Goal: Communication & Community: Answer question/provide support

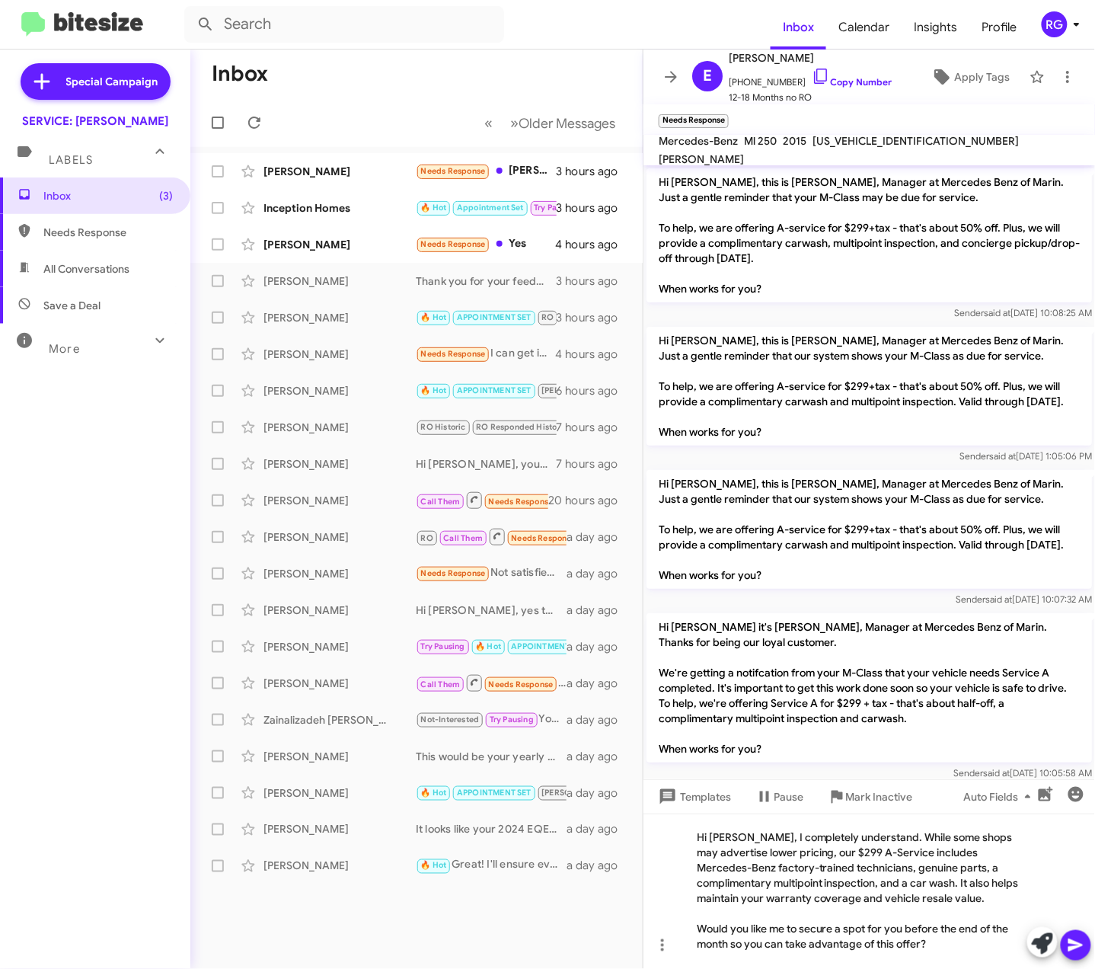
scroll to position [486, 0]
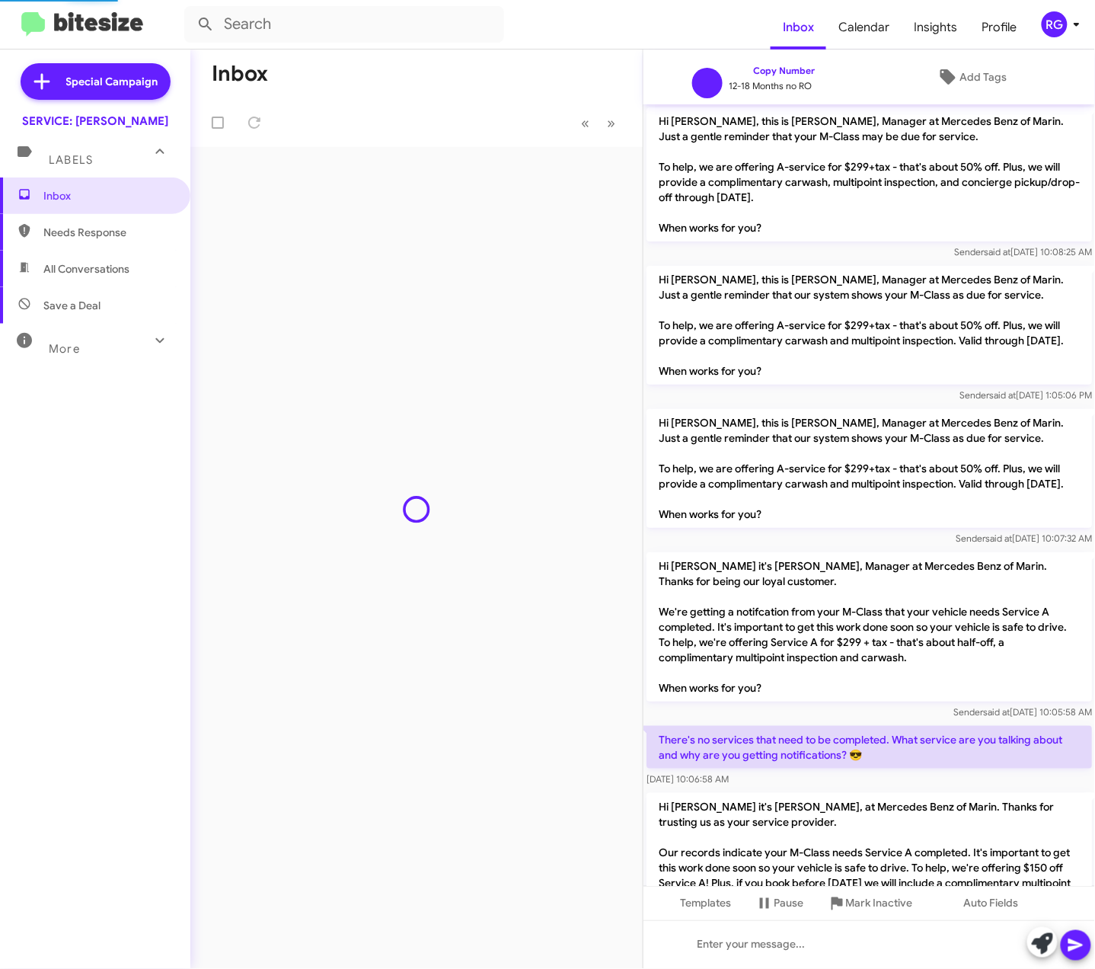
scroll to position [318, 0]
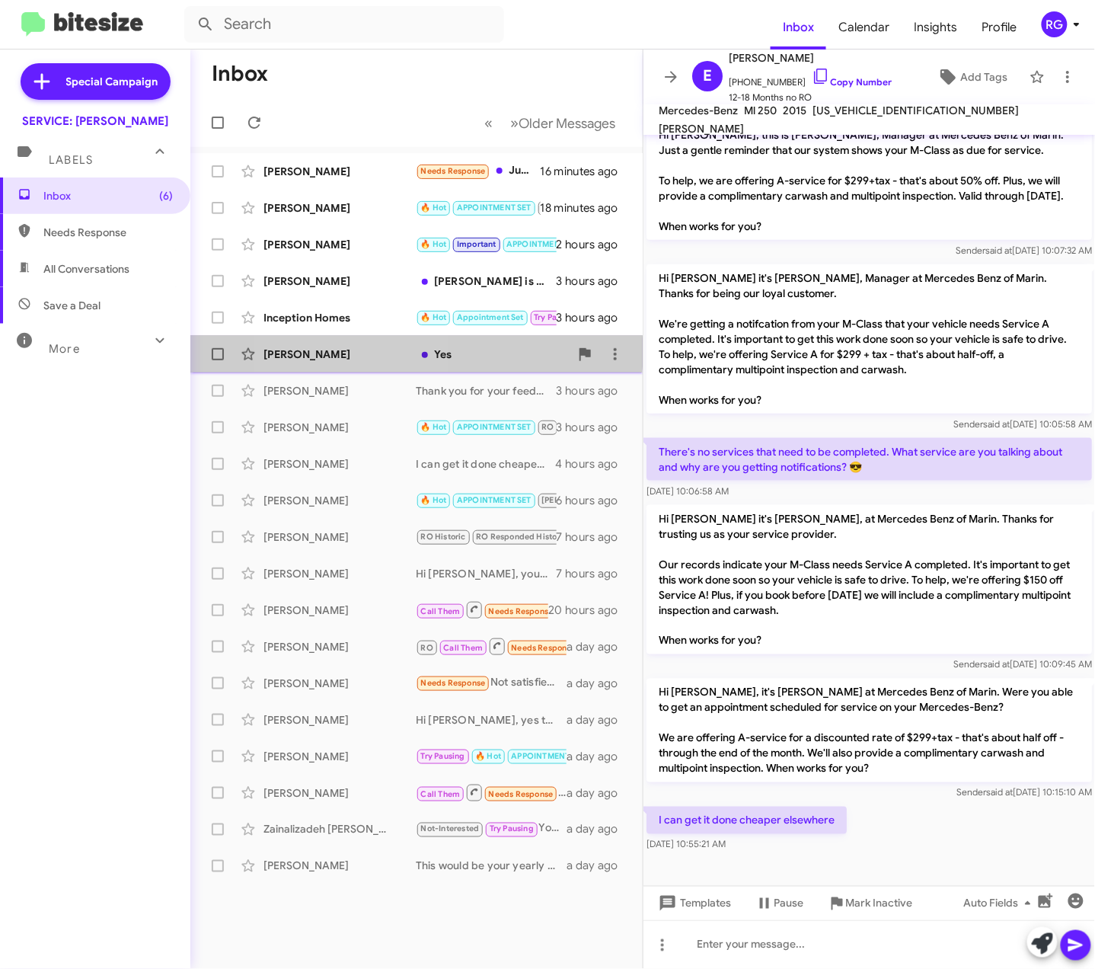
drag, startPoint x: 352, startPoint y: 350, endPoint x: 376, endPoint y: 357, distance: 25.3
click at [352, 350] on div "[PERSON_NAME]" at bounding box center [339, 353] width 152 height 15
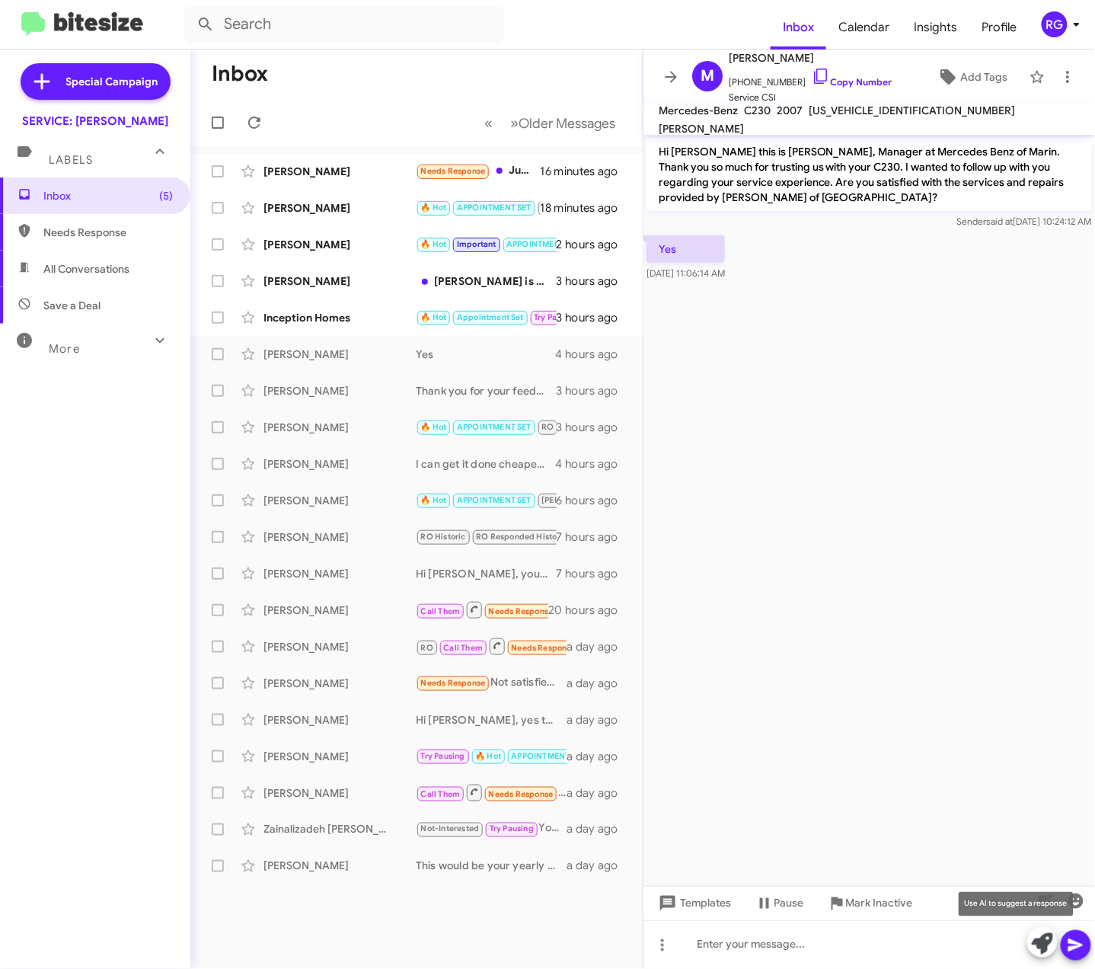
click at [1040, 950] on icon at bounding box center [1042, 943] width 21 height 21
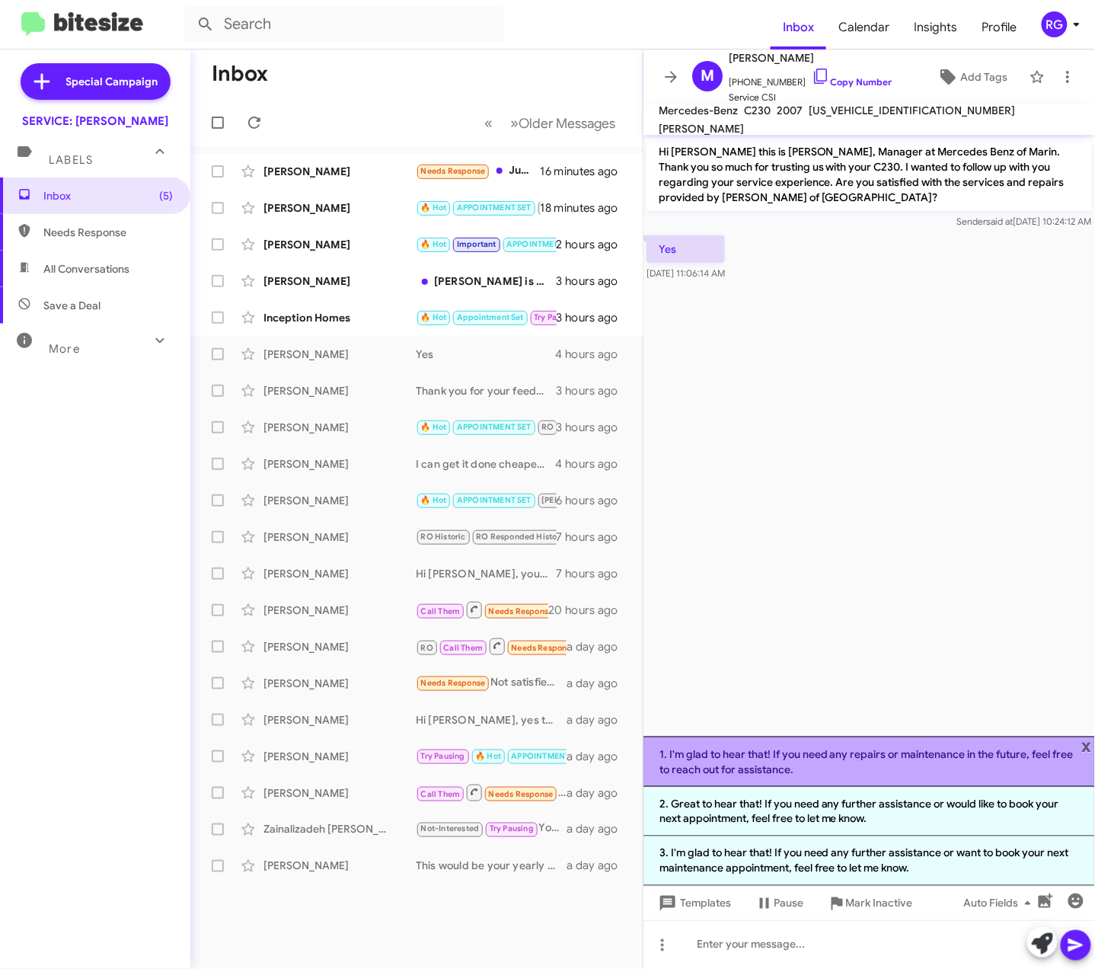
click at [1007, 761] on li "1. I'm glad to hear that! If you need any repairs or maintenance in the future,…" at bounding box center [869, 761] width 452 height 50
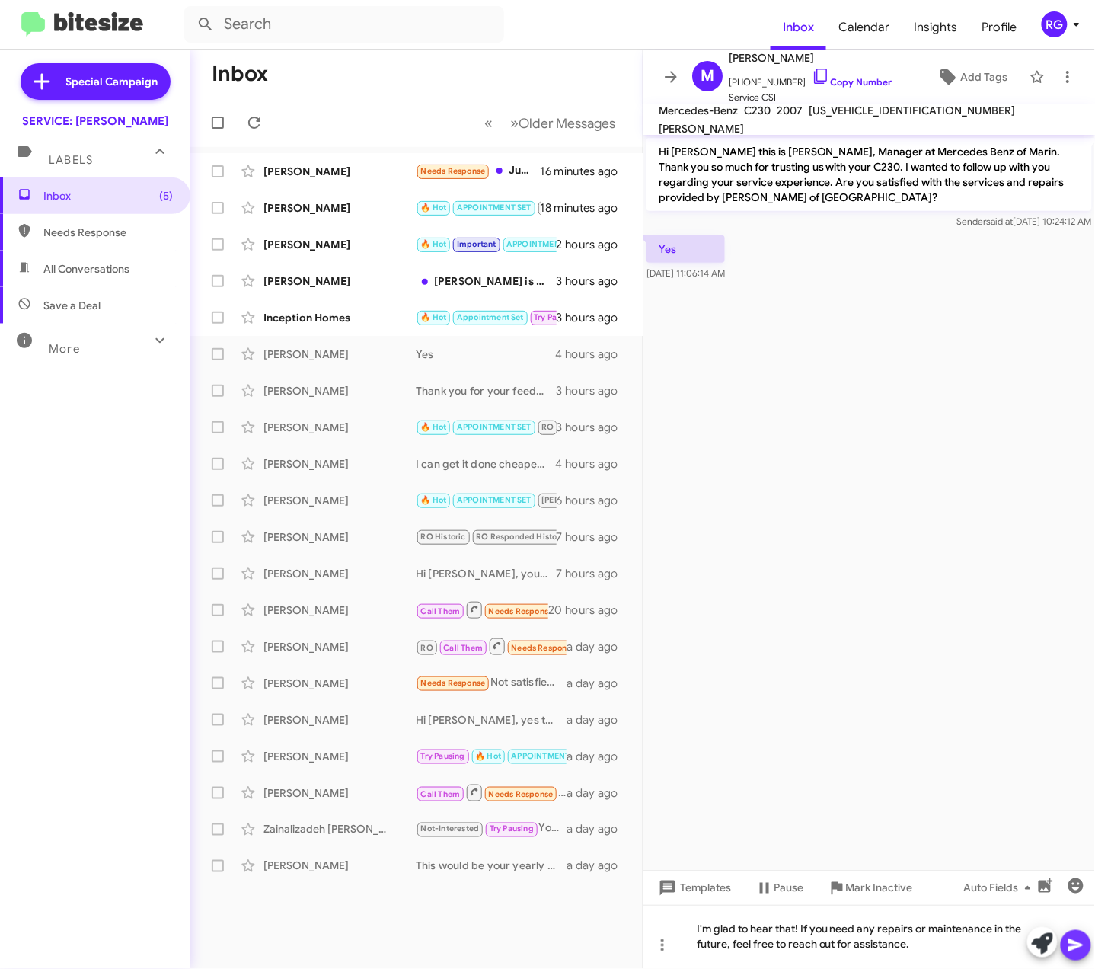
click at [1080, 949] on icon at bounding box center [1076, 945] width 18 height 18
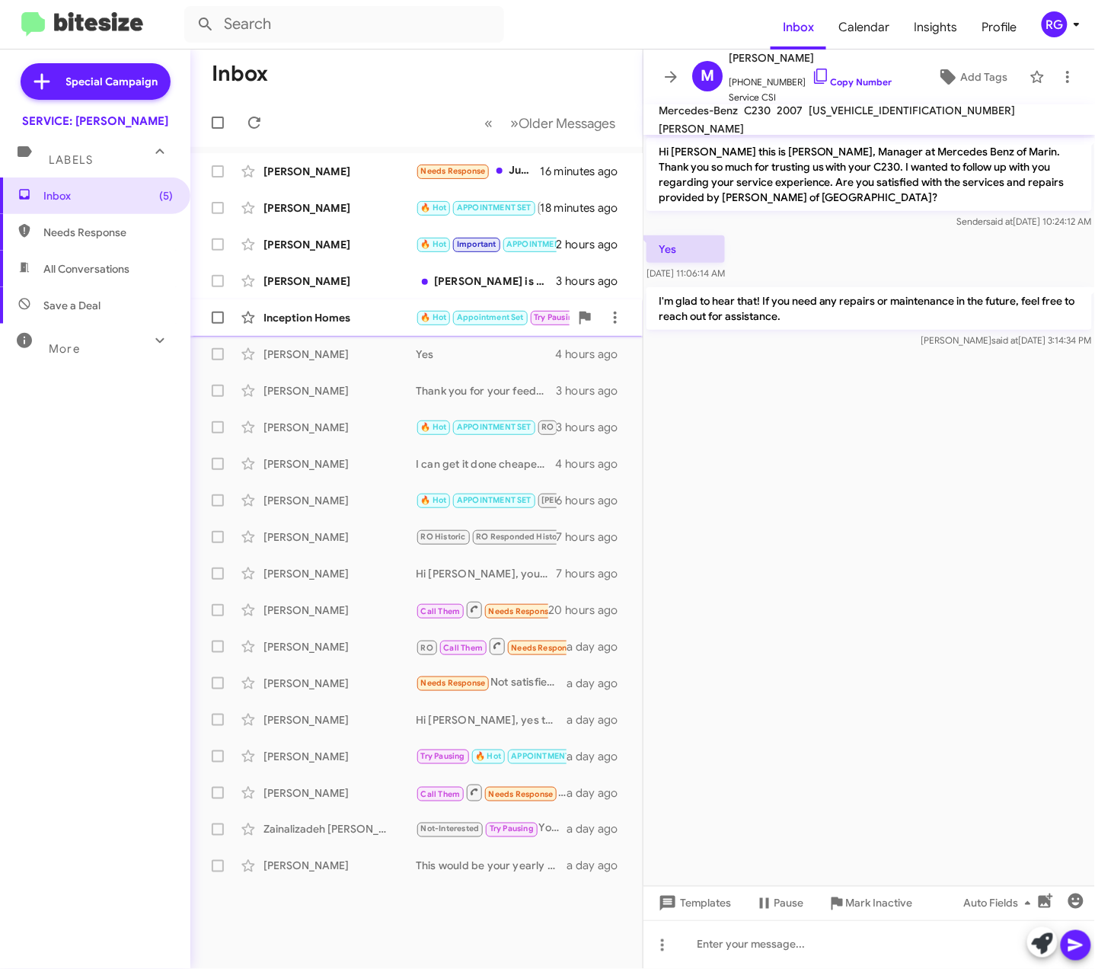
click at [384, 330] on div "Inception Homes 🔥 Hot Appointment Set Try Pausing I will ask my husband and let…" at bounding box center [417, 317] width 428 height 30
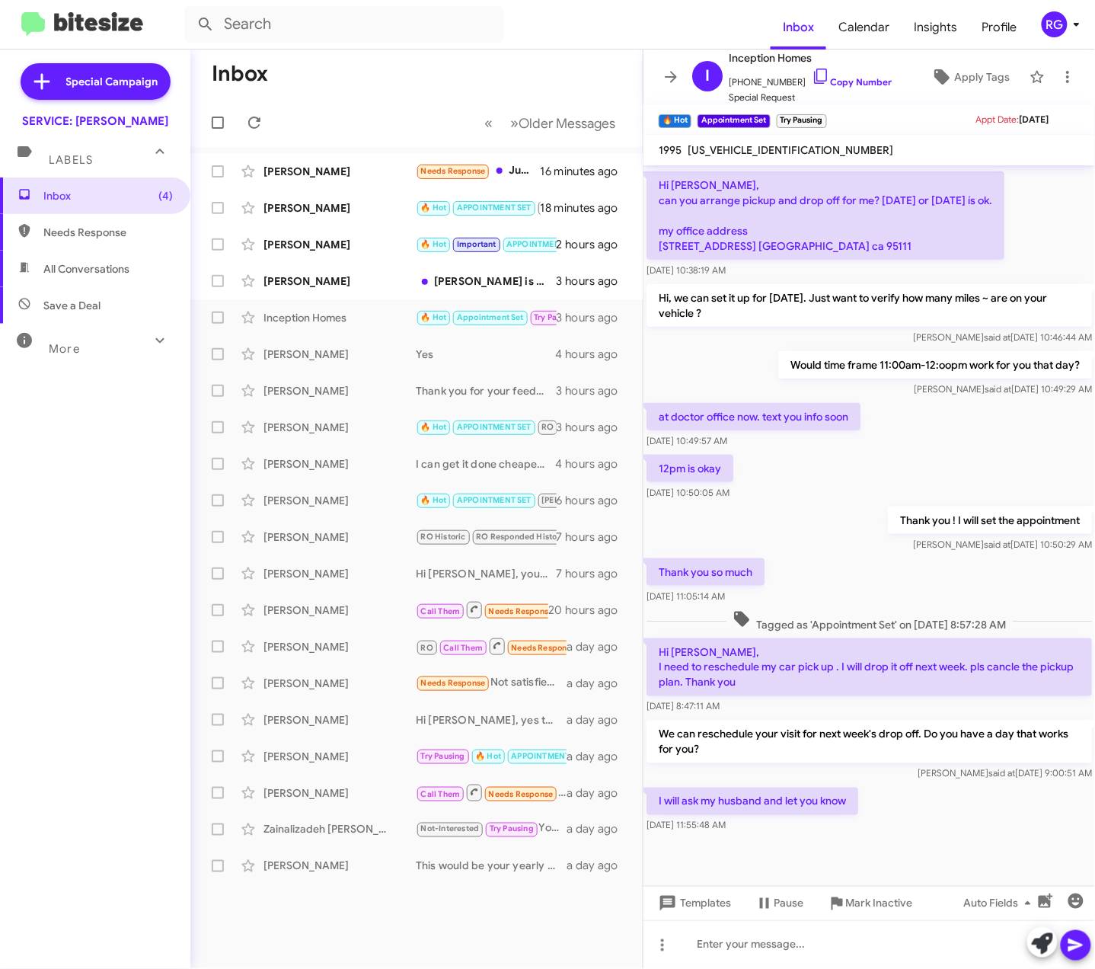
scroll to position [345, 0]
click at [1028, 947] on button at bounding box center [1042, 942] width 30 height 30
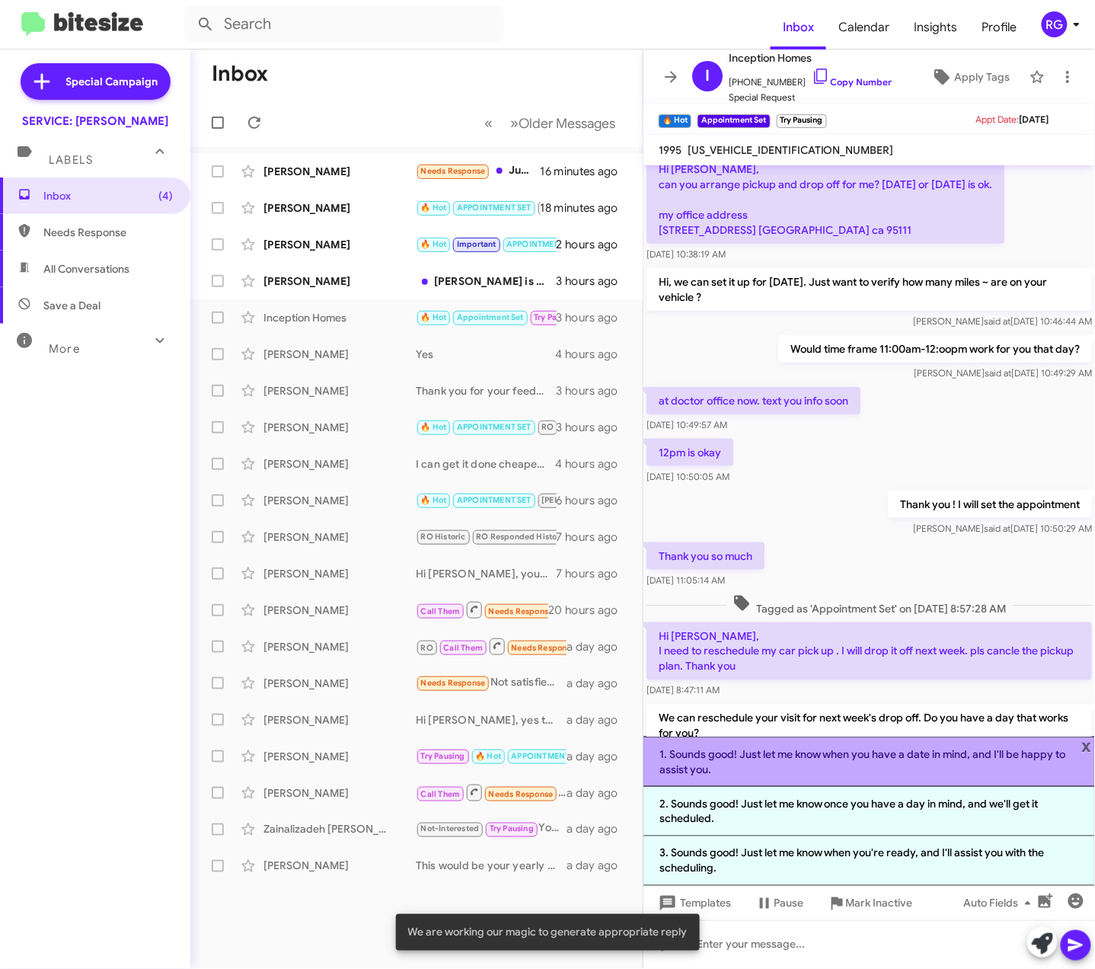
click at [820, 757] on li "1. Sounds good! Just let me know when you have a date in mind, and I'll be happ…" at bounding box center [869, 761] width 452 height 50
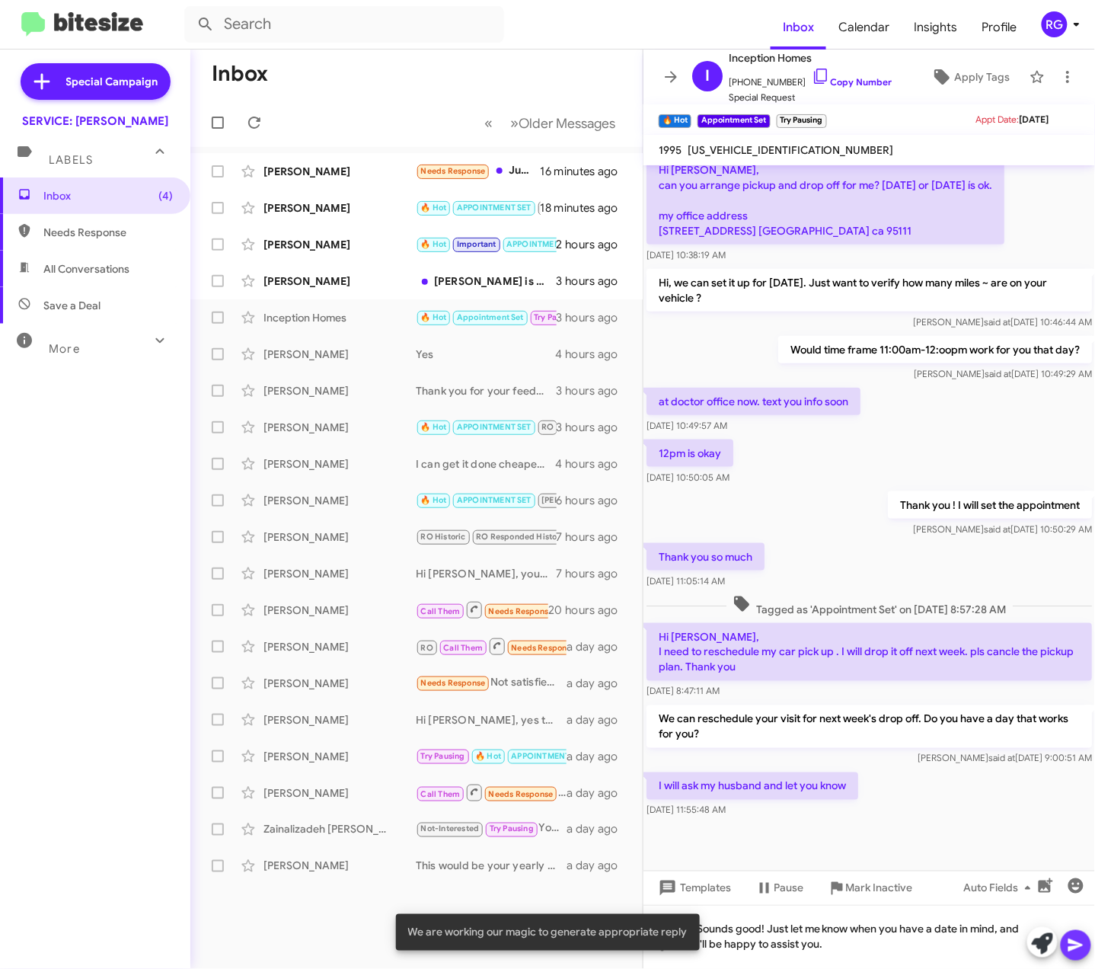
click at [1085, 942] on button at bounding box center [1076, 945] width 30 height 30
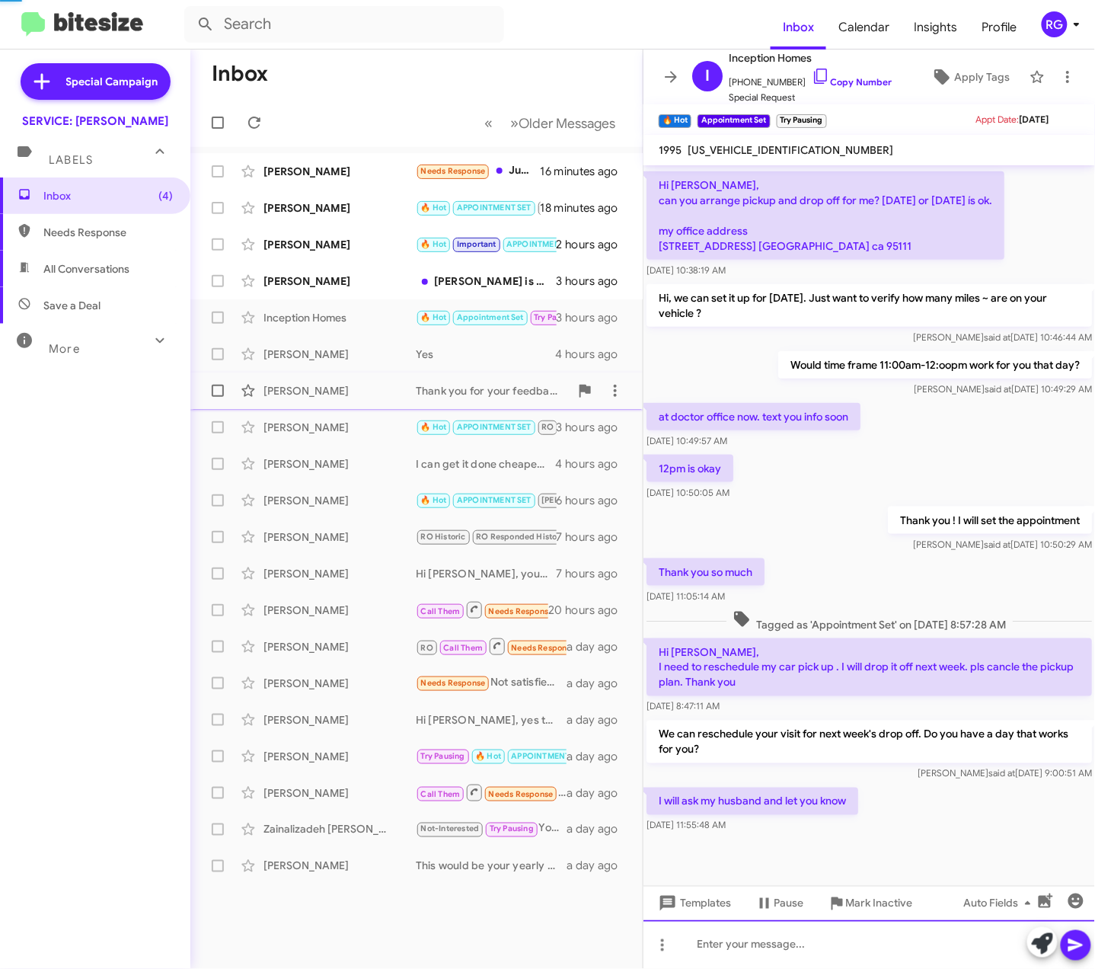
scroll to position [0, 0]
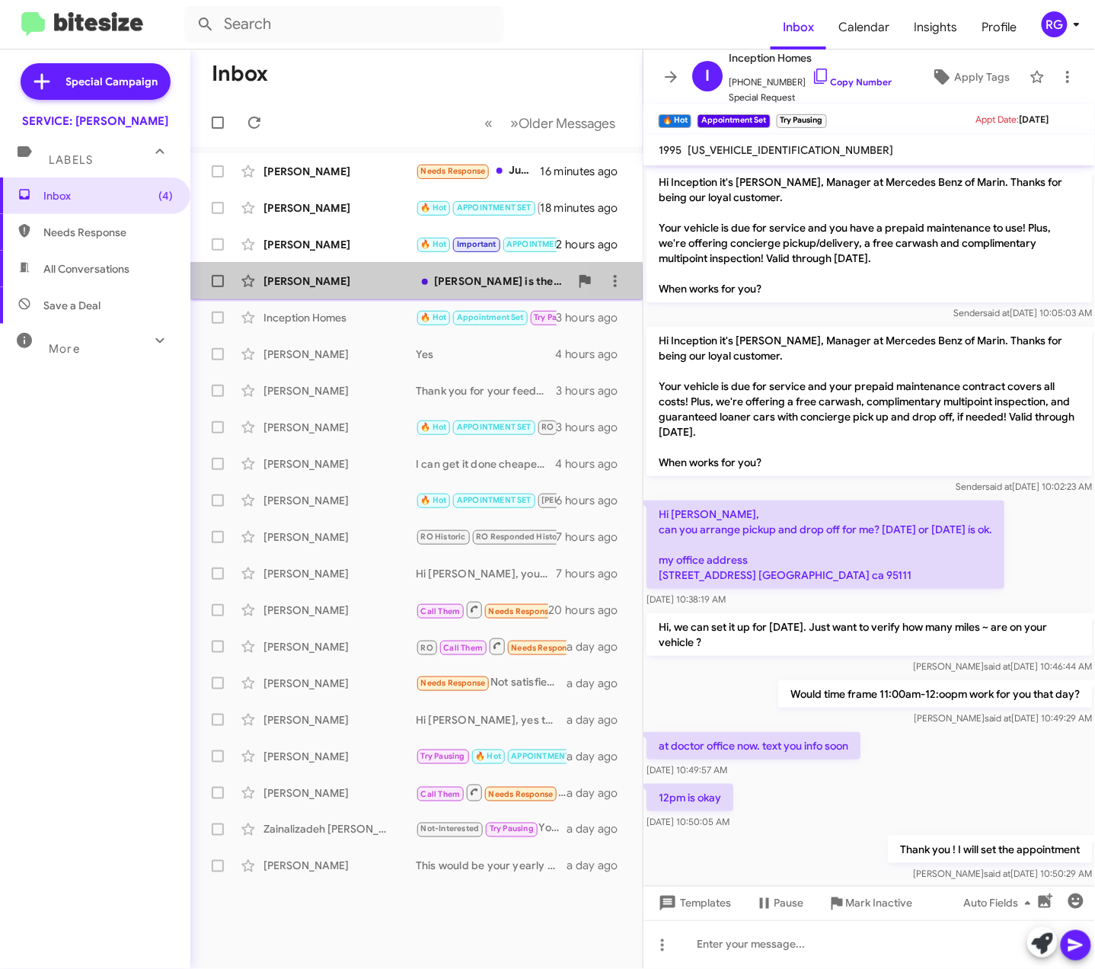
click at [326, 282] on div "[PERSON_NAME]" at bounding box center [339, 280] width 152 height 15
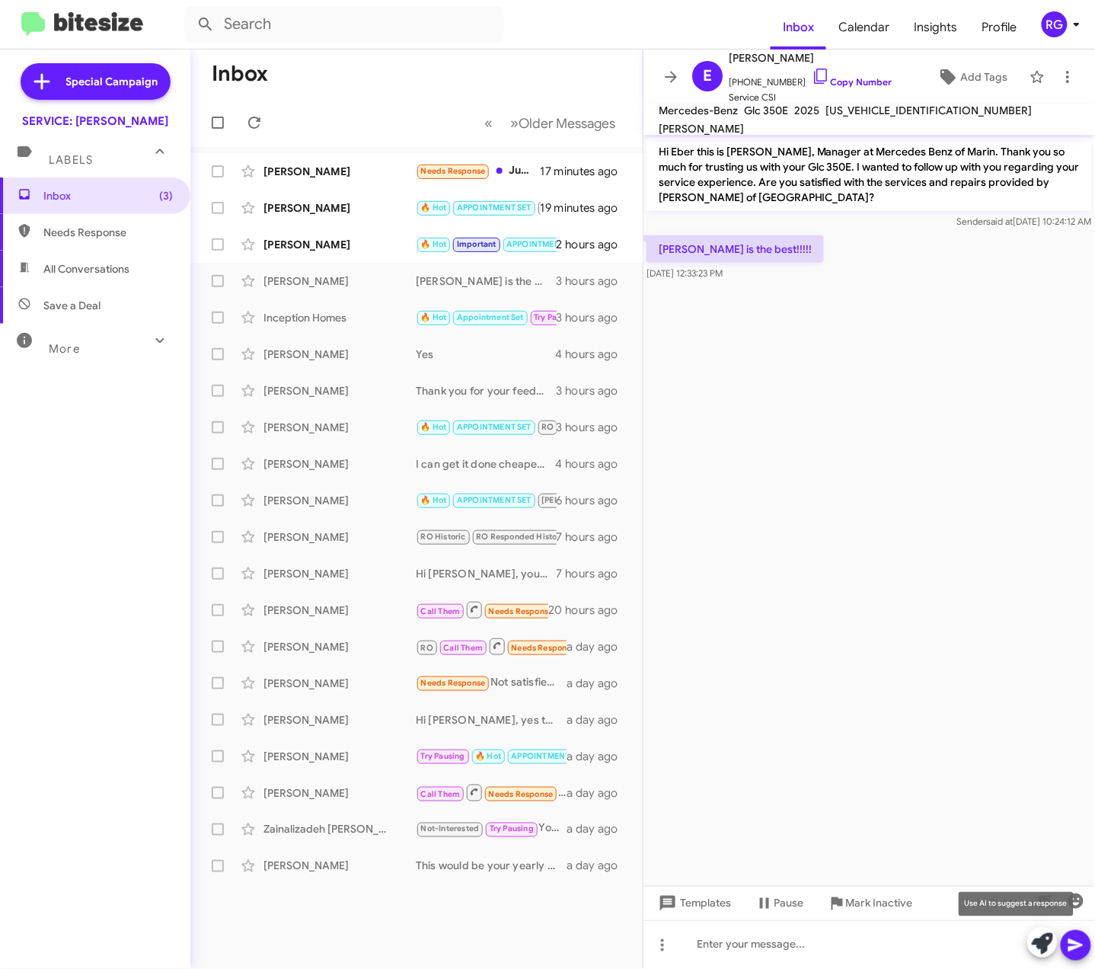
click at [1036, 937] on icon at bounding box center [1042, 943] width 21 height 21
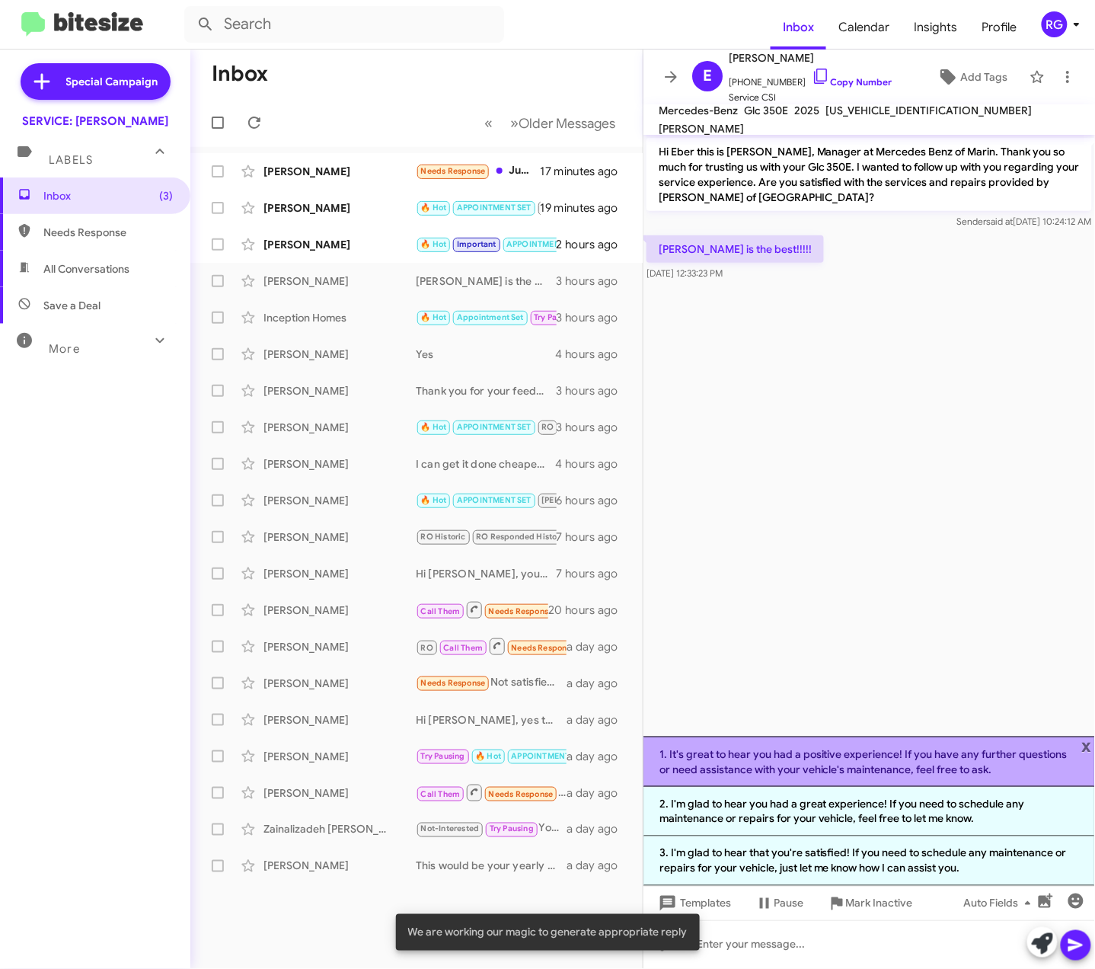
drag, startPoint x: 976, startPoint y: 771, endPoint x: 994, endPoint y: 768, distance: 17.8
click at [979, 769] on li "1. It's great to hear you had a positive experience! If you have any further qu…" at bounding box center [869, 761] width 452 height 50
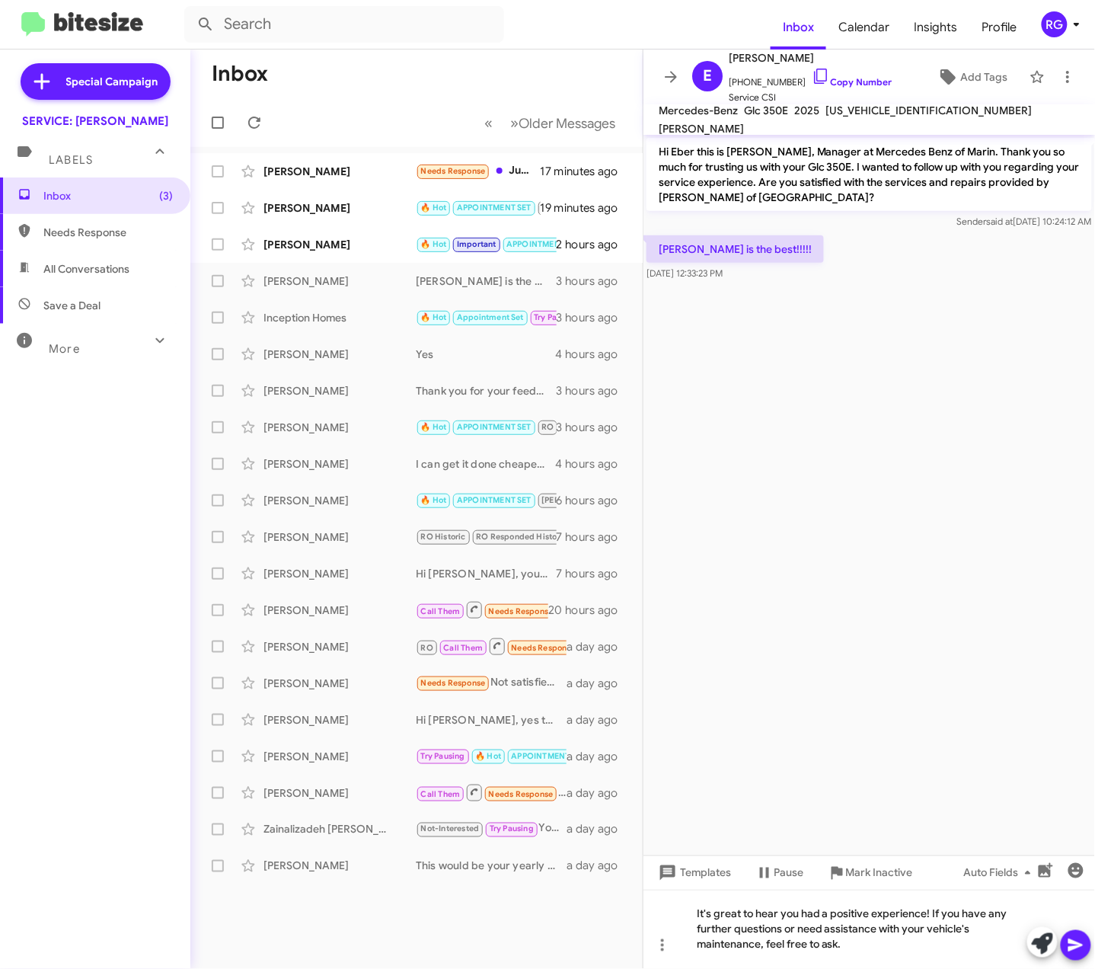
click at [1080, 951] on icon at bounding box center [1076, 945] width 18 height 18
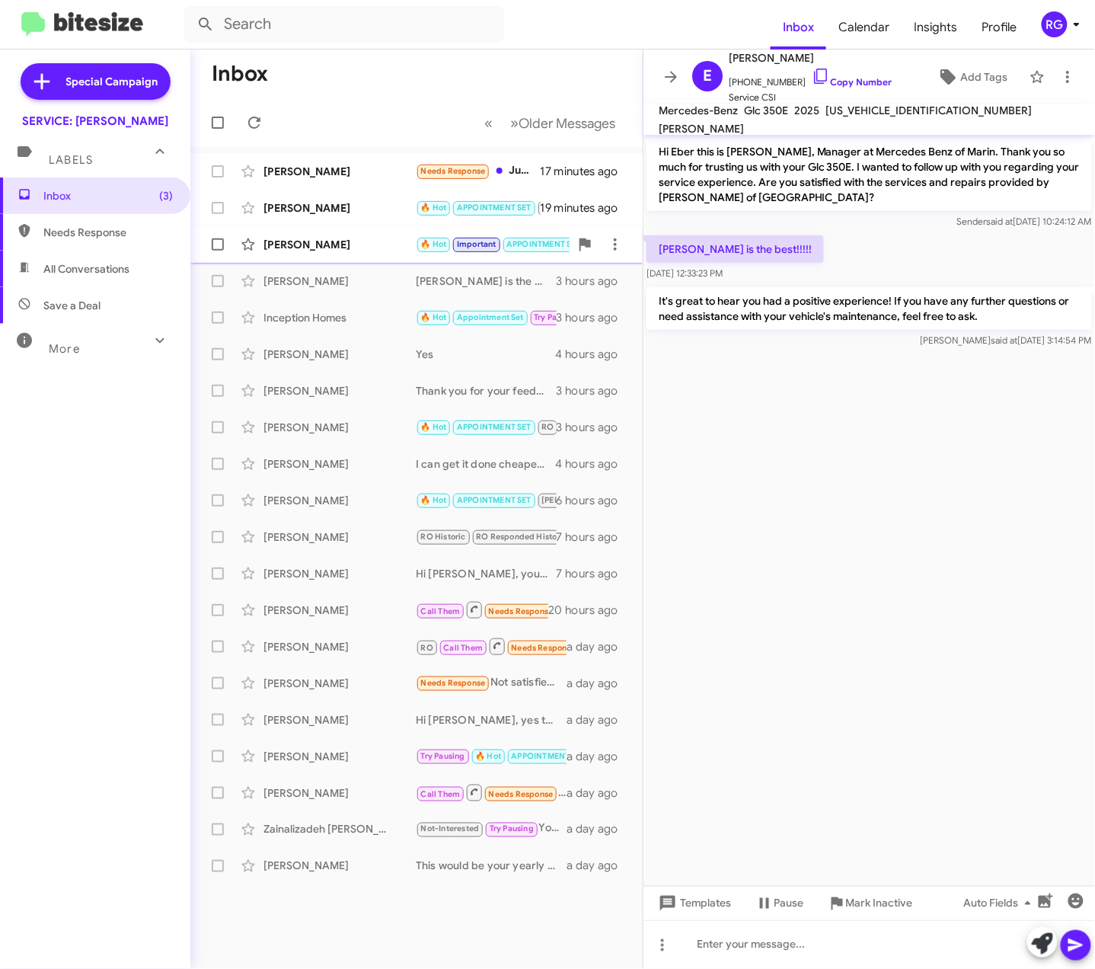
click at [416, 238] on span "🔥 Hot" at bounding box center [434, 243] width 36 height 14
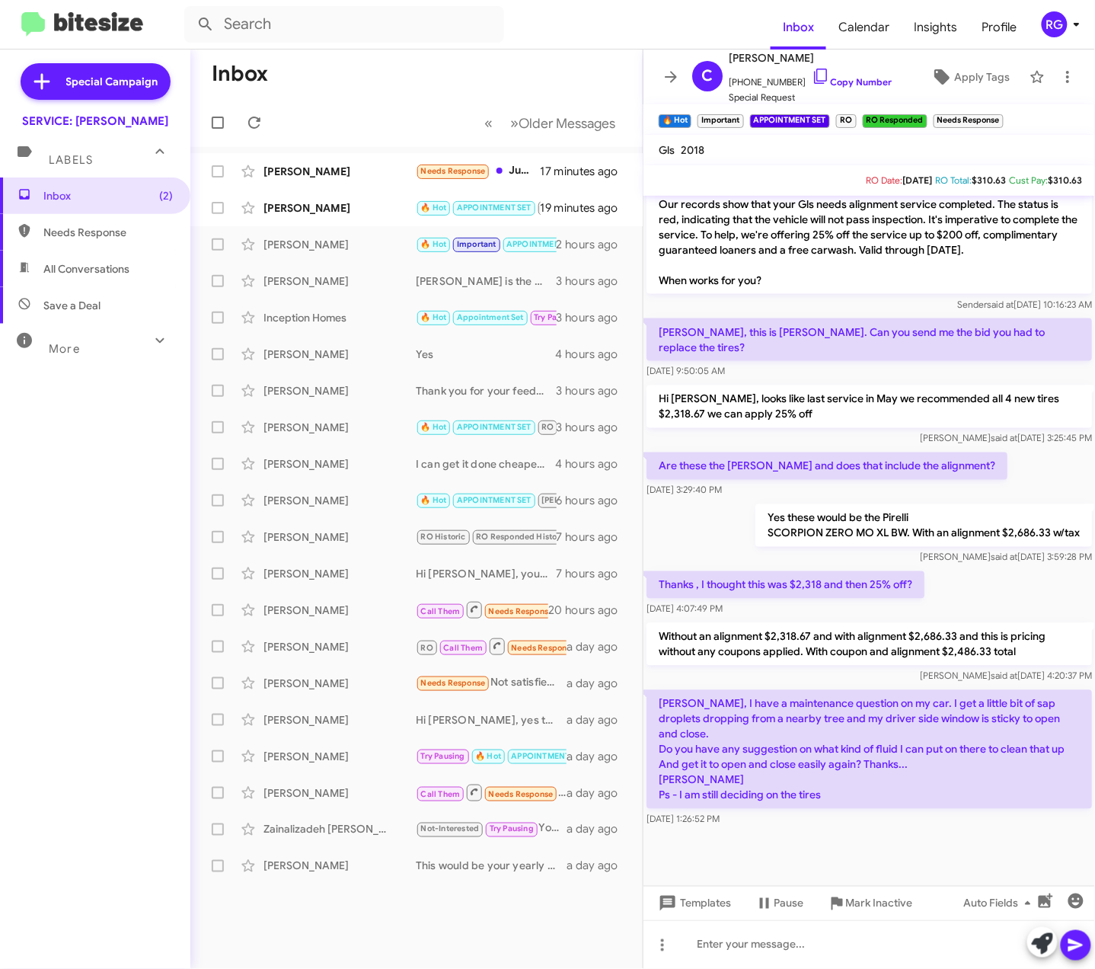
scroll to position [656, 0]
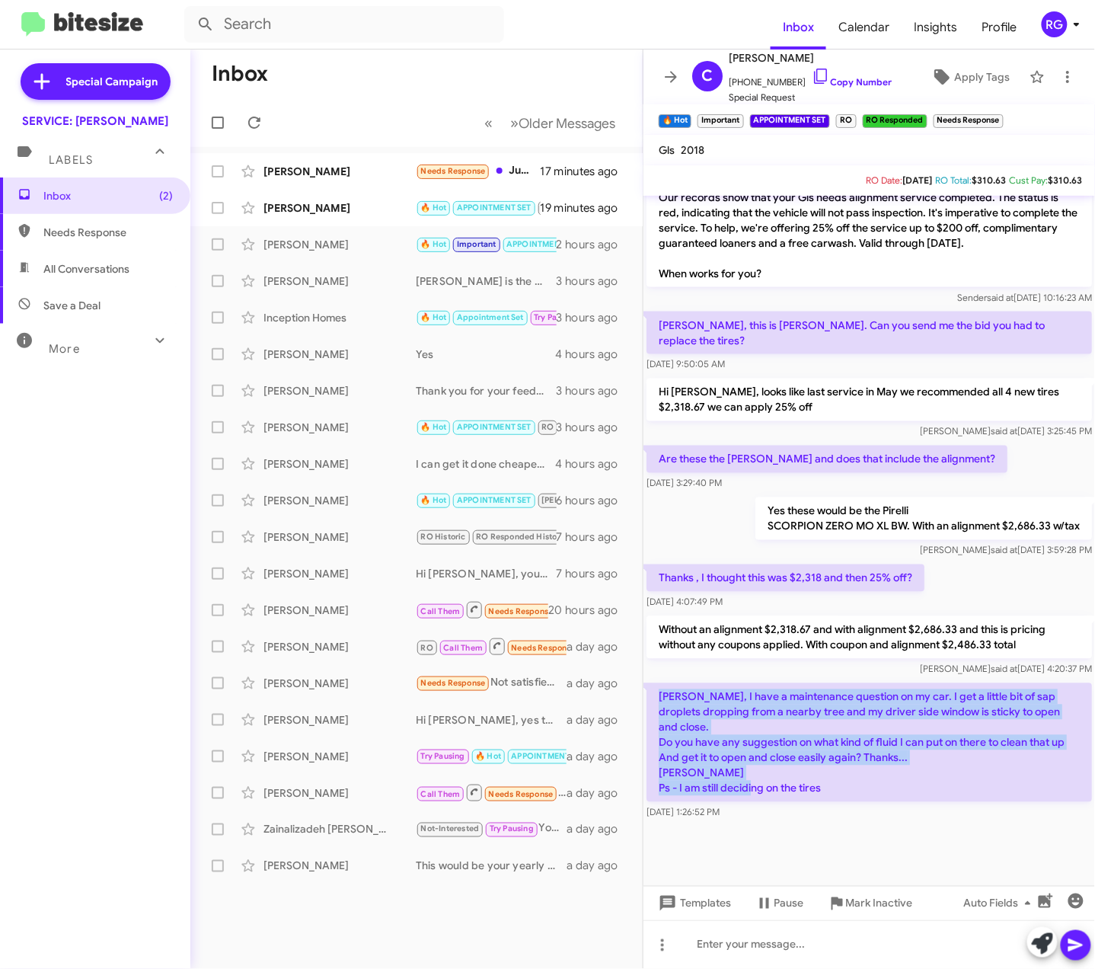
drag, startPoint x: 828, startPoint y: 777, endPoint x: 662, endPoint y: 681, distance: 192.8
click at [662, 683] on p "[PERSON_NAME], I have a maintenance question on my car. I get a little bit of s…" at bounding box center [868, 742] width 445 height 119
copy p "[PERSON_NAME], I have a maintenance question on my car. I get a little bit of s…"
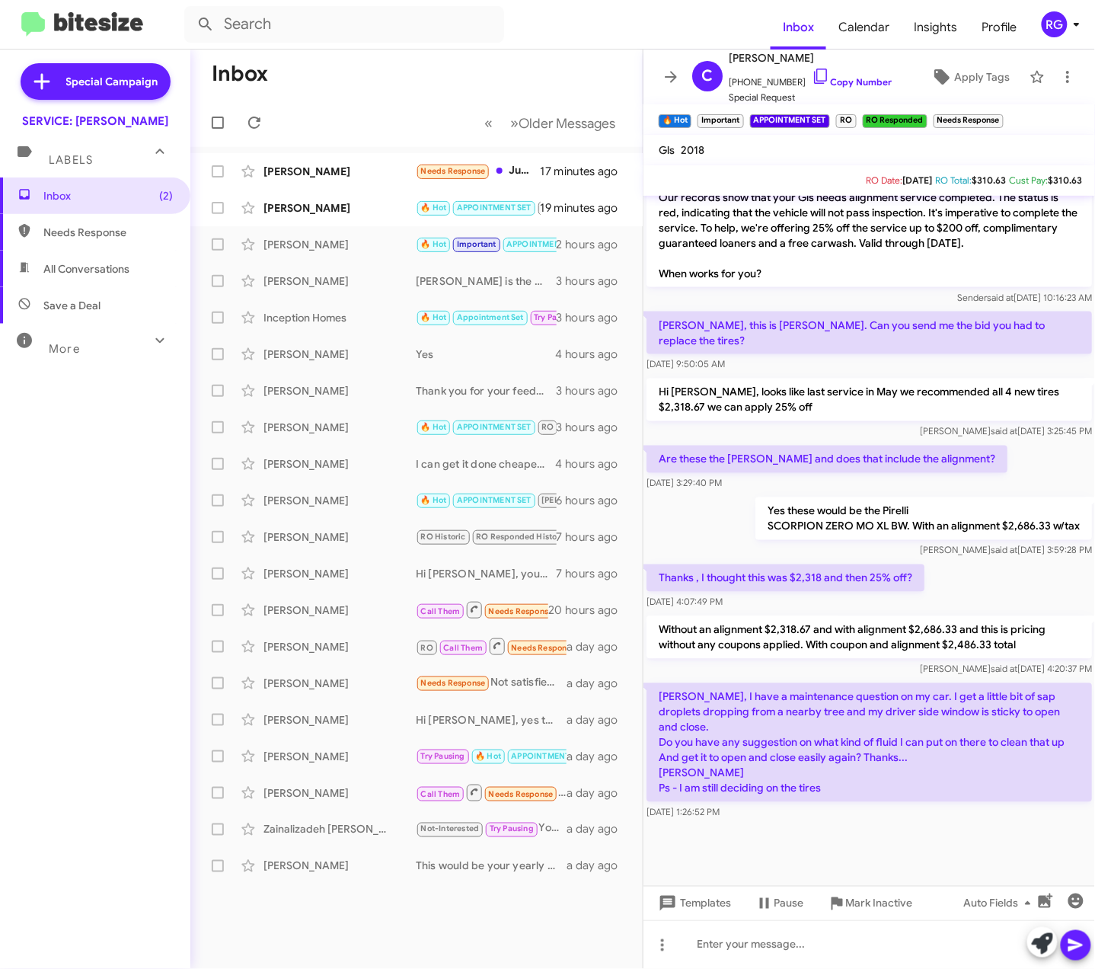
click at [860, 805] on div "Aug 20, 2025, 1:26:52 PM" at bounding box center [868, 812] width 445 height 15
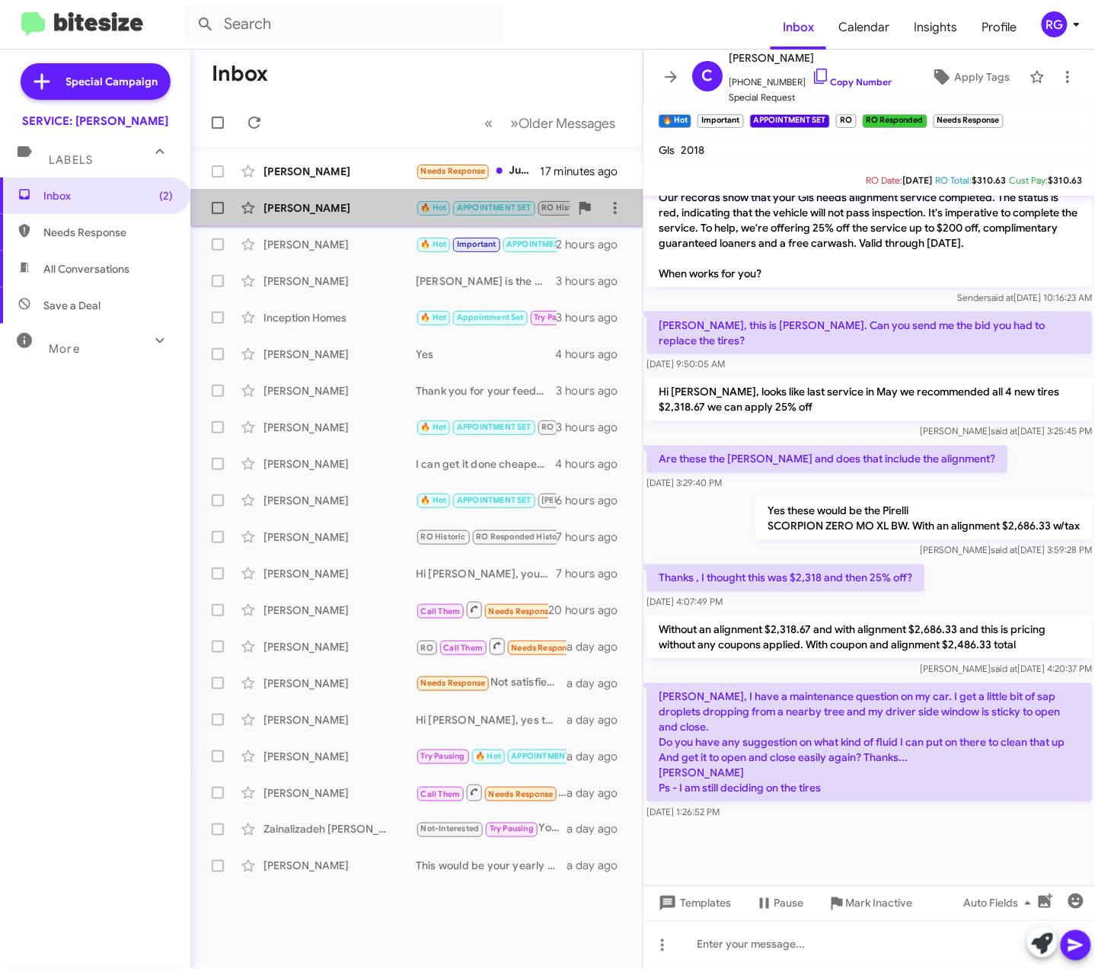
click at [311, 216] on div "Carol Weibel 🔥 Hot APPOINTMENT SET RO Historic RO Responded Historic Needs Resp…" at bounding box center [417, 208] width 428 height 30
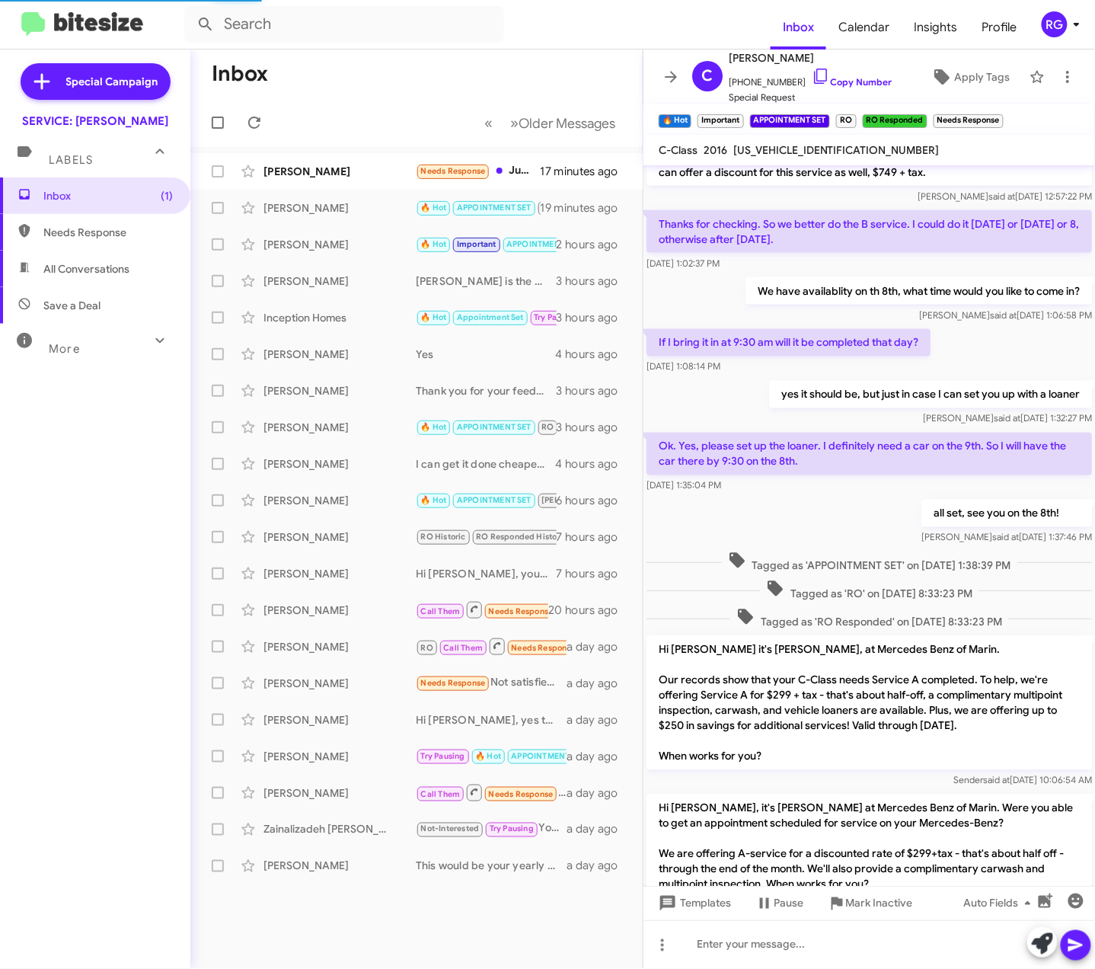
scroll to position [991, 0]
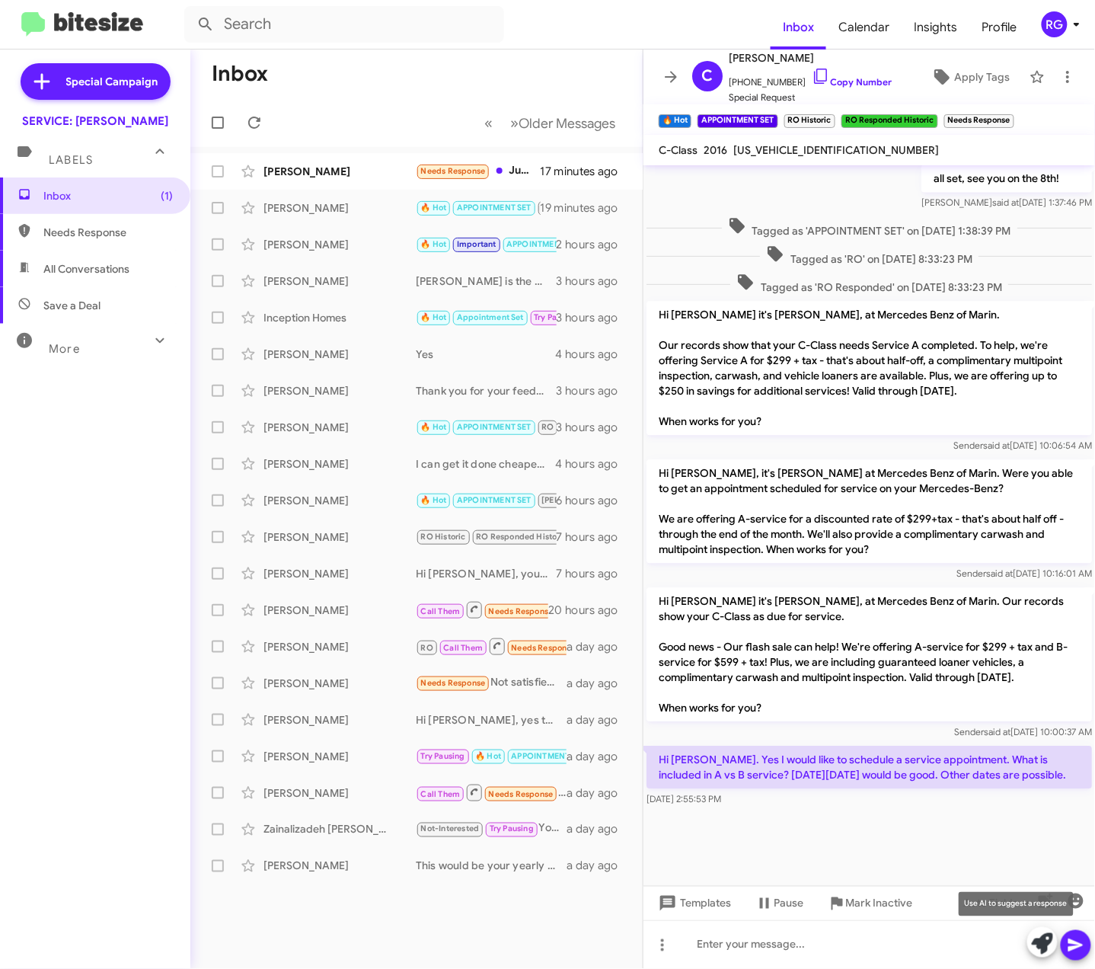
click at [1030, 935] on button at bounding box center [1042, 942] width 30 height 30
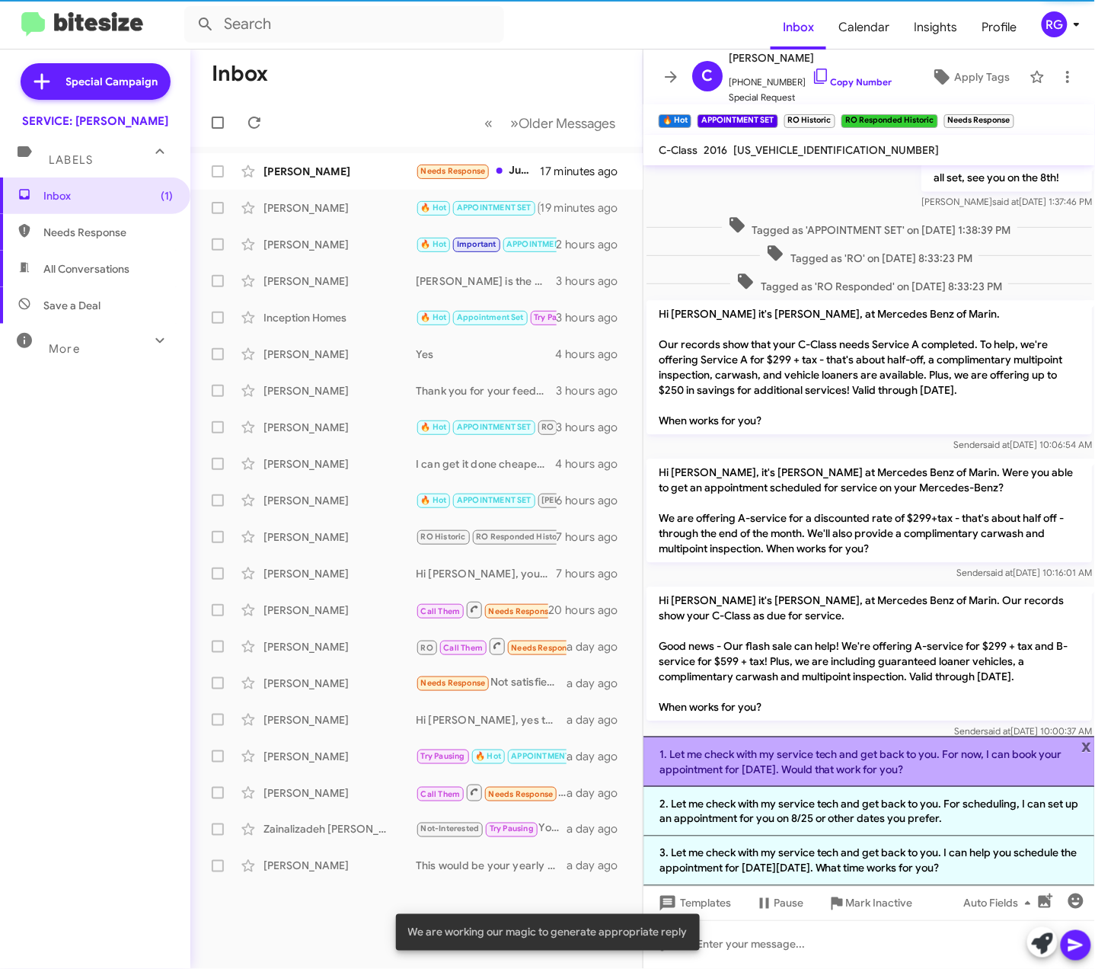
scroll to position [1022, 0]
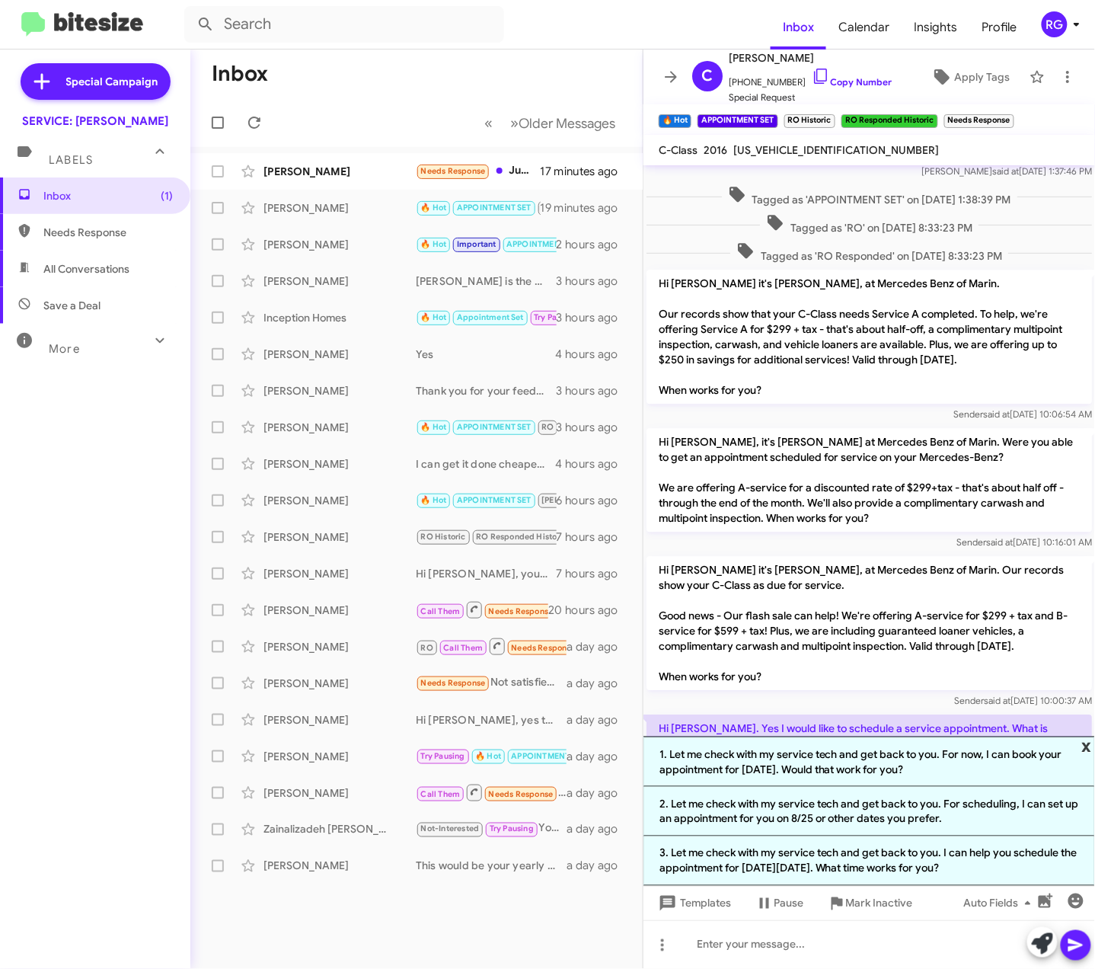
click at [1084, 741] on span "x" at bounding box center [1087, 745] width 10 height 18
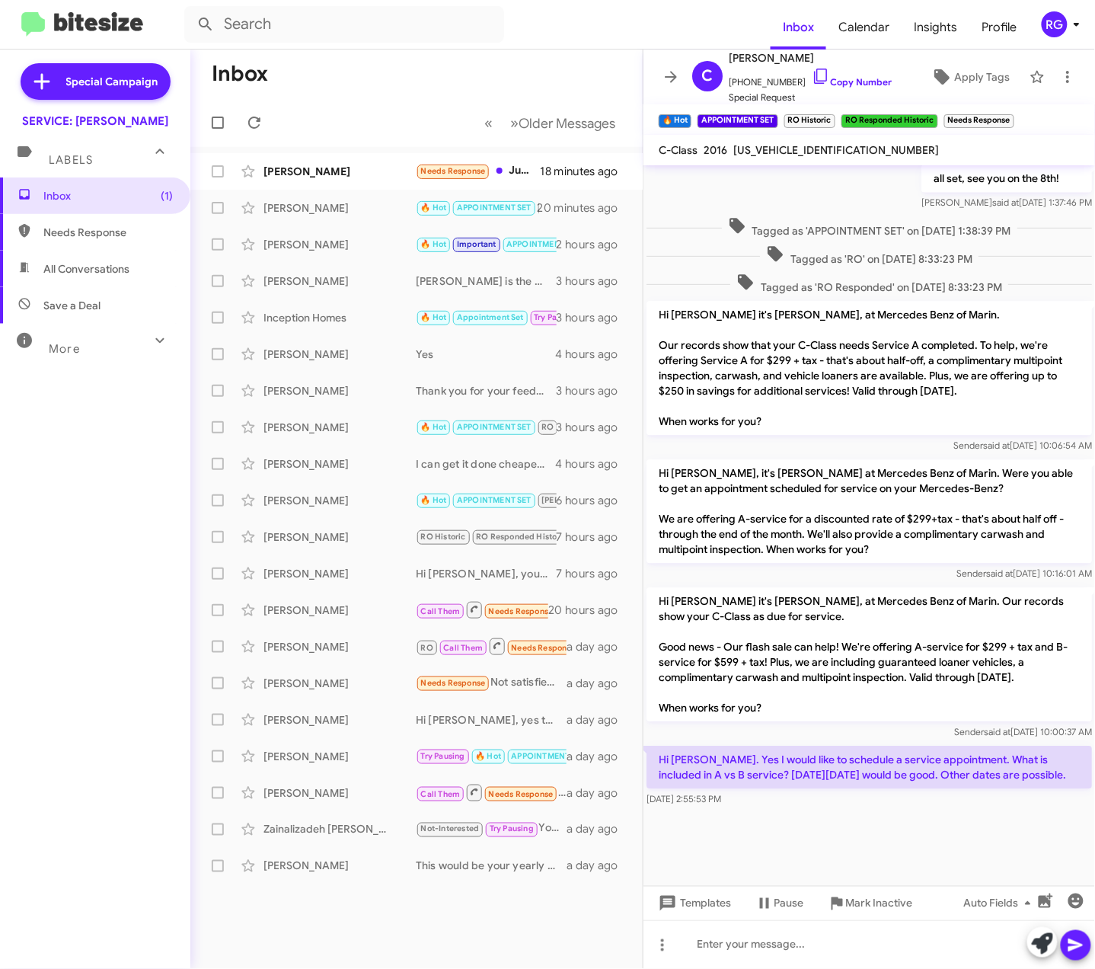
click at [810, 141] on div "[US_VEHICLE_IDENTIFICATION_NUMBER]" at bounding box center [836, 150] width 212 height 18
click at [810, 142] on div "[US_VEHICLE_IDENTIFICATION_NUMBER]" at bounding box center [836, 150] width 212 height 18
drag, startPoint x: 810, startPoint y: 142, endPoint x: 804, endPoint y: 149, distance: 9.8
click at [804, 149] on span "[US_VEHICLE_IDENTIFICATION_NUMBER]" at bounding box center [836, 150] width 206 height 14
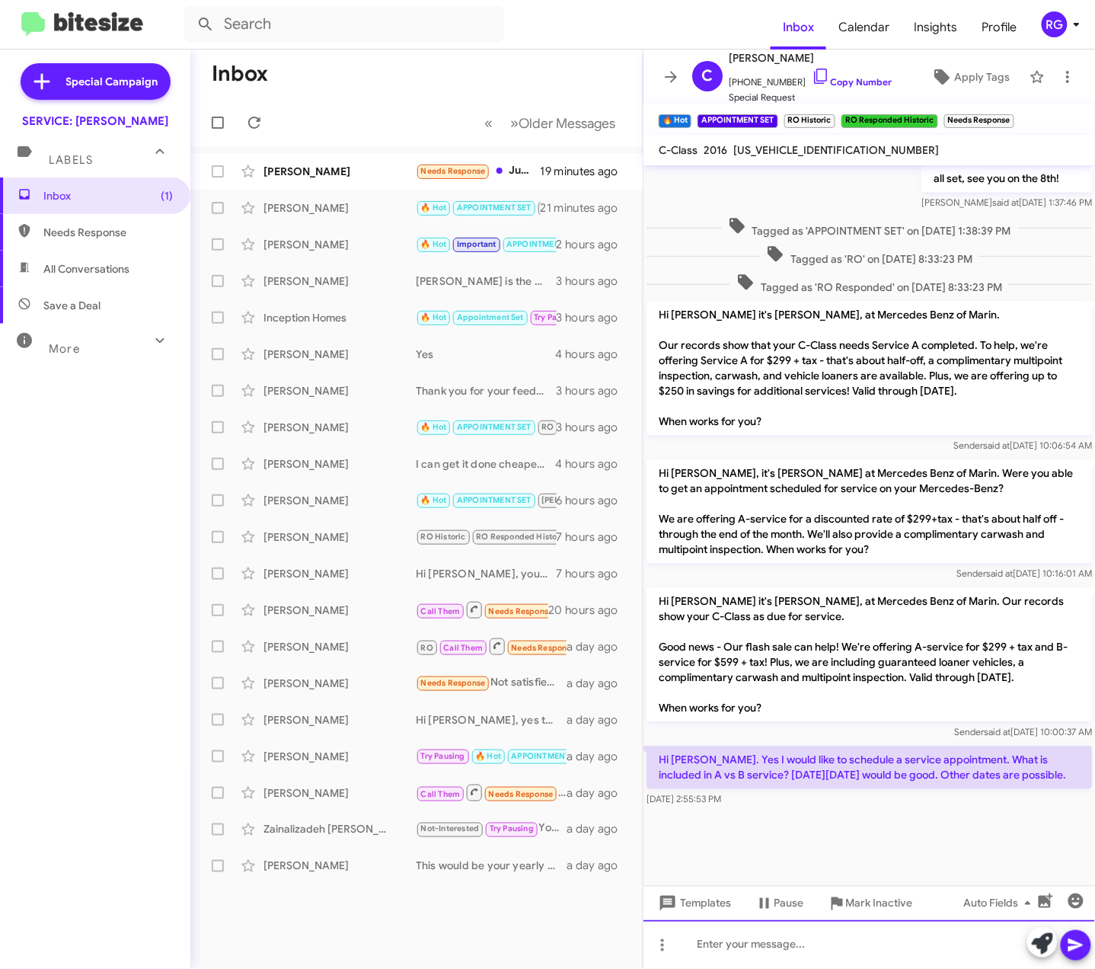
click at [827, 950] on div at bounding box center [869, 944] width 452 height 49
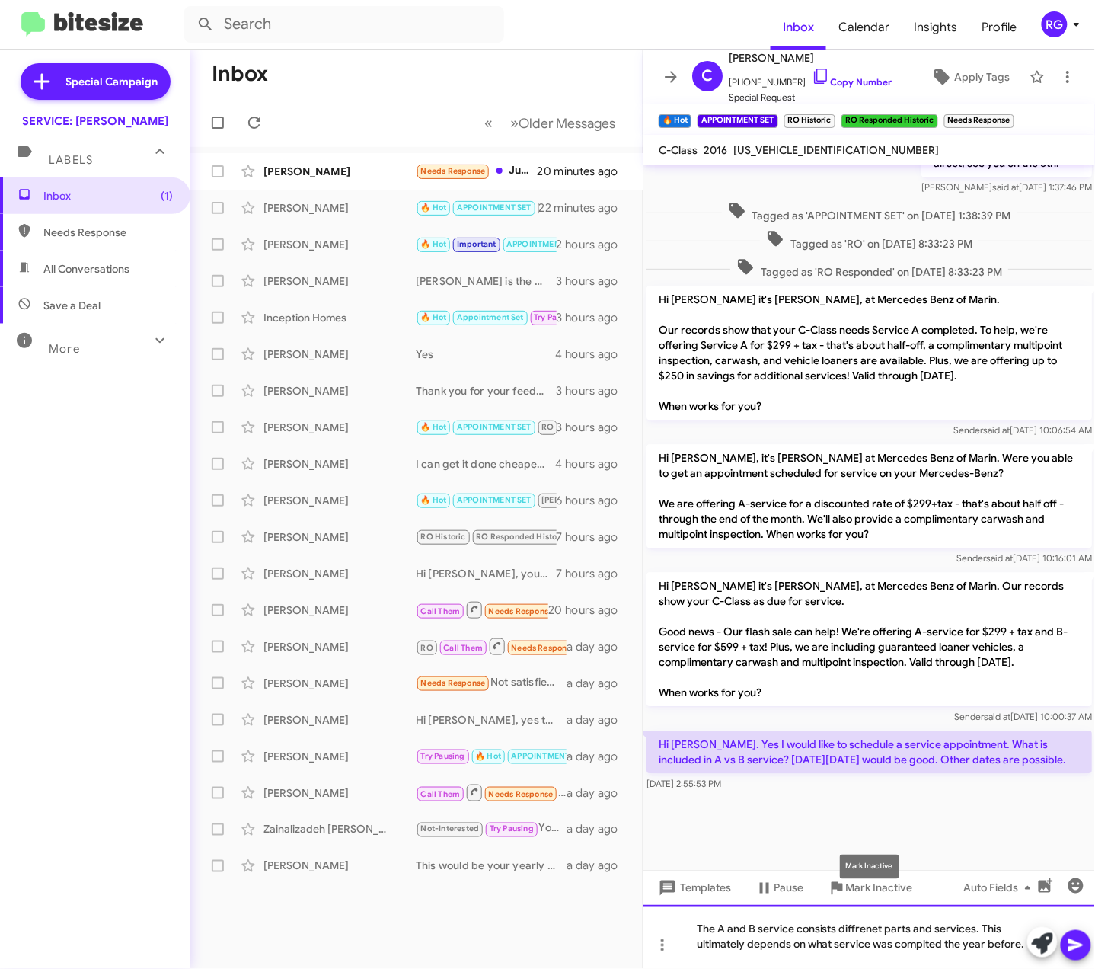
scroll to position [1022, 0]
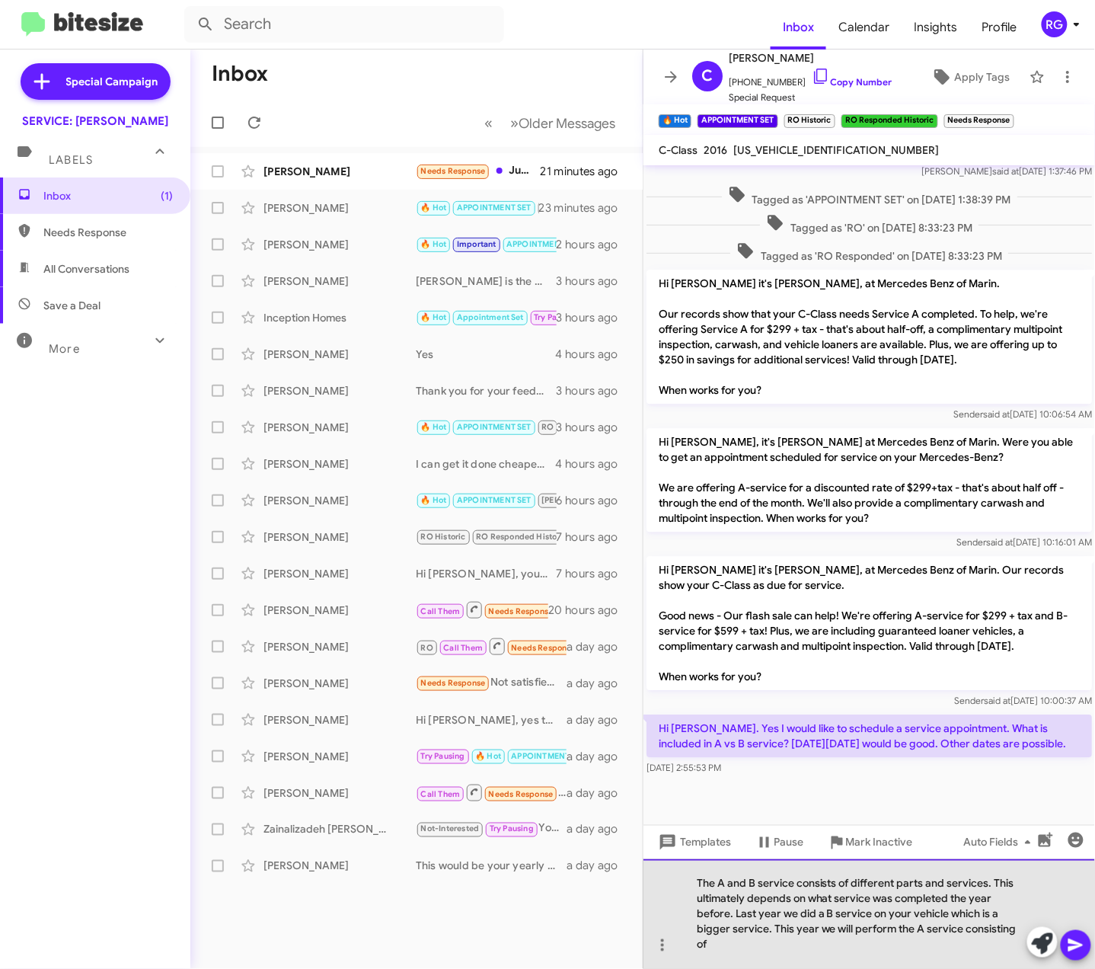
drag, startPoint x: 766, startPoint y: 943, endPoint x: 691, endPoint y: 868, distance: 105.5
click at [691, 868] on div "The A and B service consists of different parts and services. This ultimately d…" at bounding box center [869, 914] width 452 height 110
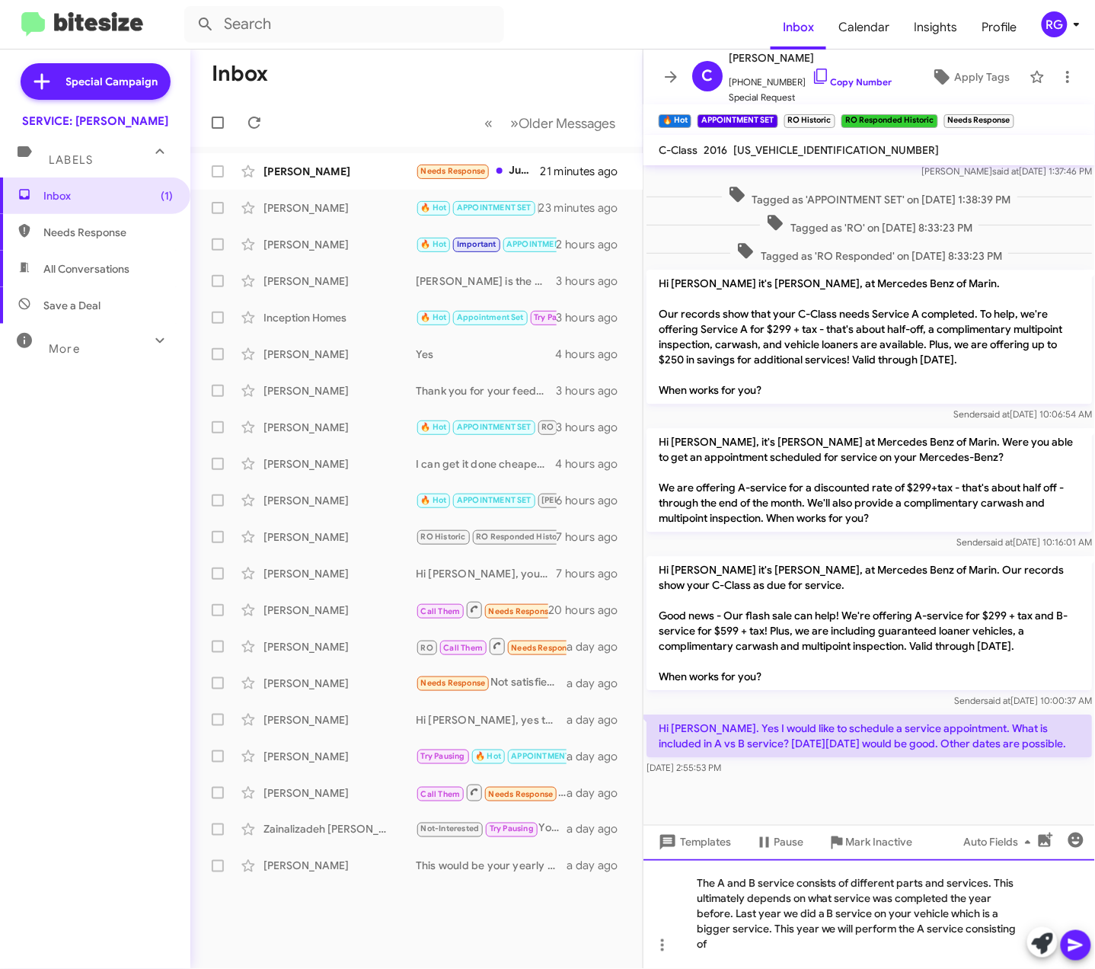
copy div "The A and B service consists of different parts and services. This ultimately d…"
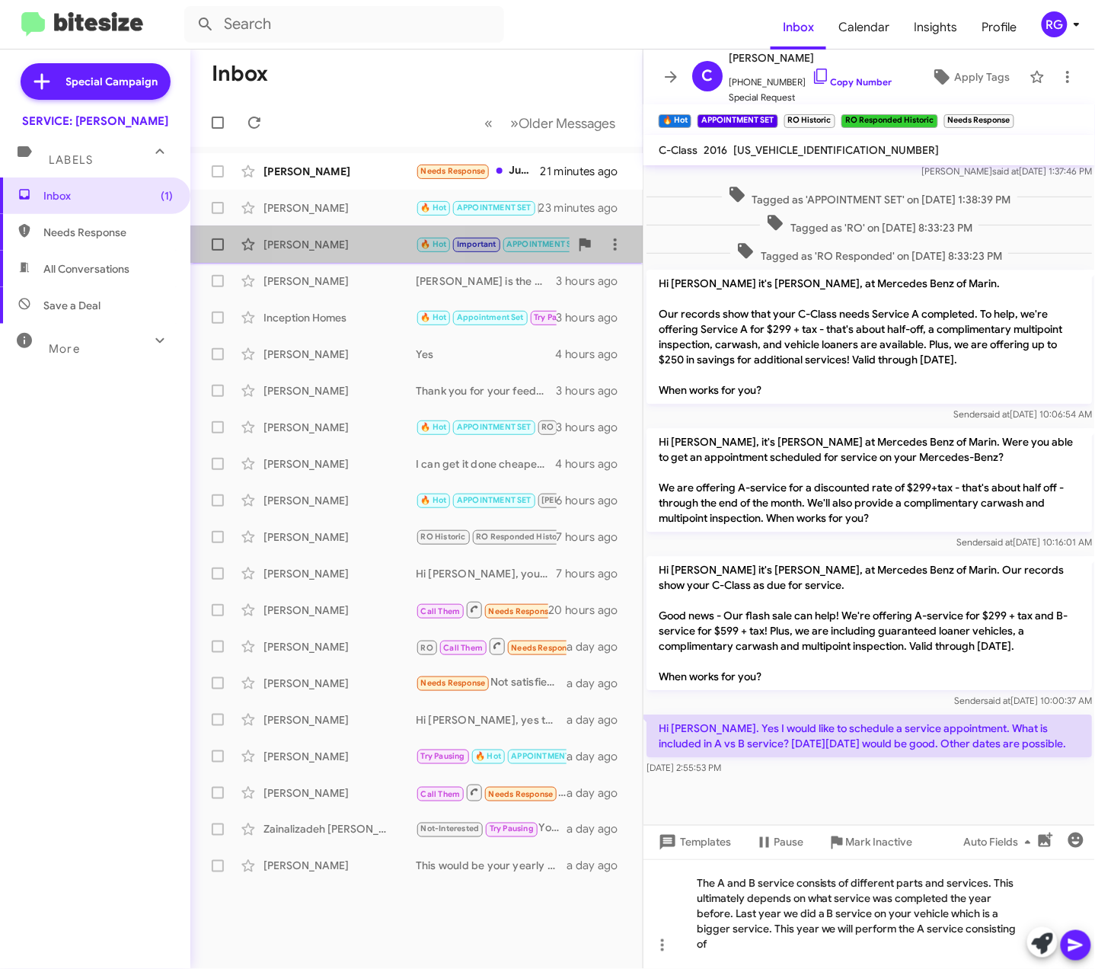
click at [361, 251] on div "[PERSON_NAME]" at bounding box center [339, 244] width 152 height 15
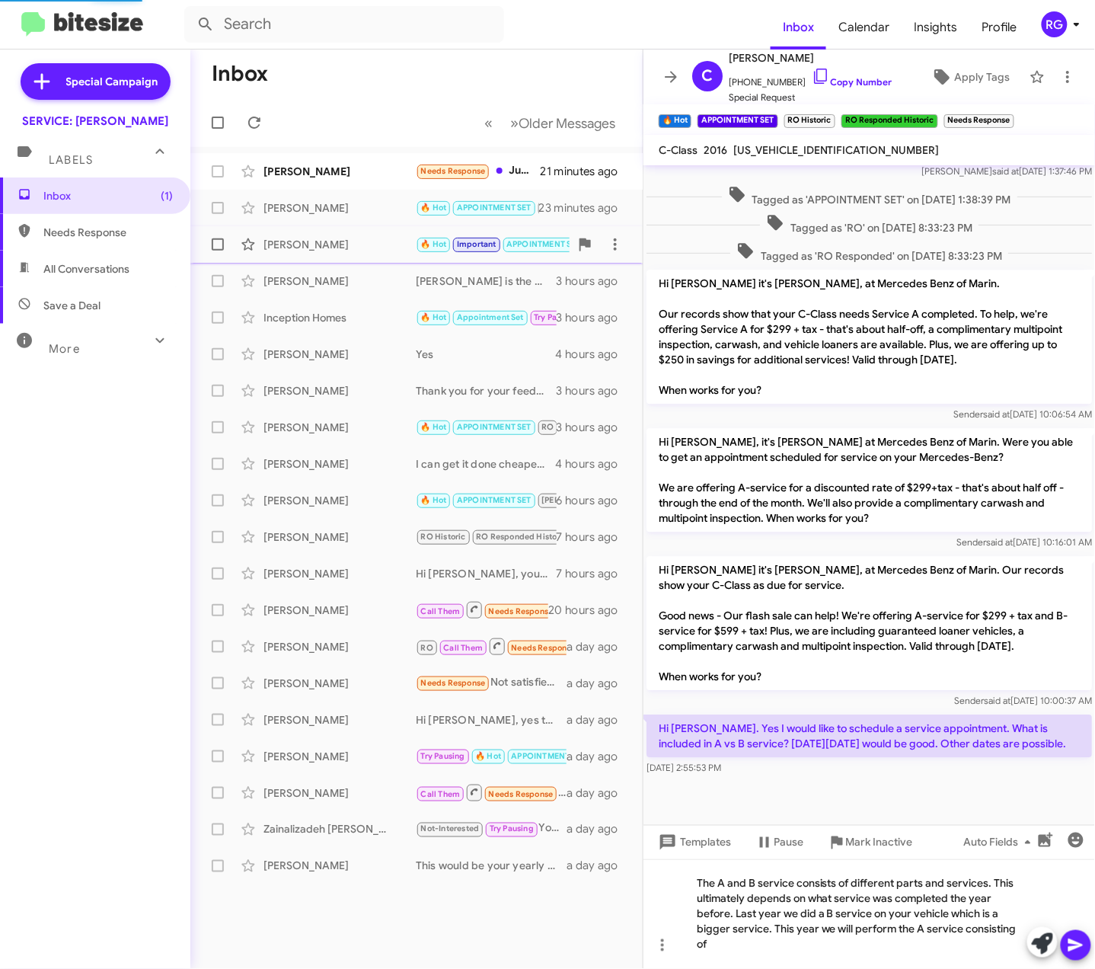
scroll to position [716, 0]
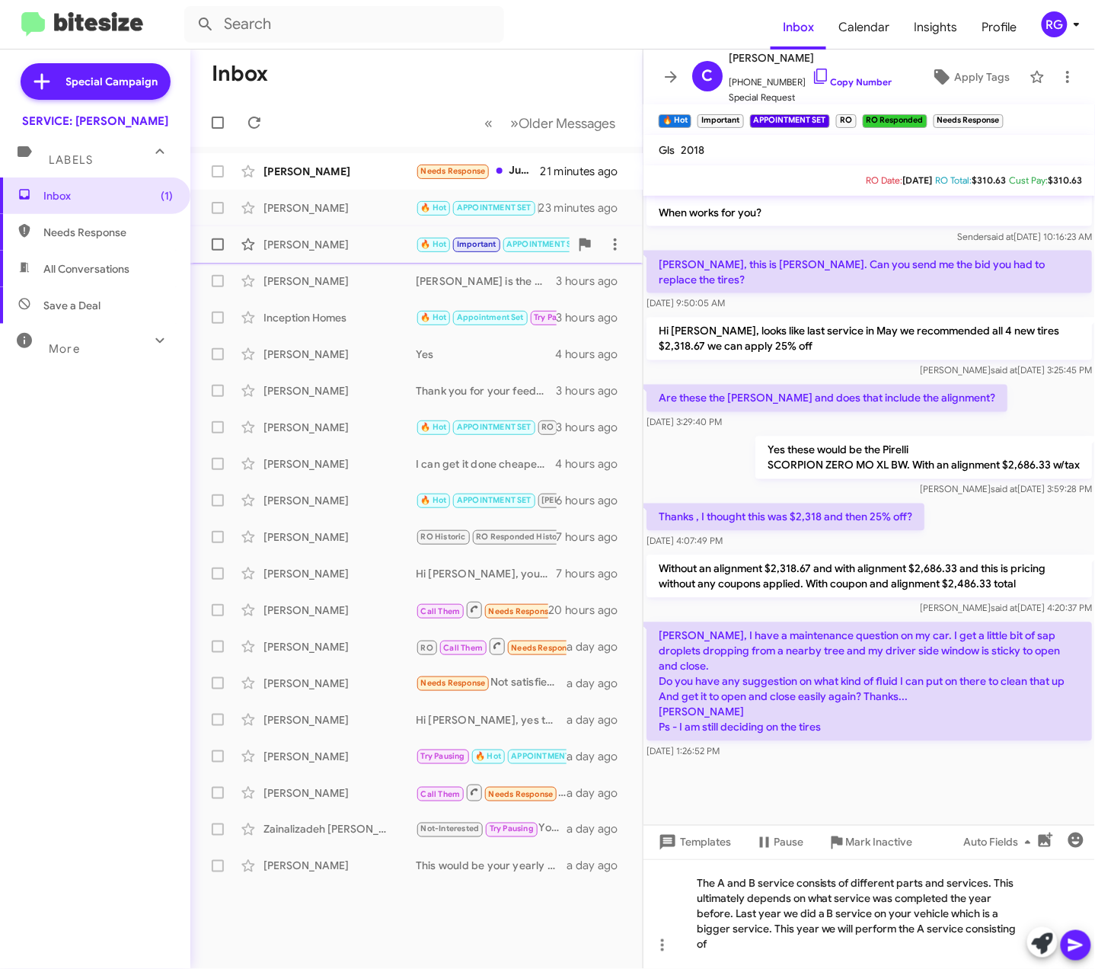
click at [364, 257] on div "Charlie Allen 🔥 Hot Important APPOINTMENT SET RO RO Responded Needs Response Om…" at bounding box center [417, 244] width 428 height 30
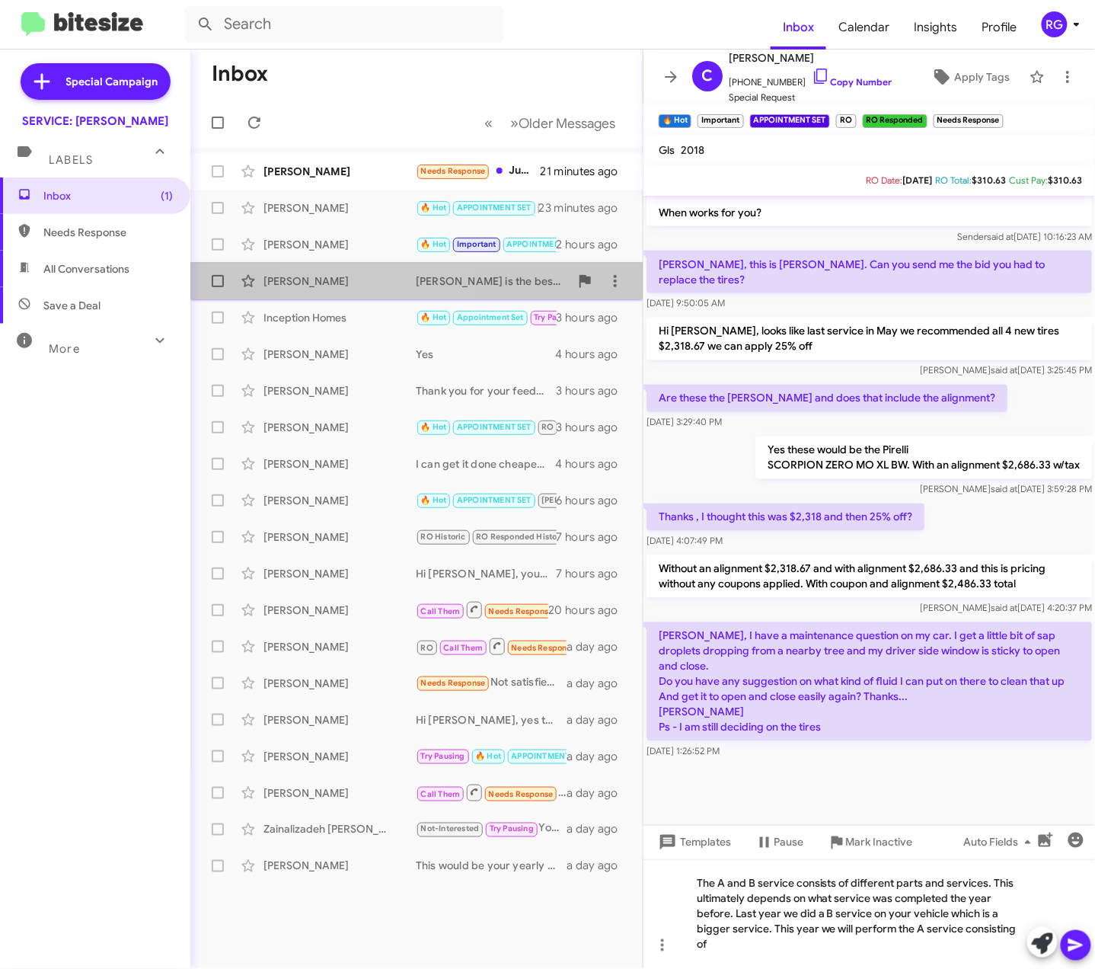
click at [365, 271] on div "Eber Jaques Eliseo is the best!!!!! 3 hours ago" at bounding box center [417, 281] width 428 height 30
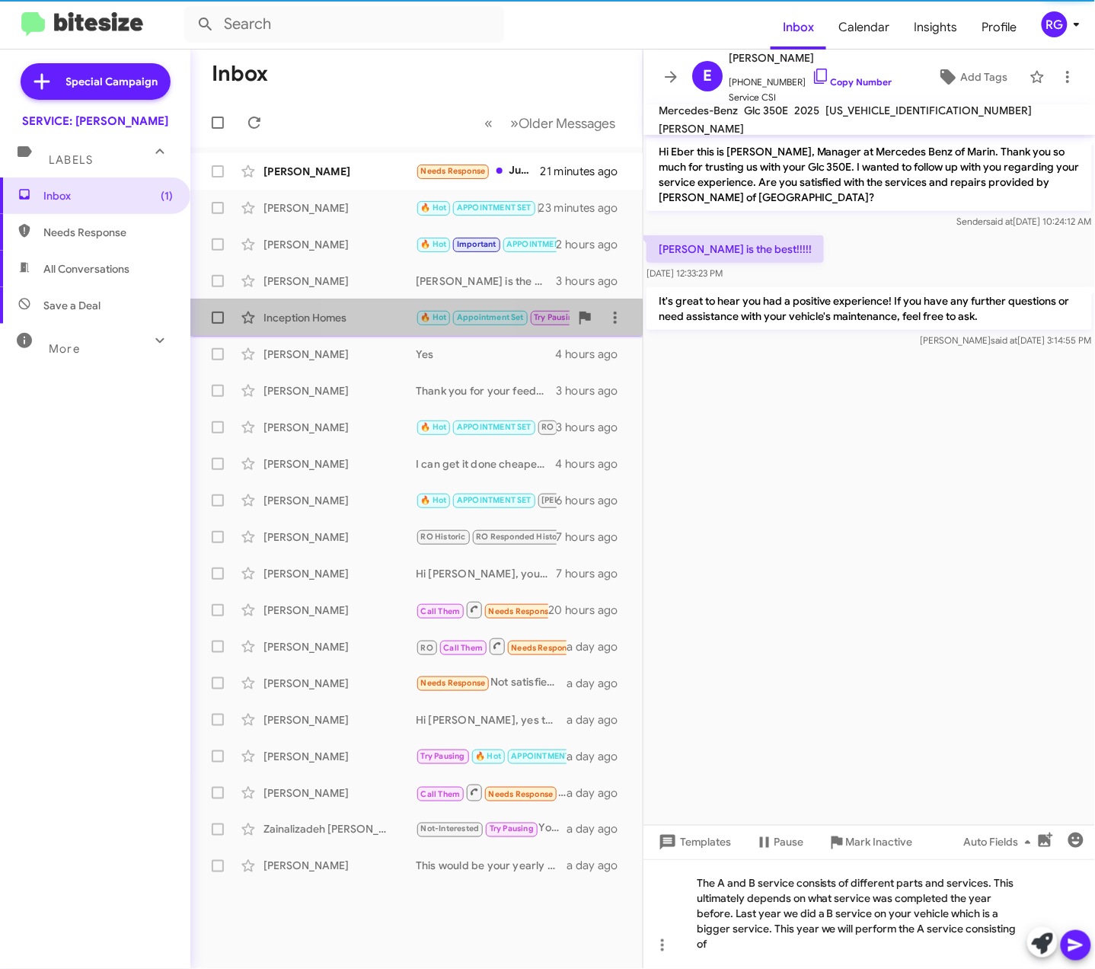
click at [385, 318] on div "Inception Homes" at bounding box center [339, 317] width 152 height 15
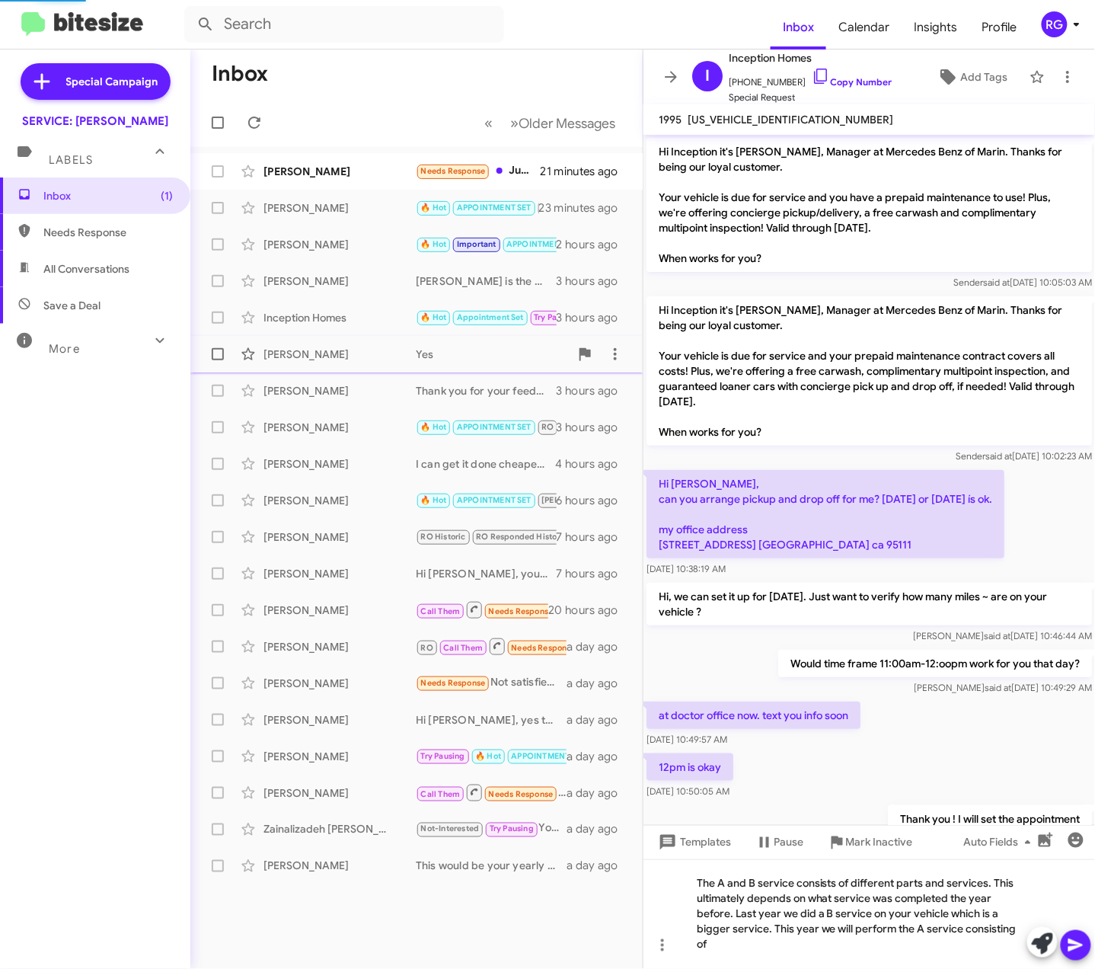
scroll to position [445, 0]
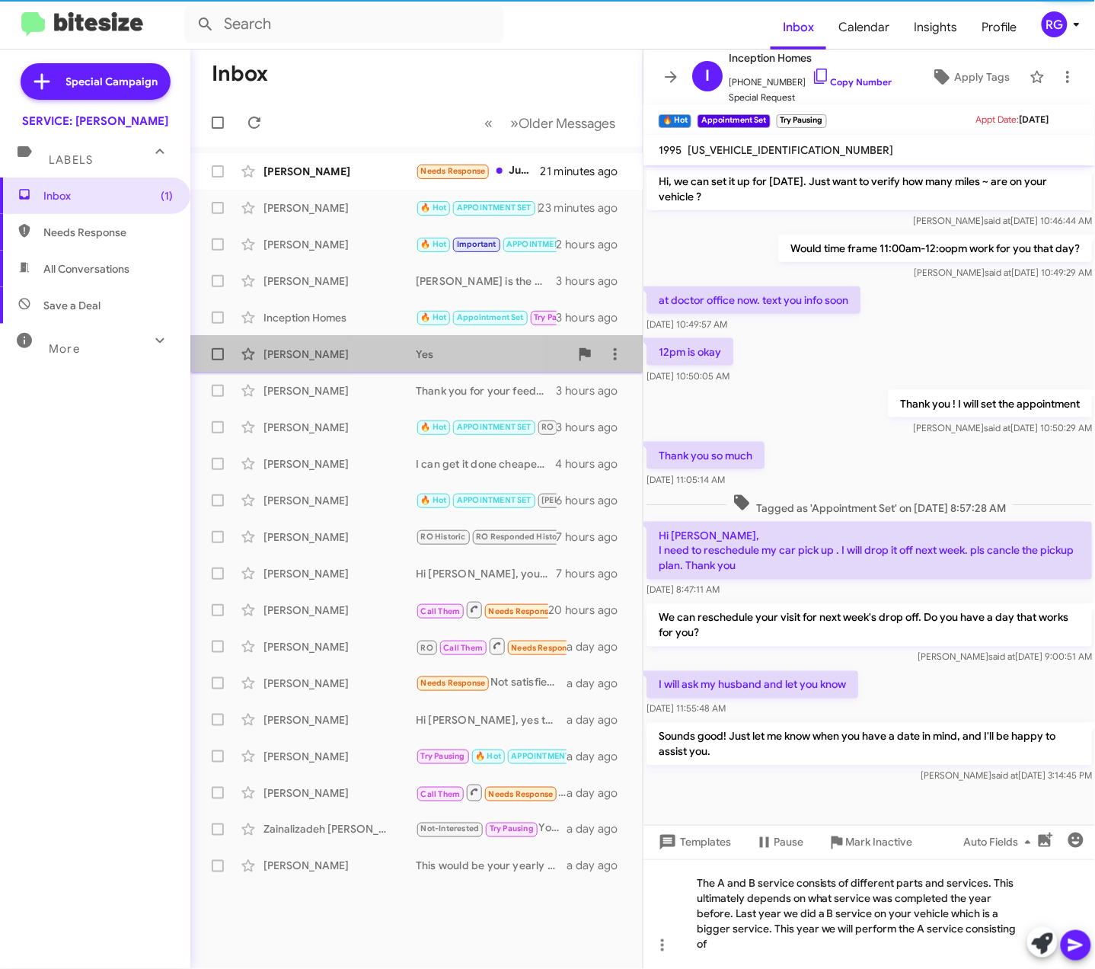
click at [401, 343] on div "Megan Mccullagh Yes 4 hours ago" at bounding box center [417, 354] width 428 height 30
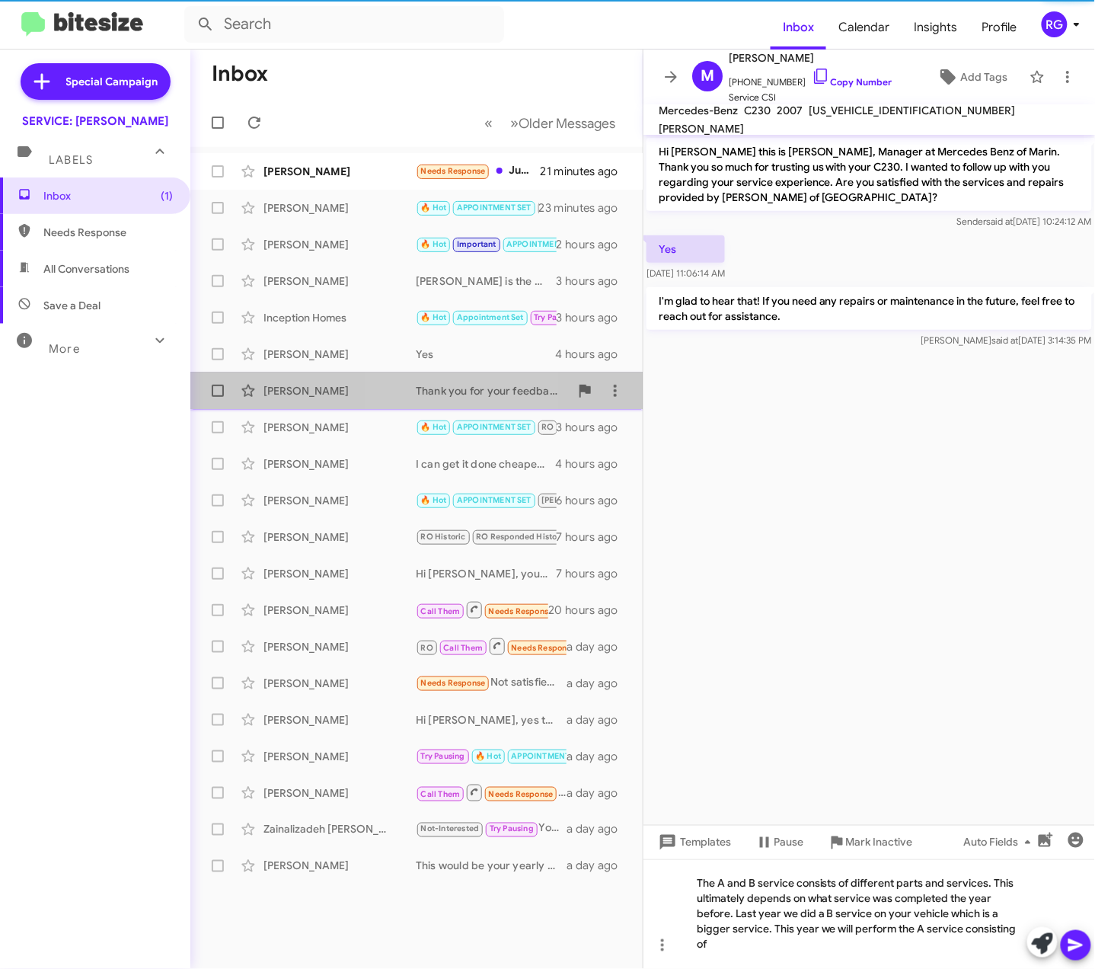
click at [408, 373] on span "Tara Crawford Thank you for your feedback. If you have any further concerns or …" at bounding box center [416, 390] width 452 height 37
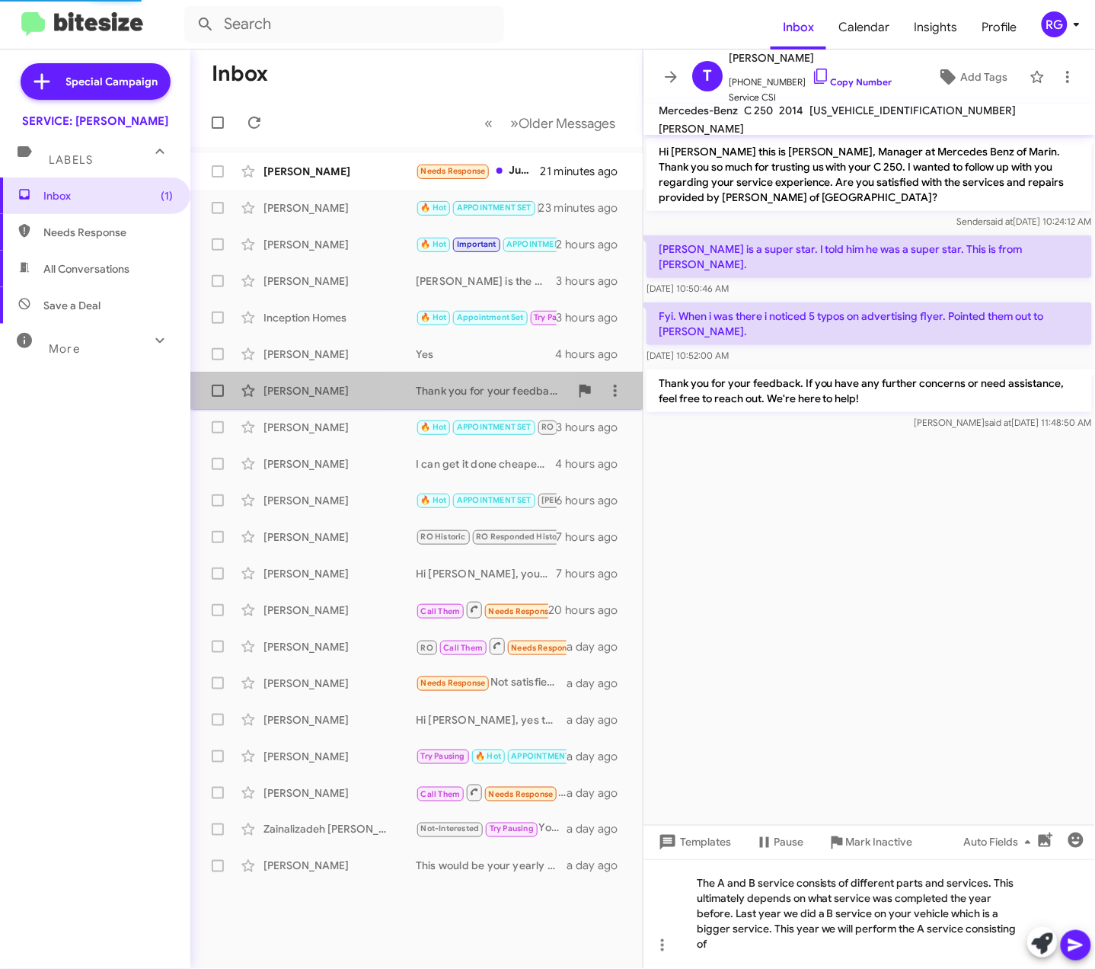
click at [421, 403] on div "Tara Crawford Thank you for your feedback. If you have any further concerns or …" at bounding box center [417, 390] width 428 height 30
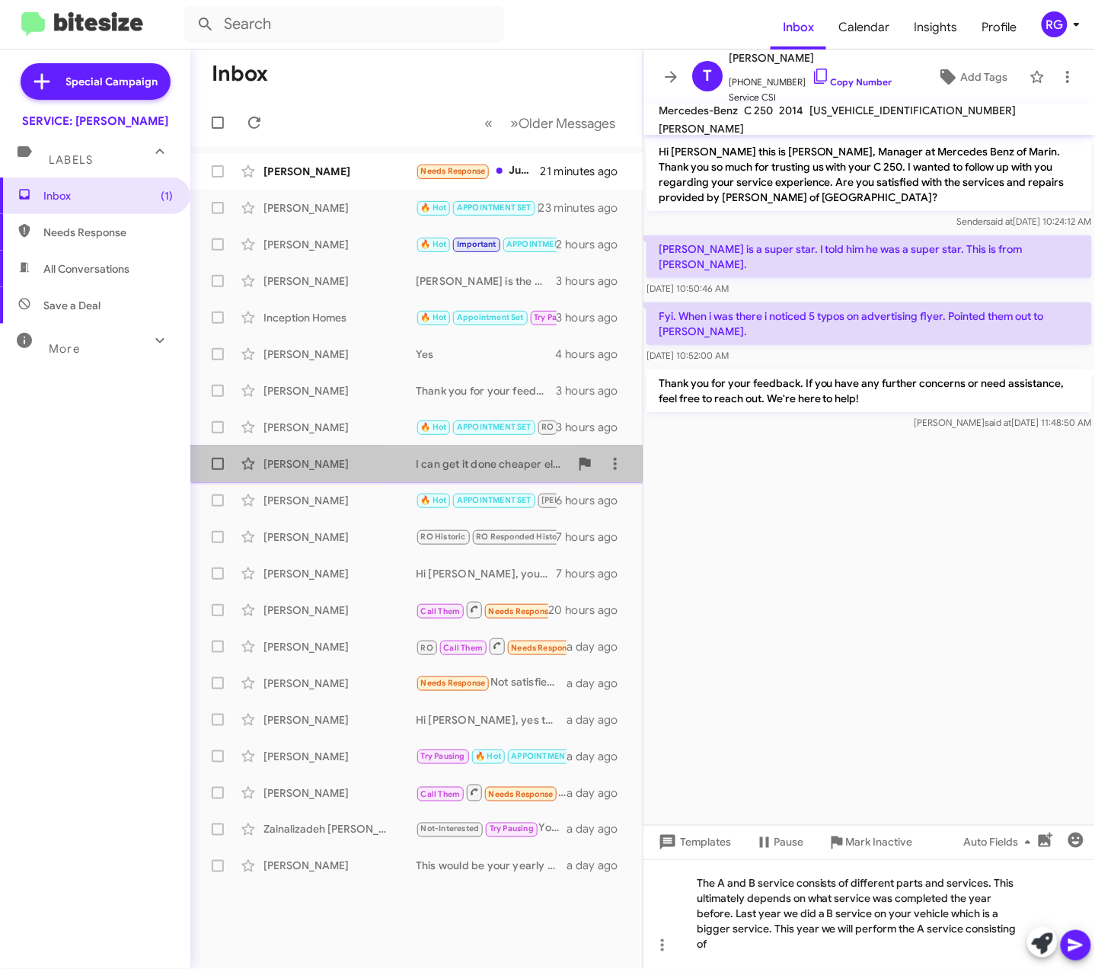
click at [442, 448] on span "Eric Ruiz I can get it done cheaper elsewhere 4 hours ago" at bounding box center [416, 463] width 452 height 37
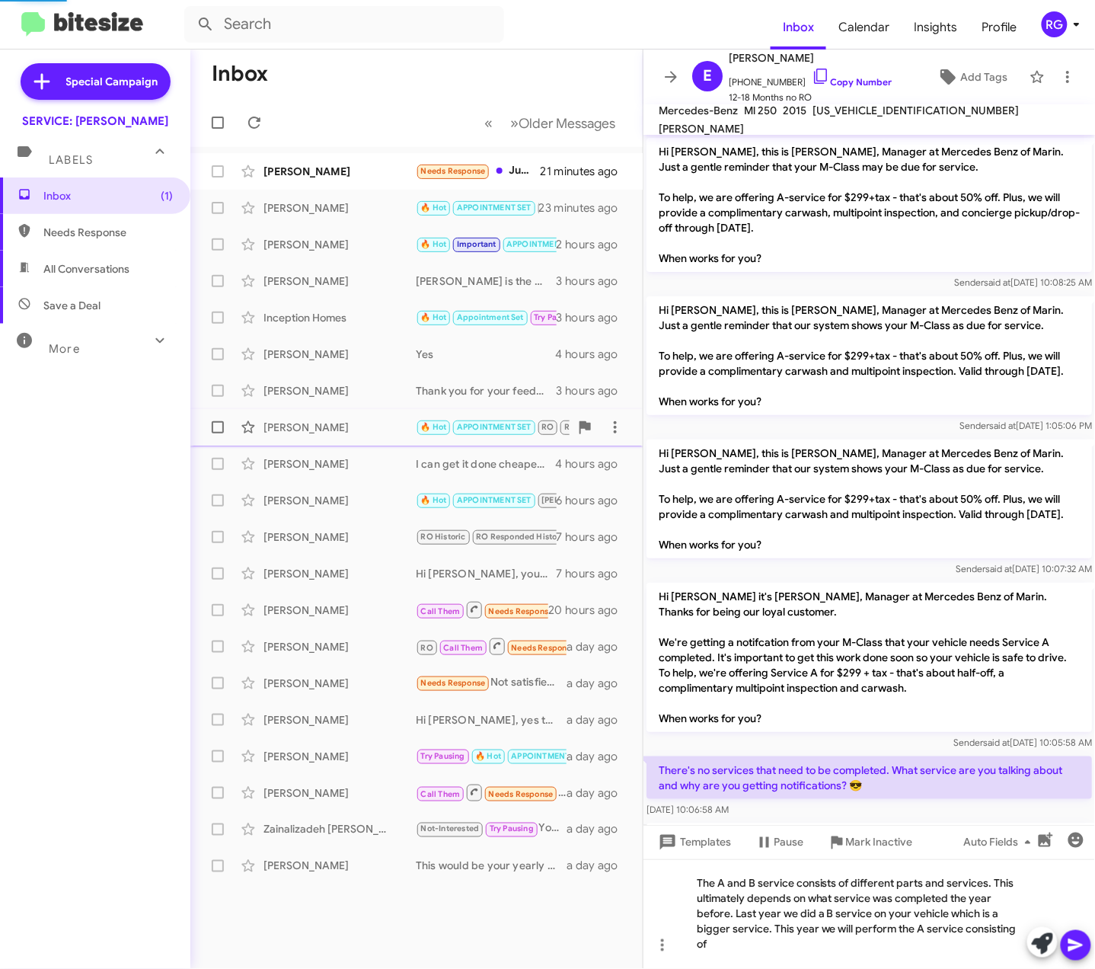
scroll to position [410, 0]
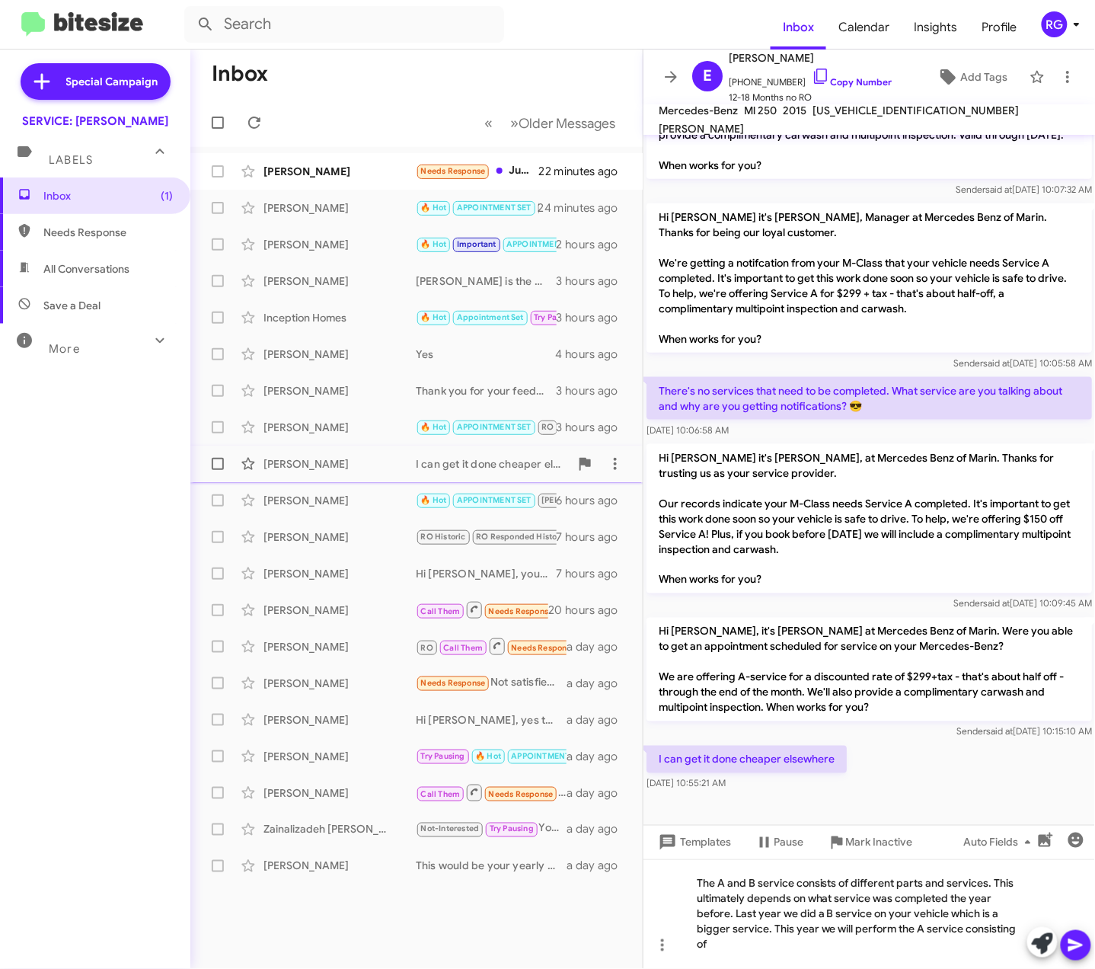
click at [452, 468] on div "I can get it done cheaper elsewhere" at bounding box center [493, 463] width 154 height 15
click at [397, 525] on div "Caitlin Hahn RO Historic RO Responded Historic 🔥 Hot RAUL Needs Response APPOIN…" at bounding box center [417, 537] width 428 height 30
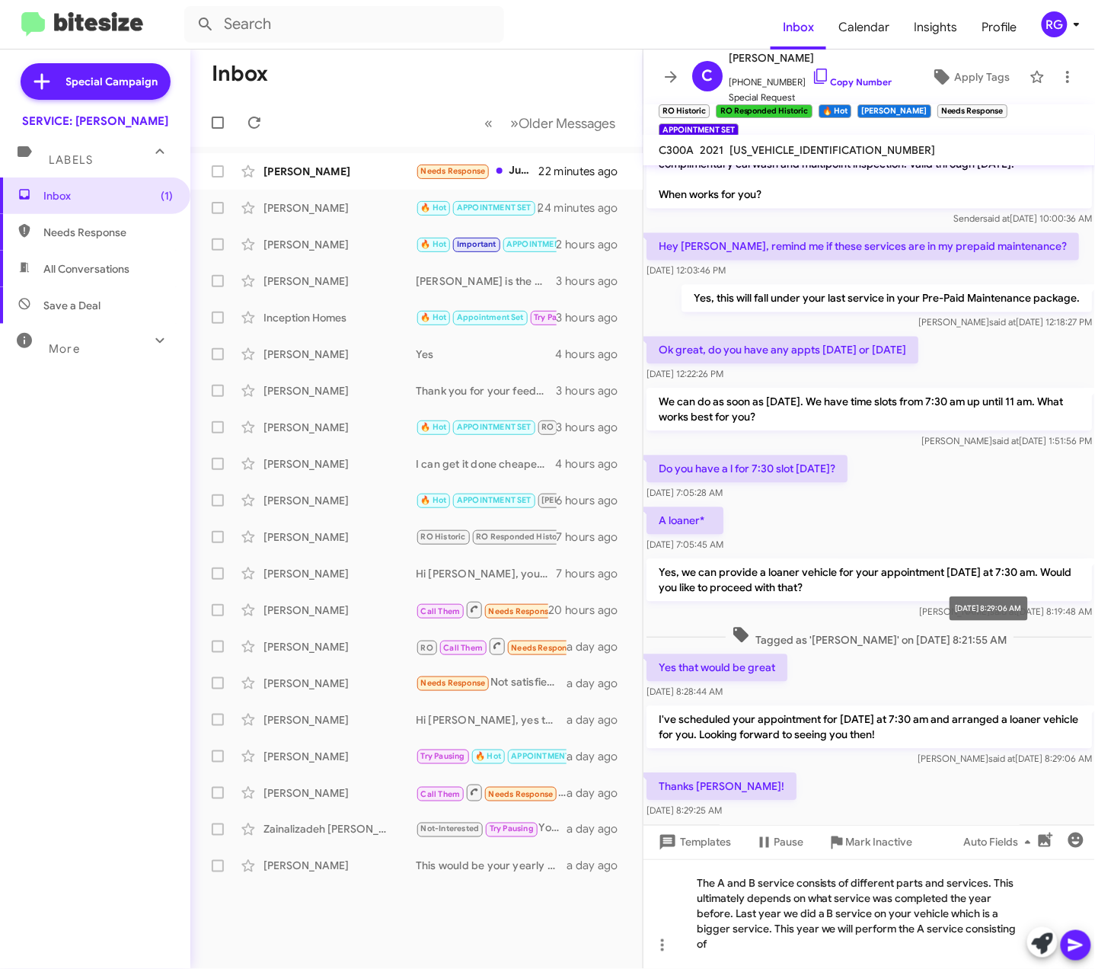
scroll to position [988, 0]
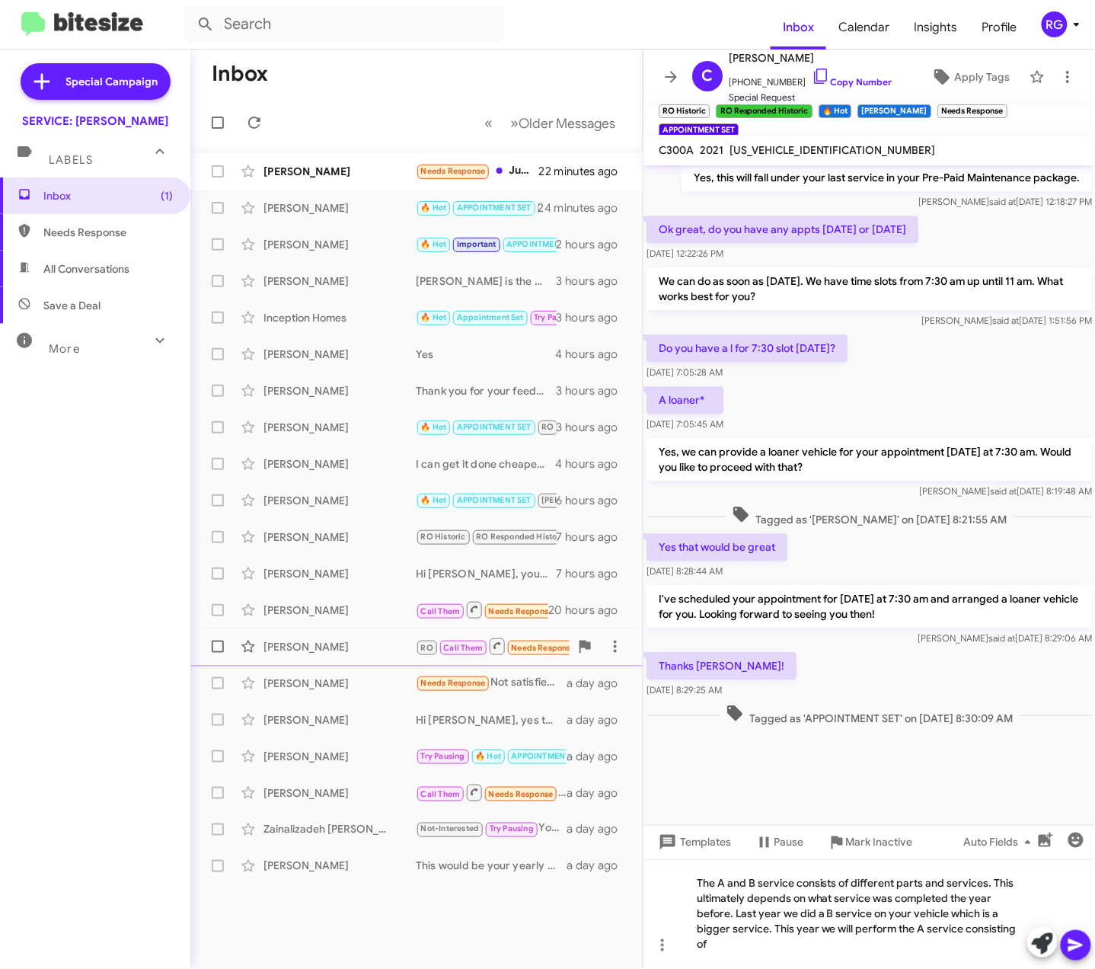
click at [289, 630] on span "Todd Cook RO Call Them Needs Response CALLED RO Responded Inbound Call a day ago" at bounding box center [416, 646] width 452 height 37
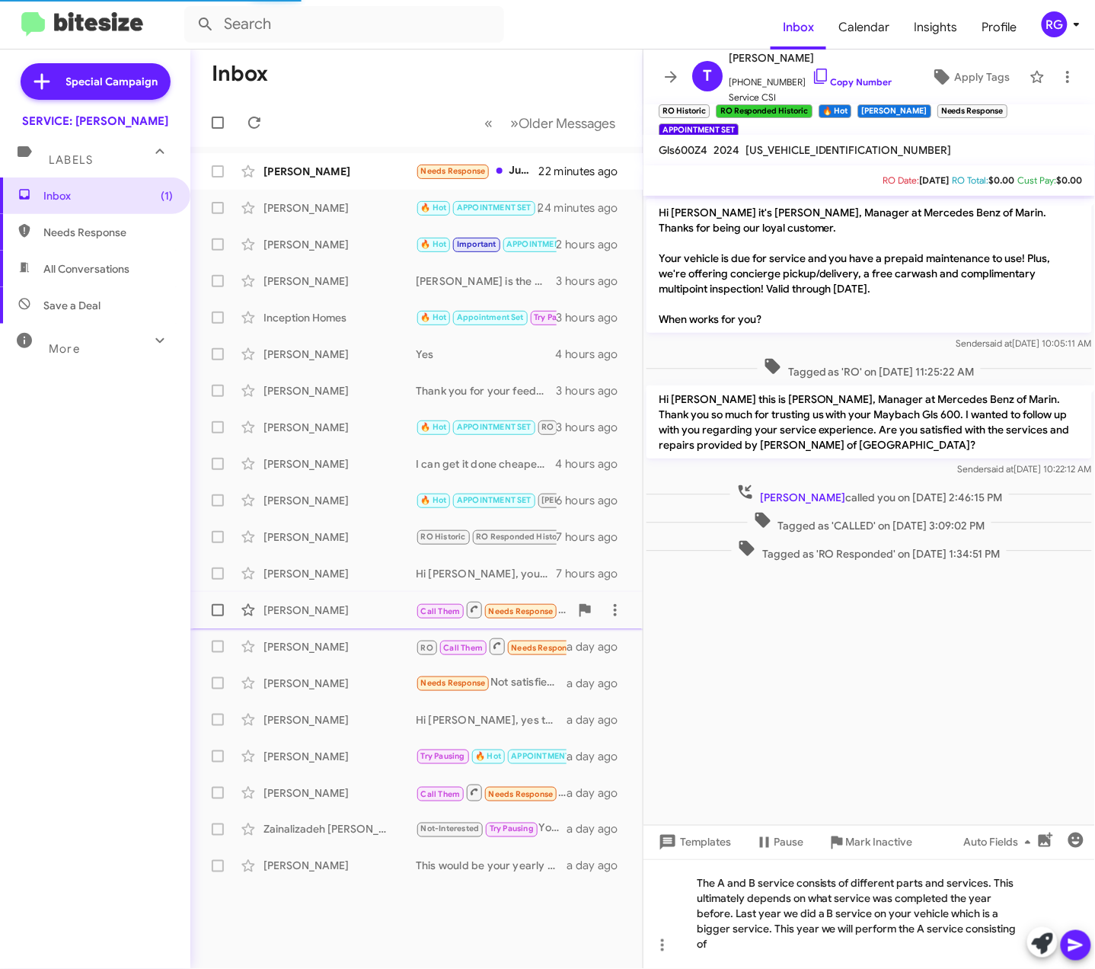
click at [323, 611] on div "[PERSON_NAME]" at bounding box center [339, 609] width 152 height 15
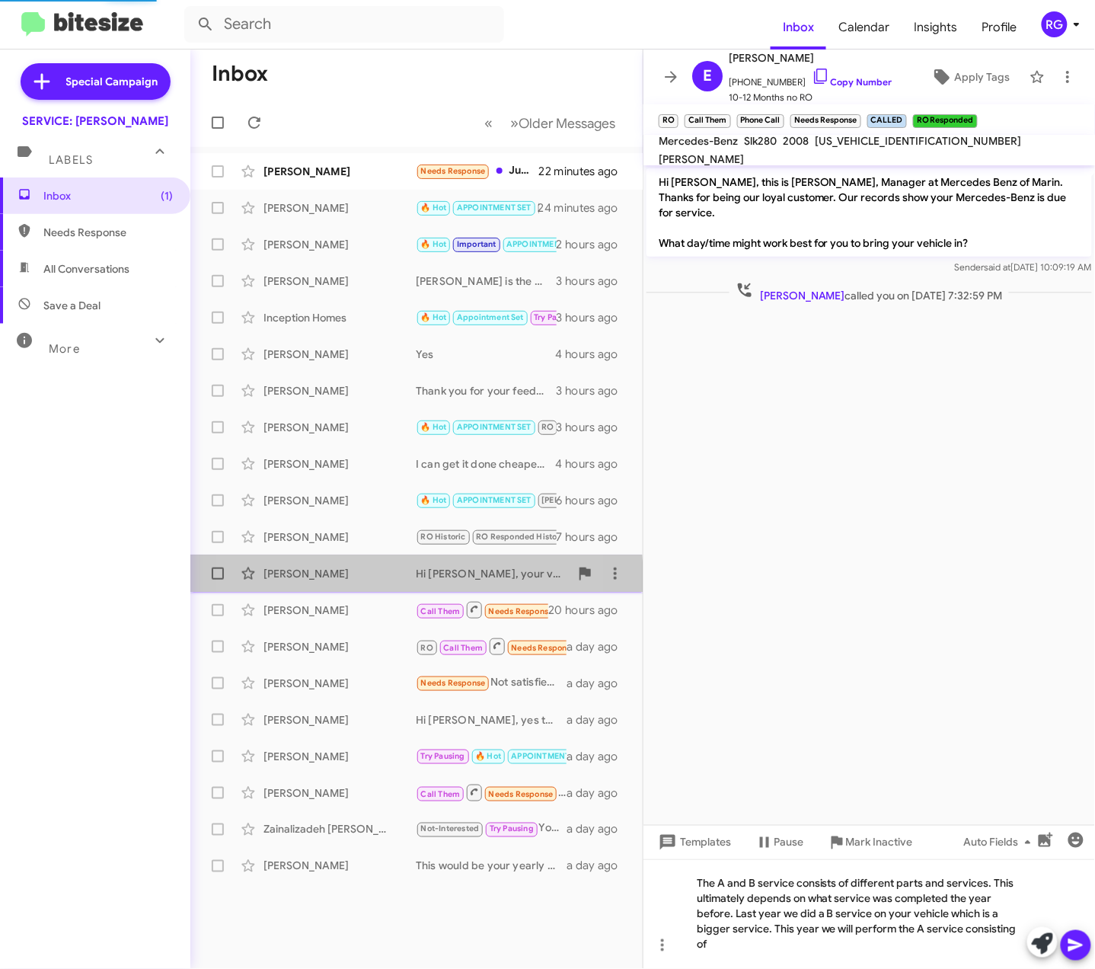
click at [333, 579] on div "[PERSON_NAME]" at bounding box center [339, 573] width 152 height 15
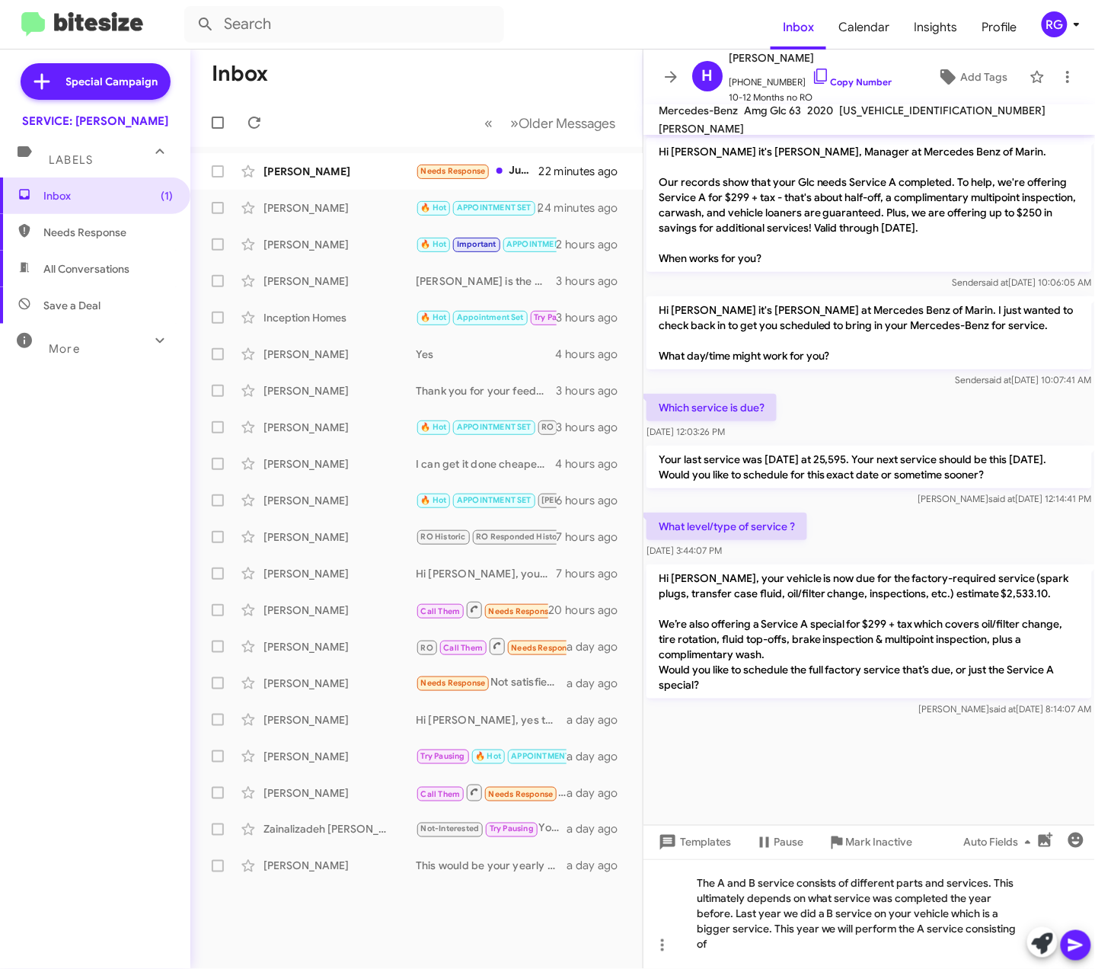
click at [796, 618] on p "Hi Helena, your vehicle is now due for the factory-required service (spark plug…" at bounding box center [868, 631] width 445 height 134
drag, startPoint x: 764, startPoint y: 624, endPoint x: 777, endPoint y: 652, distance: 30.0
click at [777, 652] on p "Hi Helena, your vehicle is now due for the factory-required service (spark plug…" at bounding box center [868, 631] width 445 height 134
copy p "Service A special for $299 + tax which covers oil/filter change, tire rotation,…"
drag, startPoint x: 879, startPoint y: 436, endPoint x: 664, endPoint y: 607, distance: 274.7
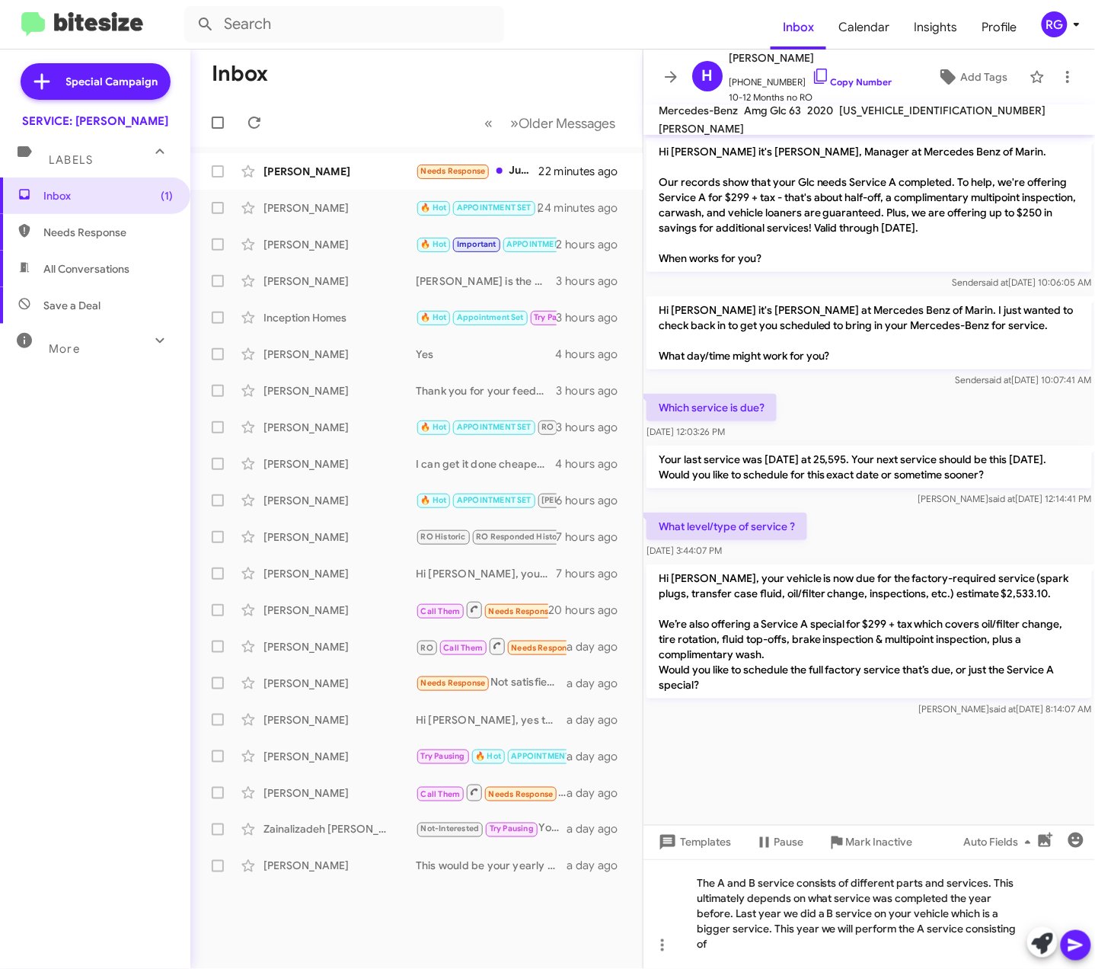
click at [877, 442] on div "Which service is due? Aug 19, 2025, 12:03:26 PM" at bounding box center [869, 417] width 452 height 52
click at [803, 955] on div "The A and B service consists of different parts and services. This ultimately d…" at bounding box center [869, 914] width 452 height 110
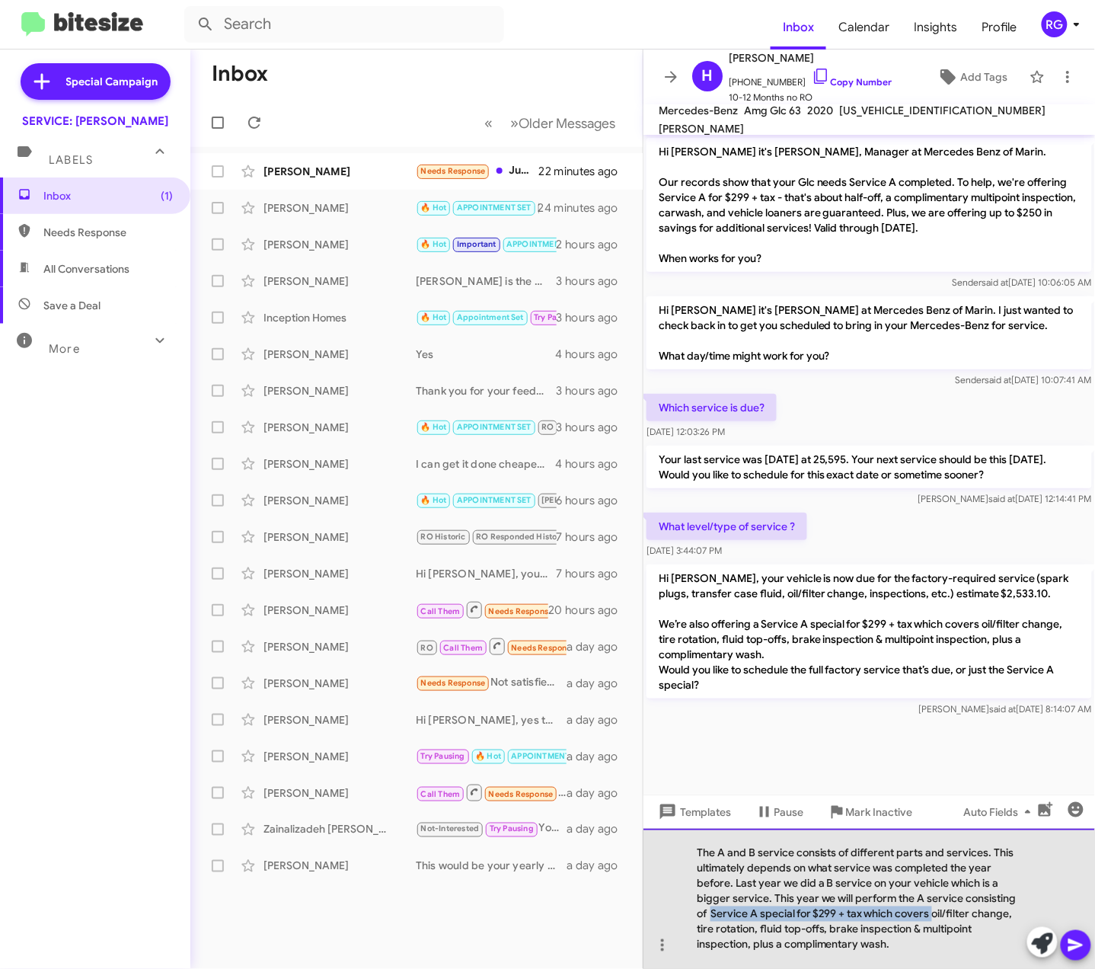
drag, startPoint x: 930, startPoint y: 914, endPoint x: 713, endPoint y: 911, distance: 217.8
click at [713, 911] on div "The A and B service consists of different parts and services. This ultimately d…" at bounding box center [869, 898] width 452 height 140
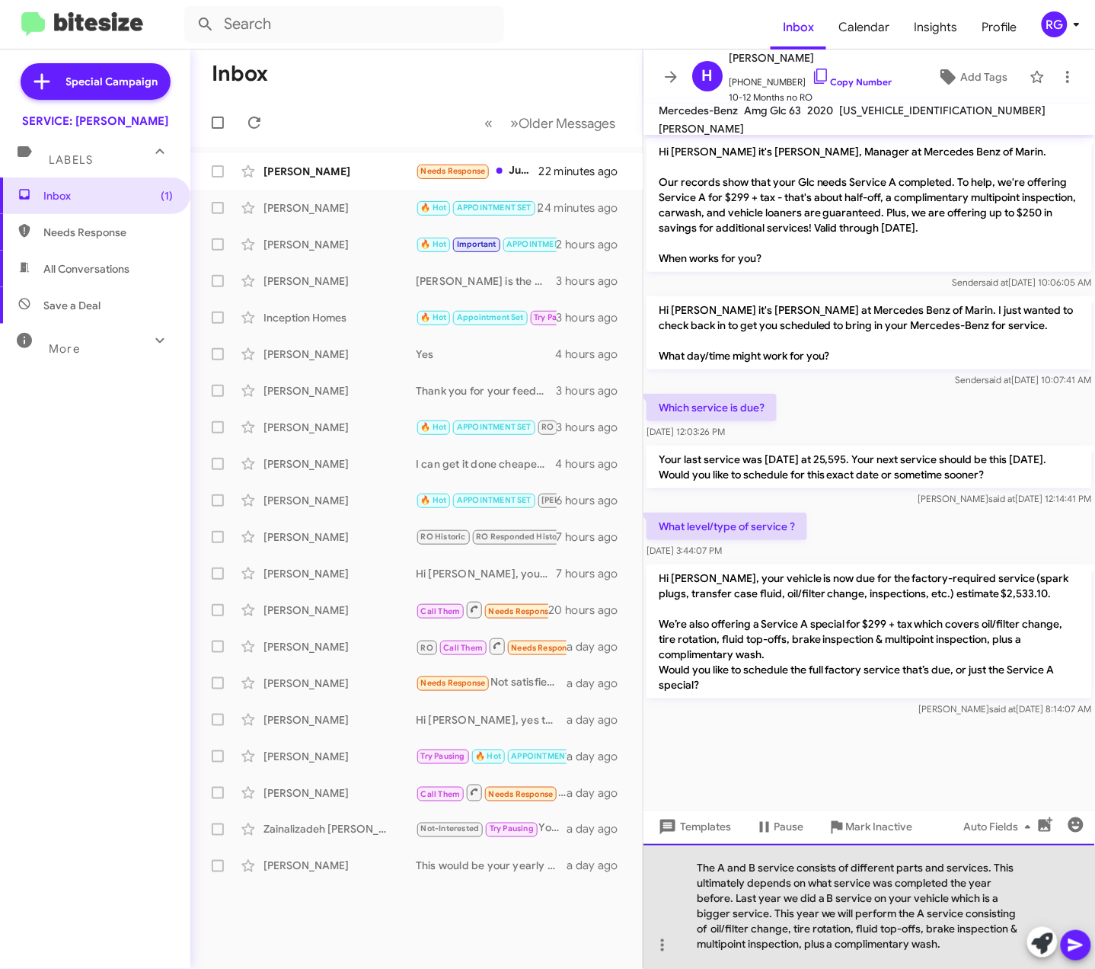
click at [716, 933] on div "The A and B service consists of different parts and services. This ultimately d…" at bounding box center [869, 906] width 452 height 125
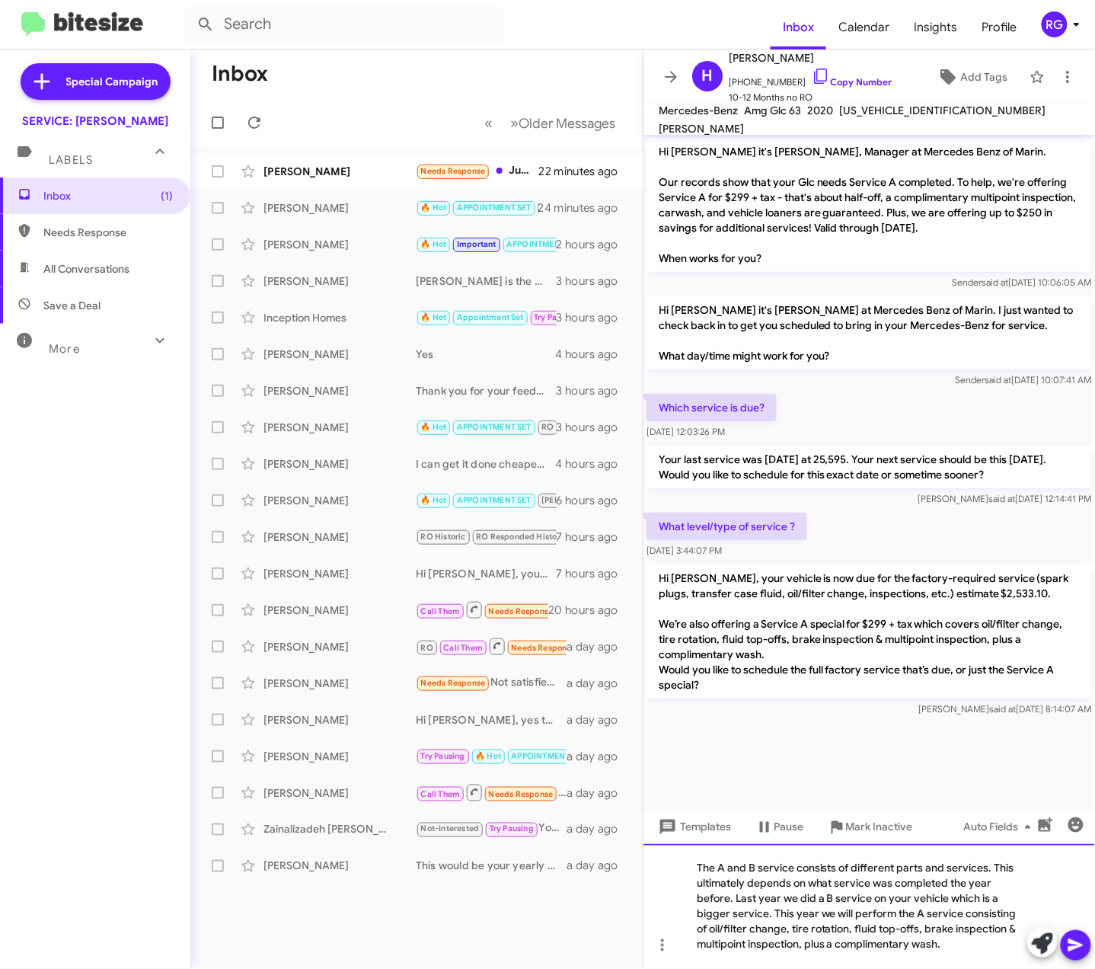
click at [967, 956] on div "The A and B service consists of different parts and services. This ultimately d…" at bounding box center [869, 906] width 452 height 125
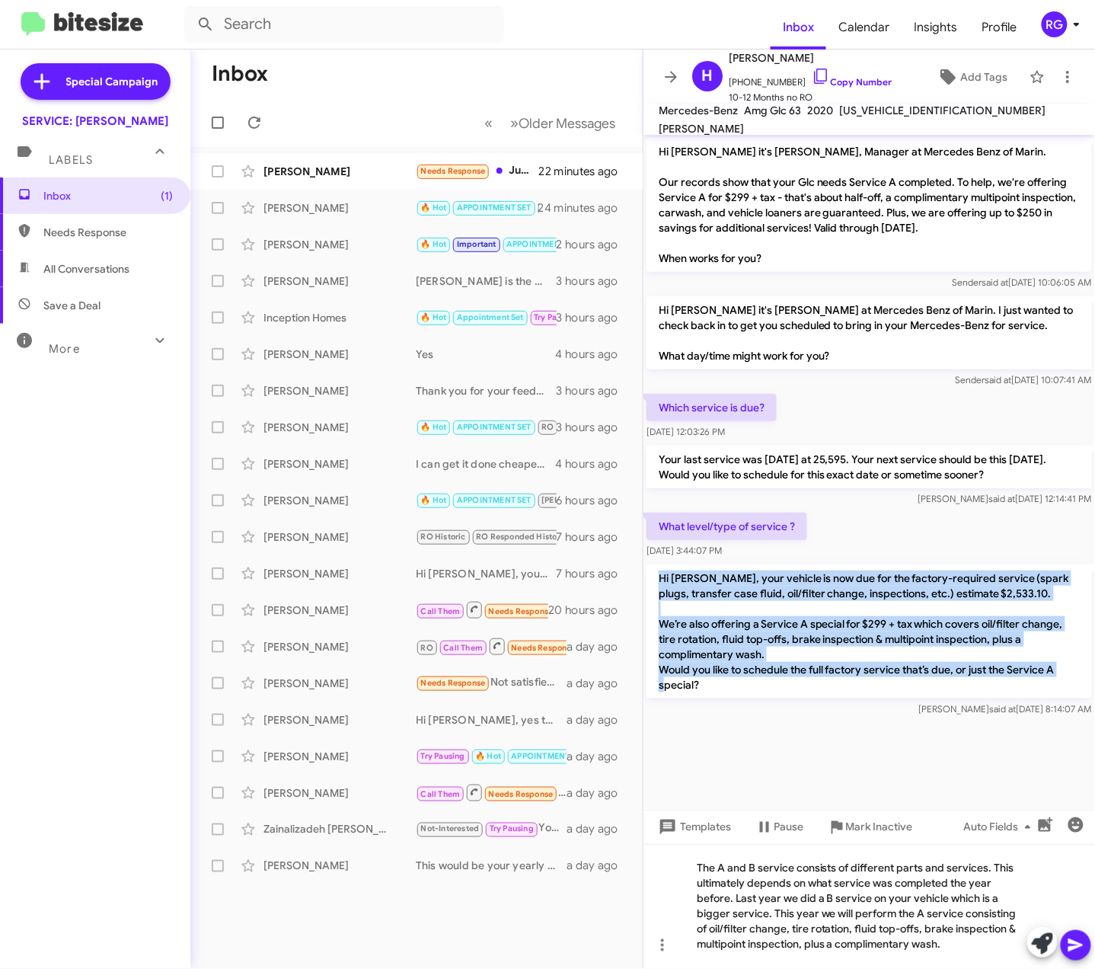
drag, startPoint x: 749, startPoint y: 679, endPoint x: 649, endPoint y: 574, distance: 144.9
click at [649, 574] on p "Hi Helena, your vehicle is now due for the factory-required service (spark plug…" at bounding box center [868, 631] width 445 height 134
copy p "Hi Helena, your vehicle is now due for the factory-required service (spark plug…"
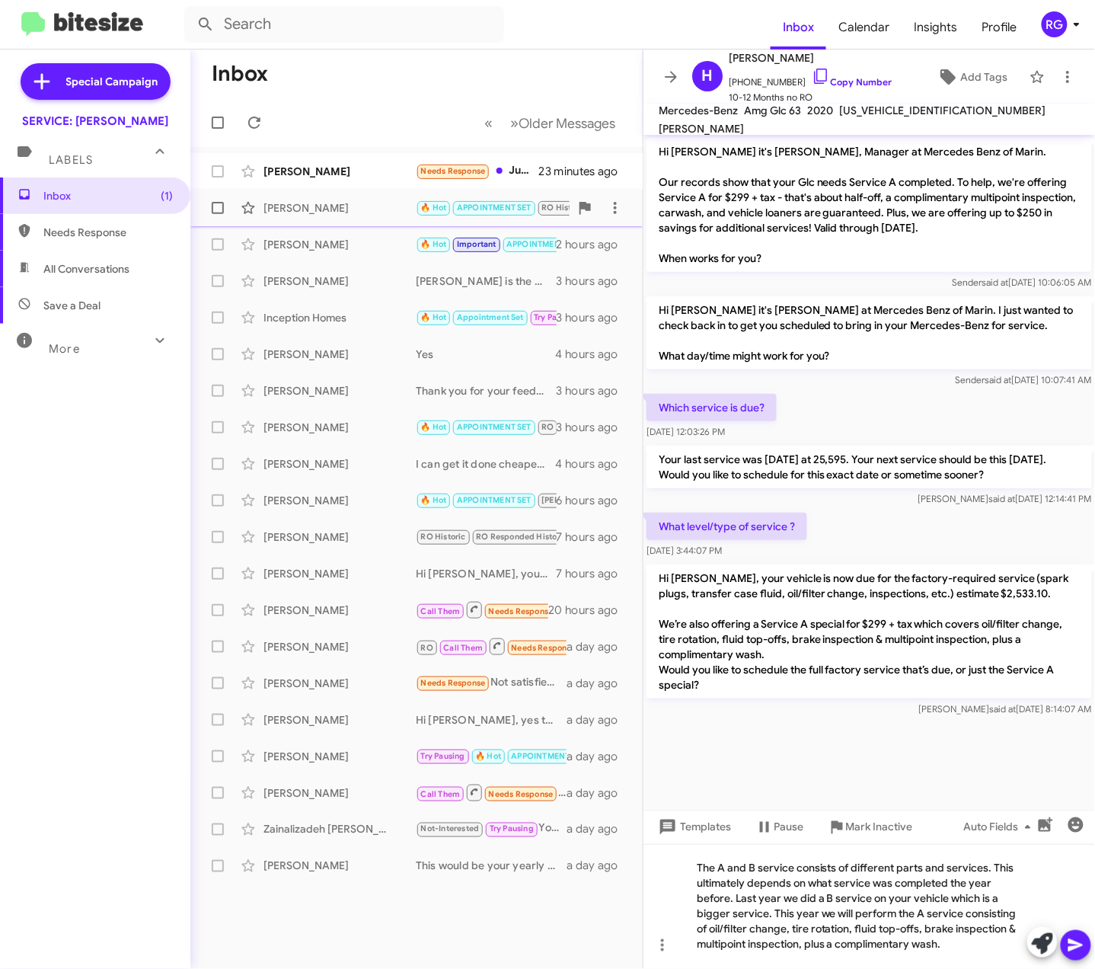
click at [382, 214] on div "[PERSON_NAME]" at bounding box center [339, 207] width 152 height 15
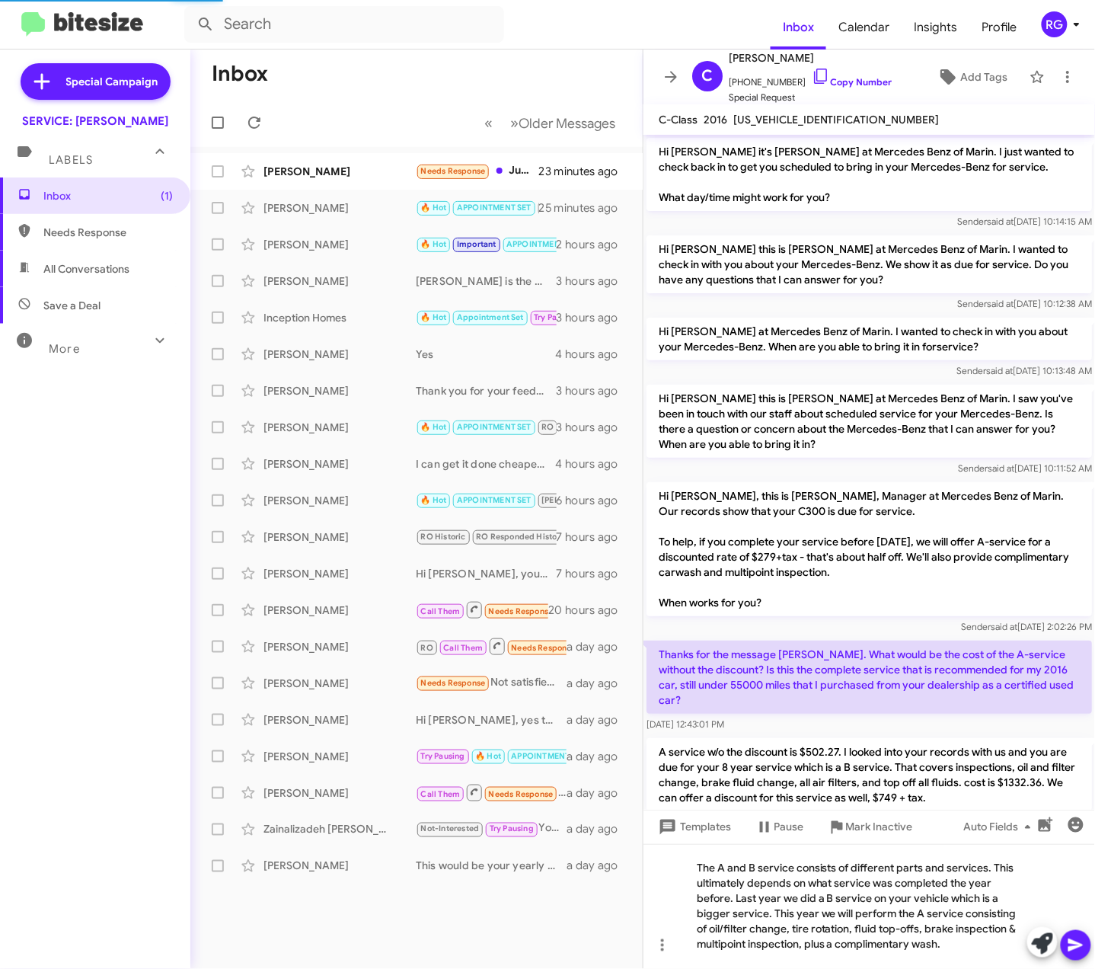
scroll to position [1037, 0]
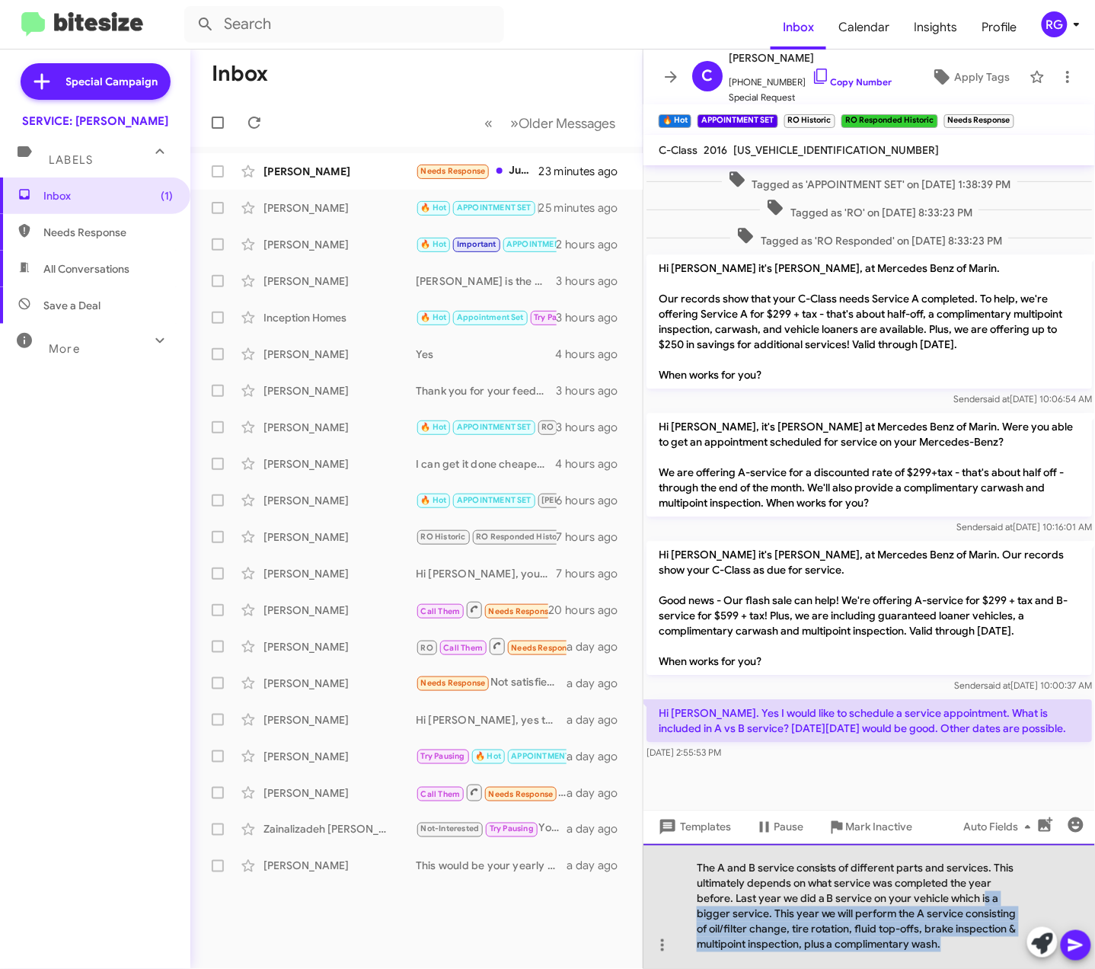
drag, startPoint x: 952, startPoint y: 954, endPoint x: 984, endPoint y: 898, distance: 64.1
click at [984, 898] on div "The A and B service consists of different parts and services. This ultimately d…" at bounding box center [869, 906] width 452 height 125
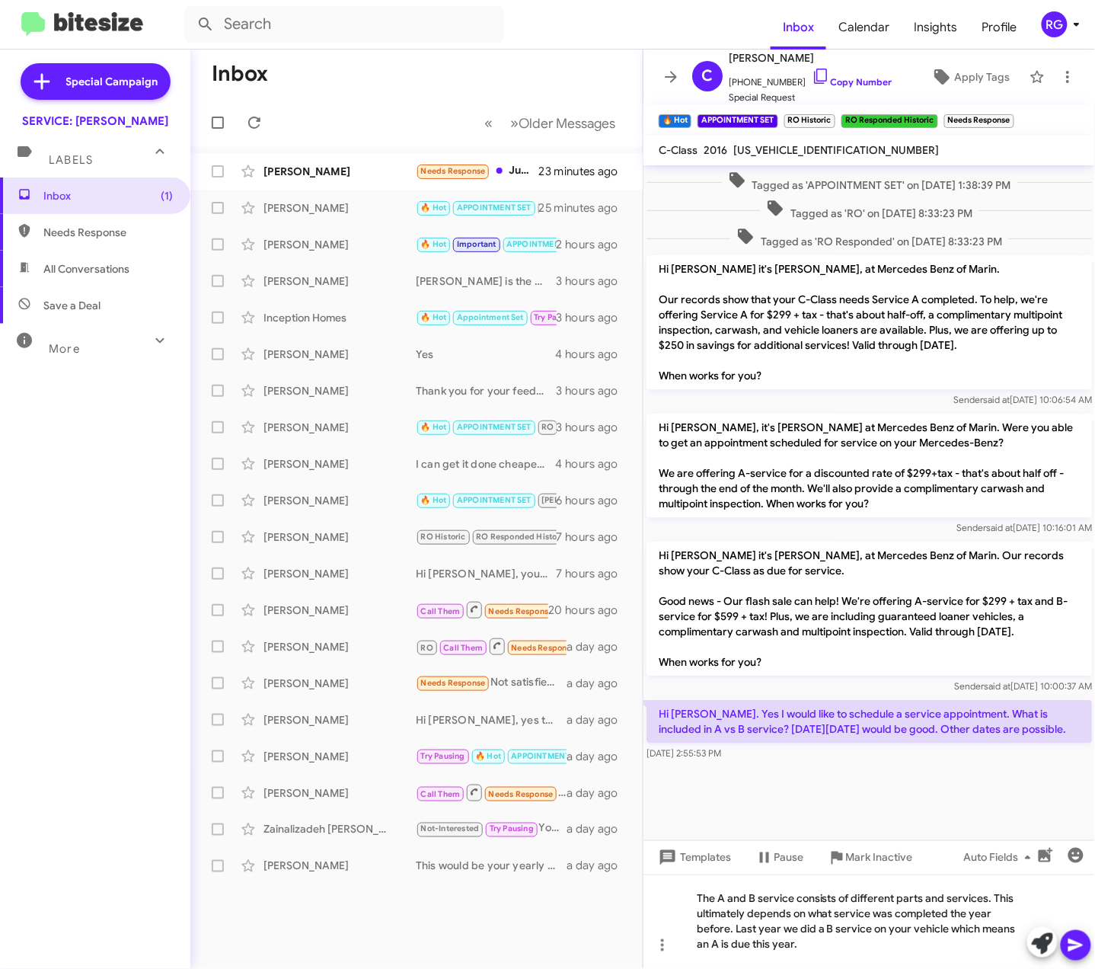
click at [1076, 946] on icon at bounding box center [1075, 945] width 14 height 13
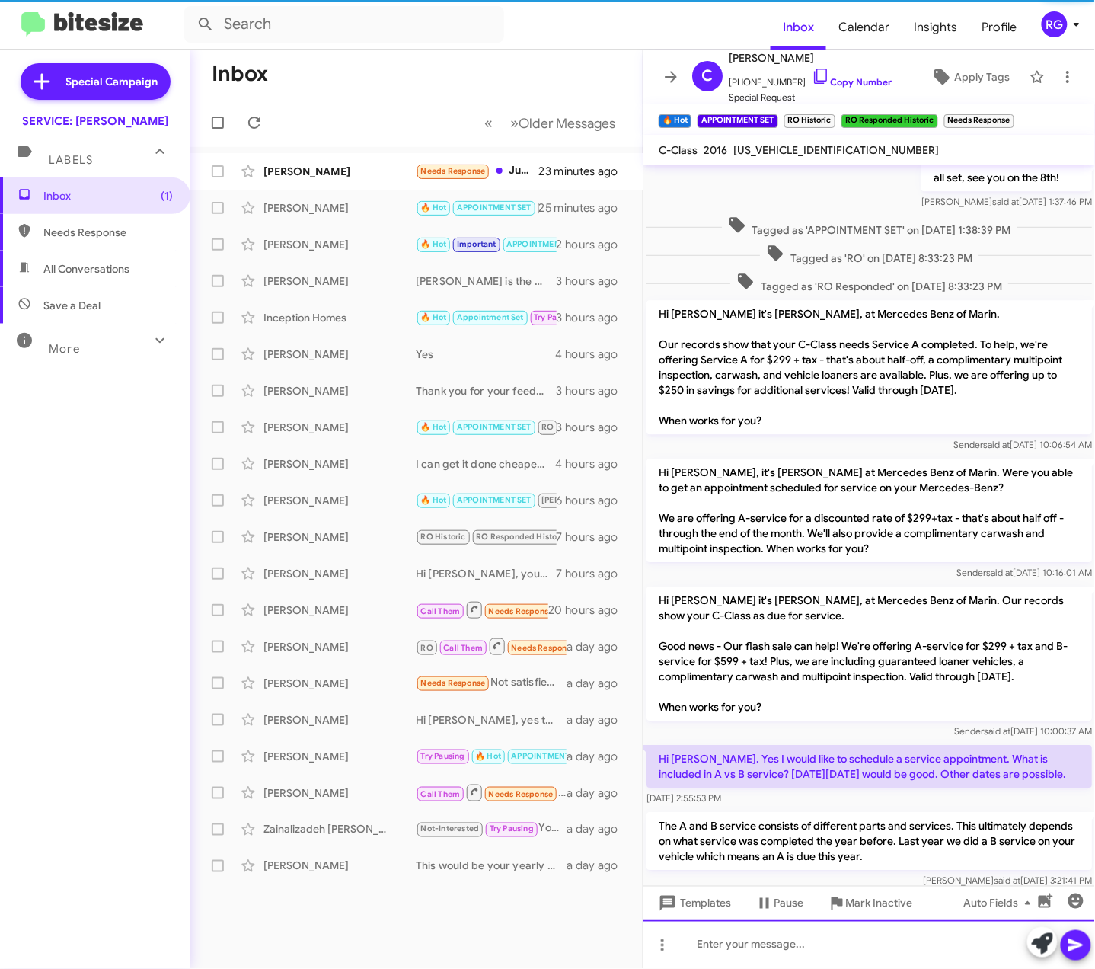
scroll to position [1195, 0]
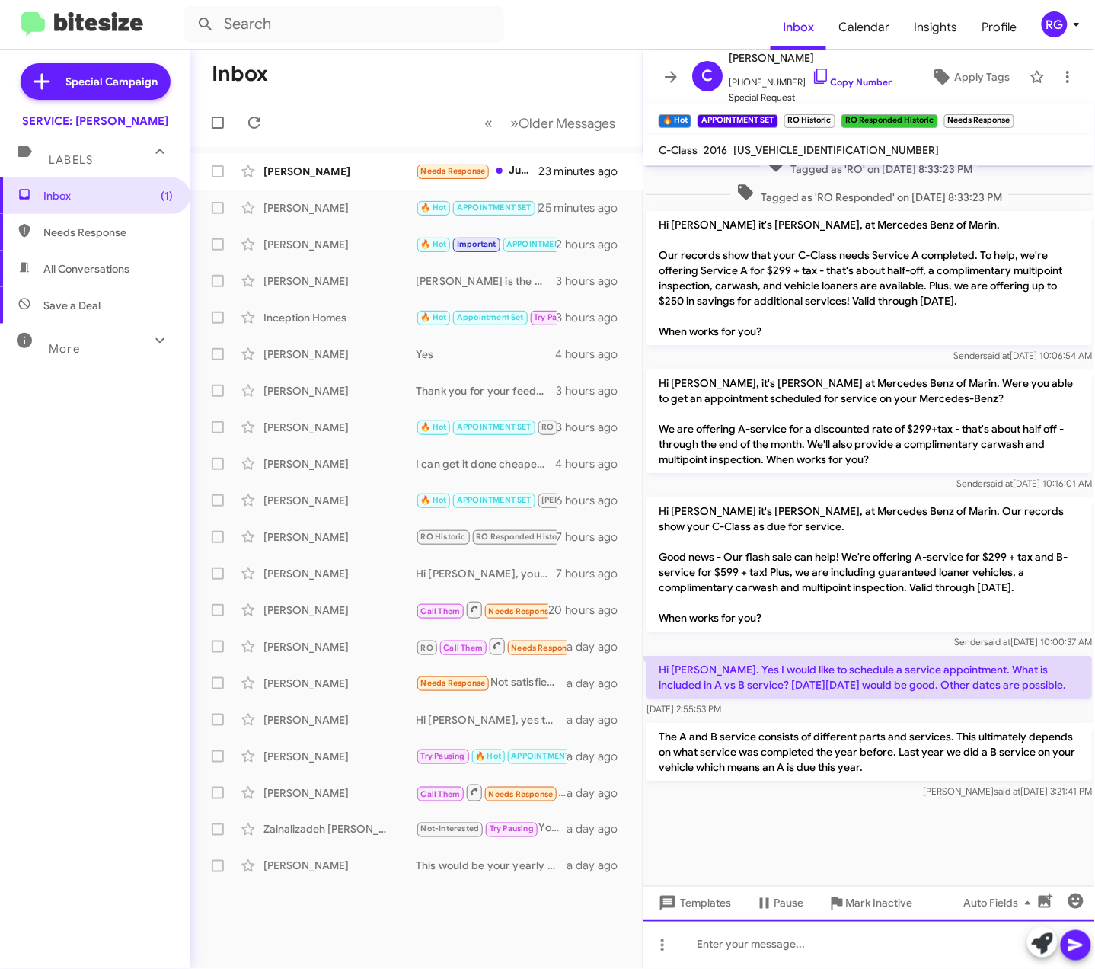
click at [798, 940] on div at bounding box center [869, 944] width 452 height 49
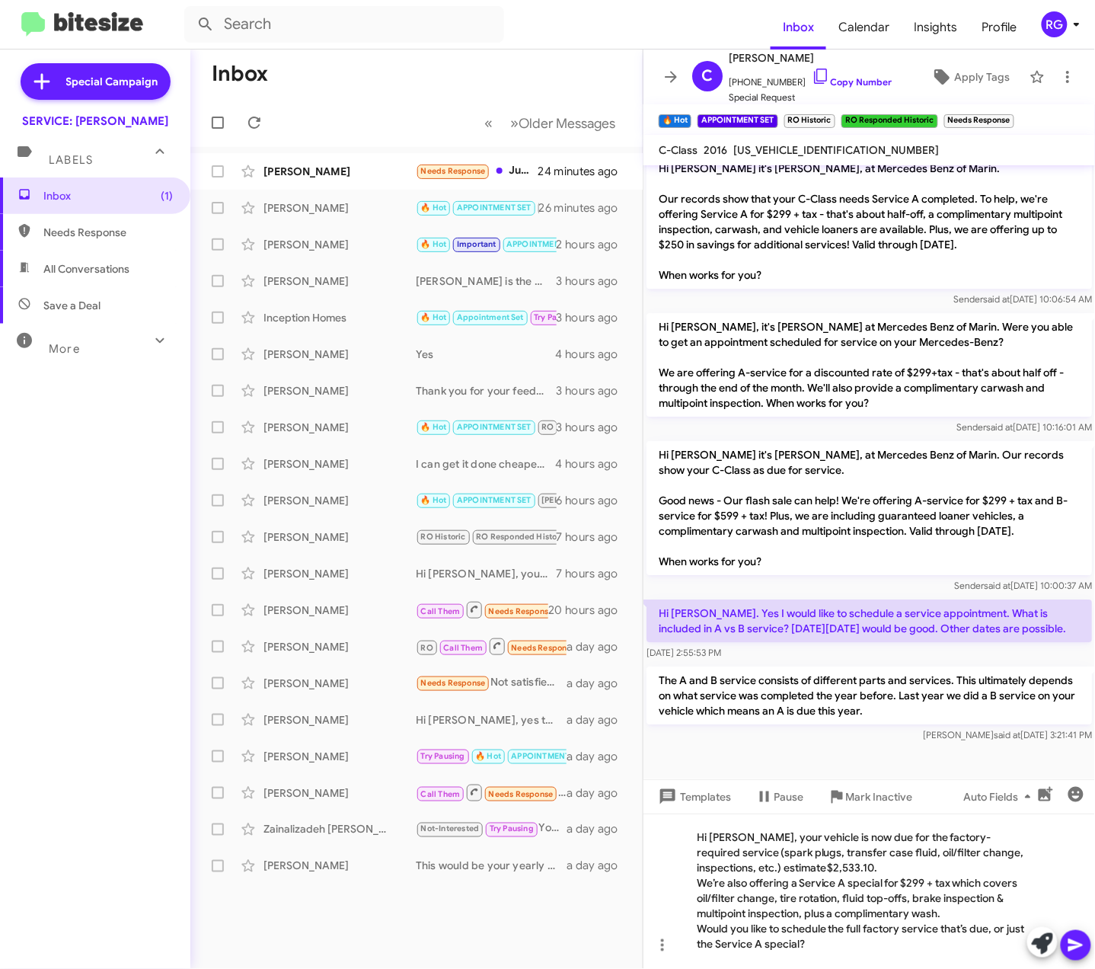
scroll to position [1301, 0]
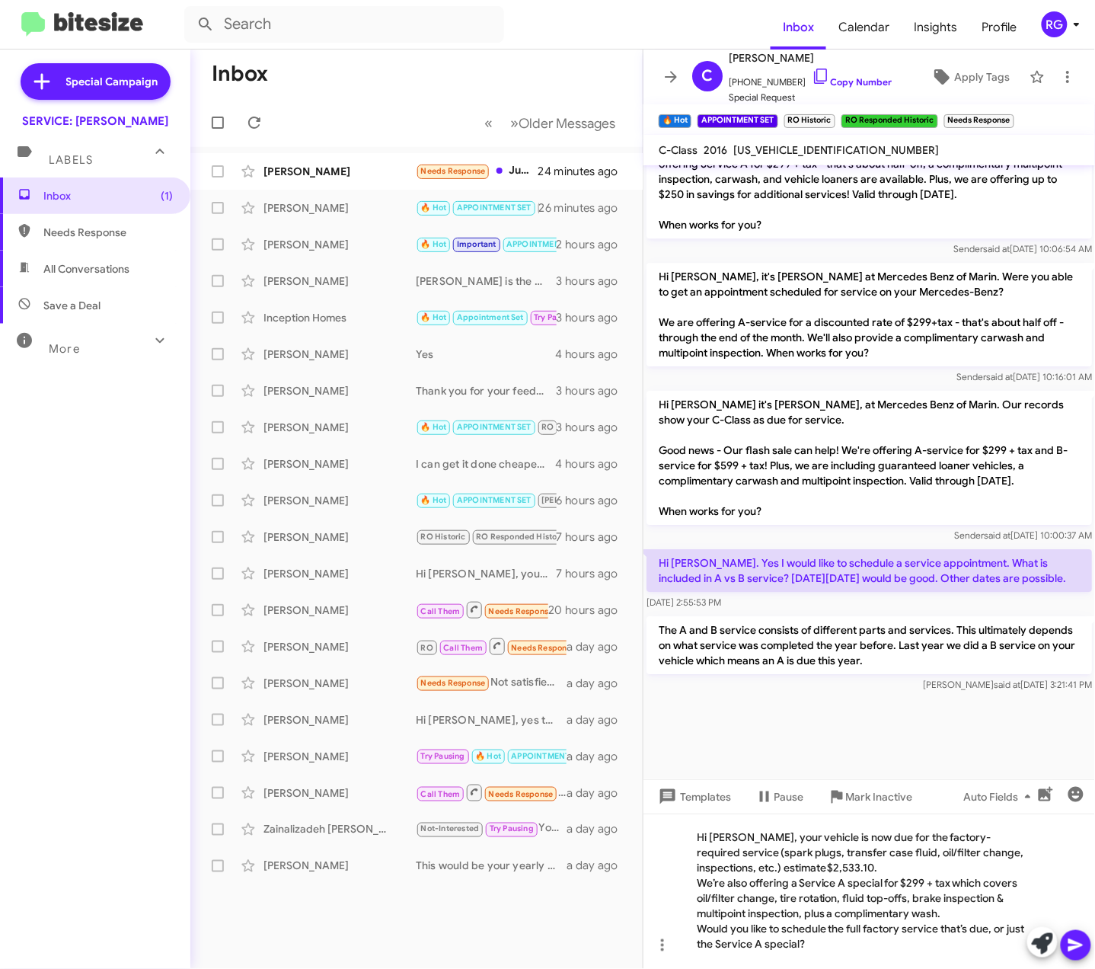
click at [831, 163] on mat-toolbar "C-Class 2016 55SWF4JB3GU147469" at bounding box center [869, 150] width 452 height 30
click at [831, 151] on span "[US_VEHICLE_IDENTIFICATION_NUMBER]" at bounding box center [836, 150] width 206 height 14
copy span "[US_VEHICLE_IDENTIFICATION_NUMBER]"
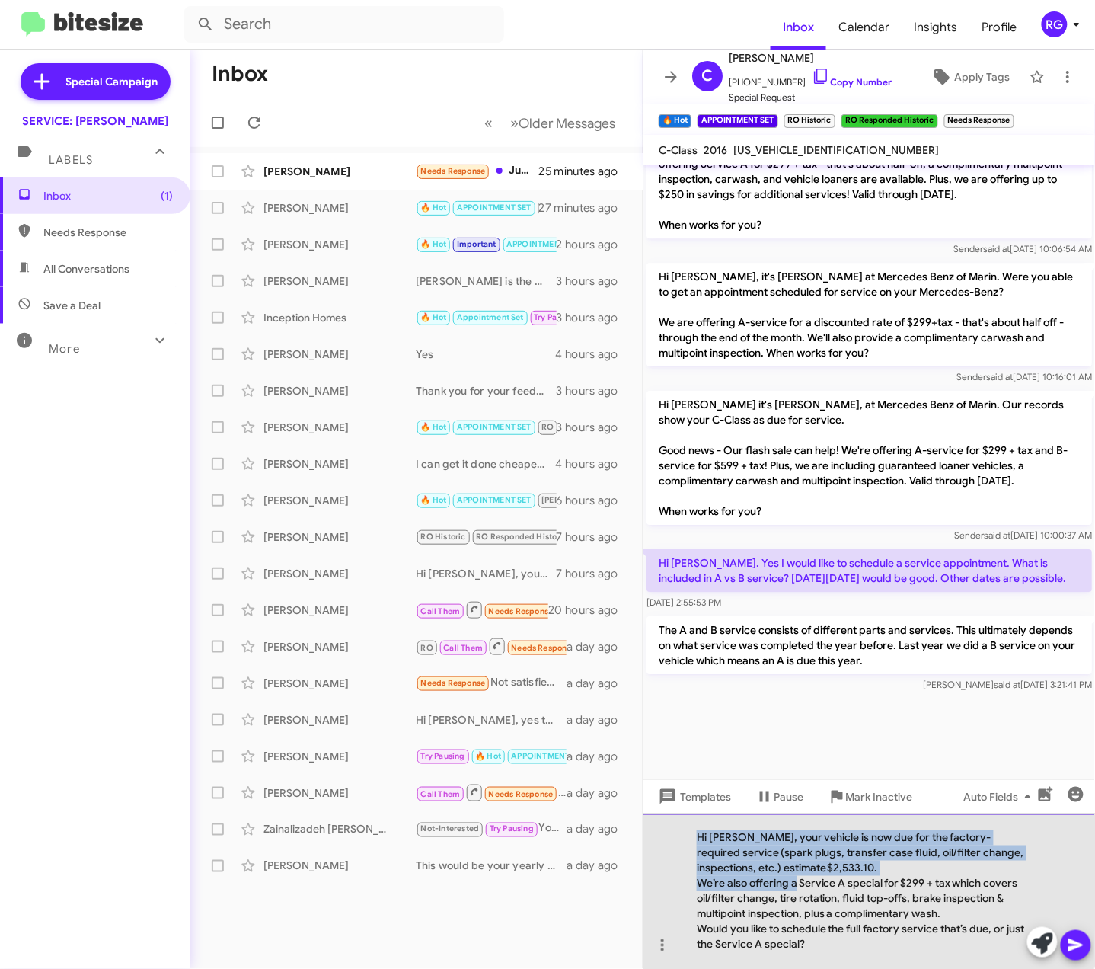
drag, startPoint x: 796, startPoint y: 884, endPoint x: 667, endPoint y: 854, distance: 132.2
click at [674, 839] on div "Hi Helena, your vehicle is now due for the factory-required service (spark plug…" at bounding box center [869, 890] width 452 height 155
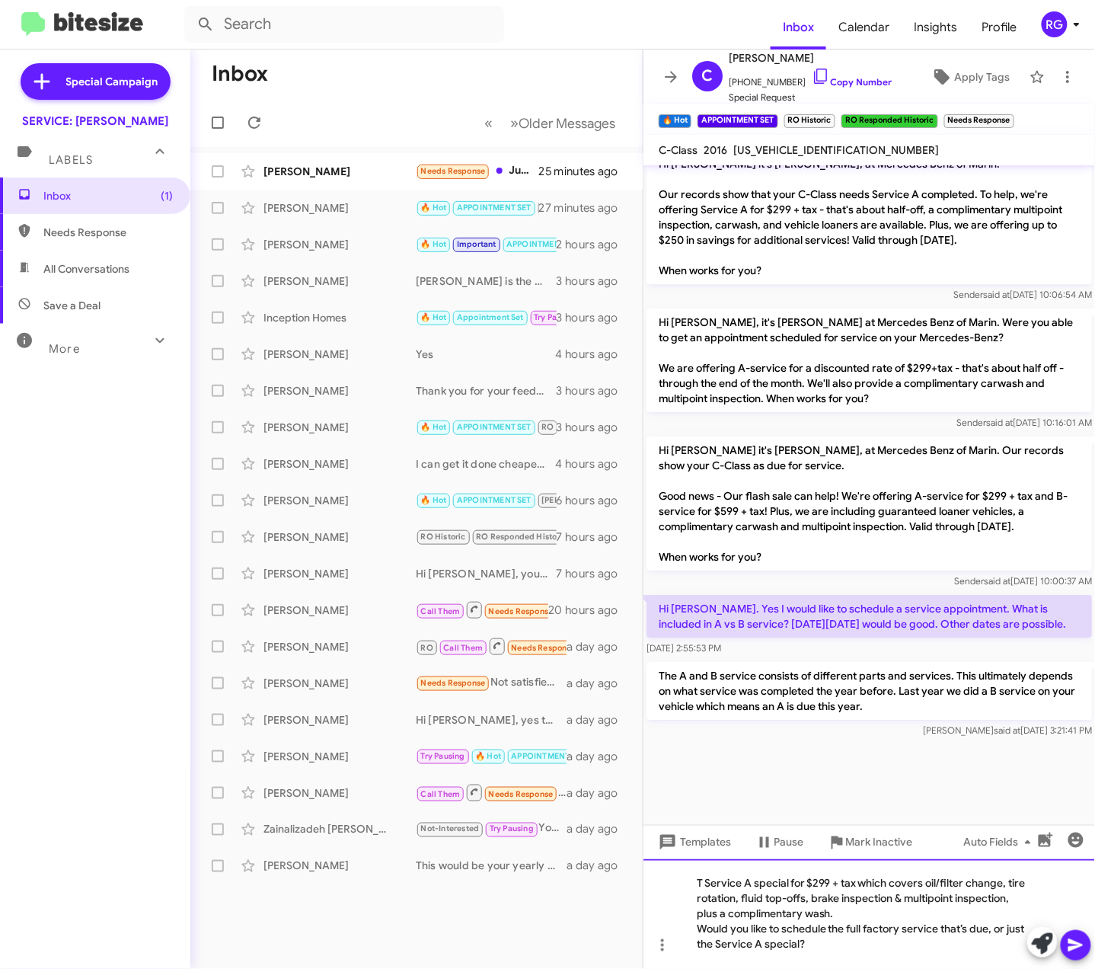
scroll to position [1256, 0]
click at [1082, 946] on icon at bounding box center [1076, 945] width 18 height 18
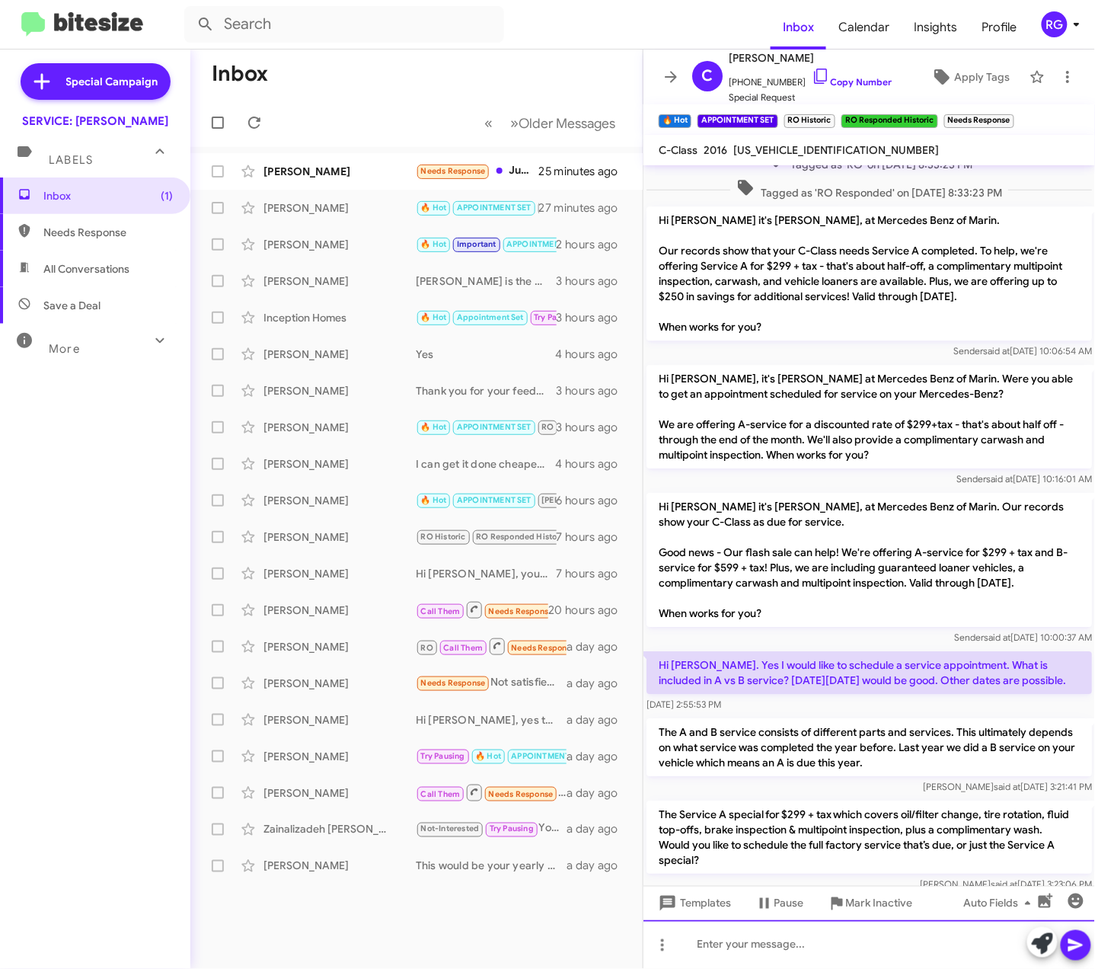
scroll to position [1310, 0]
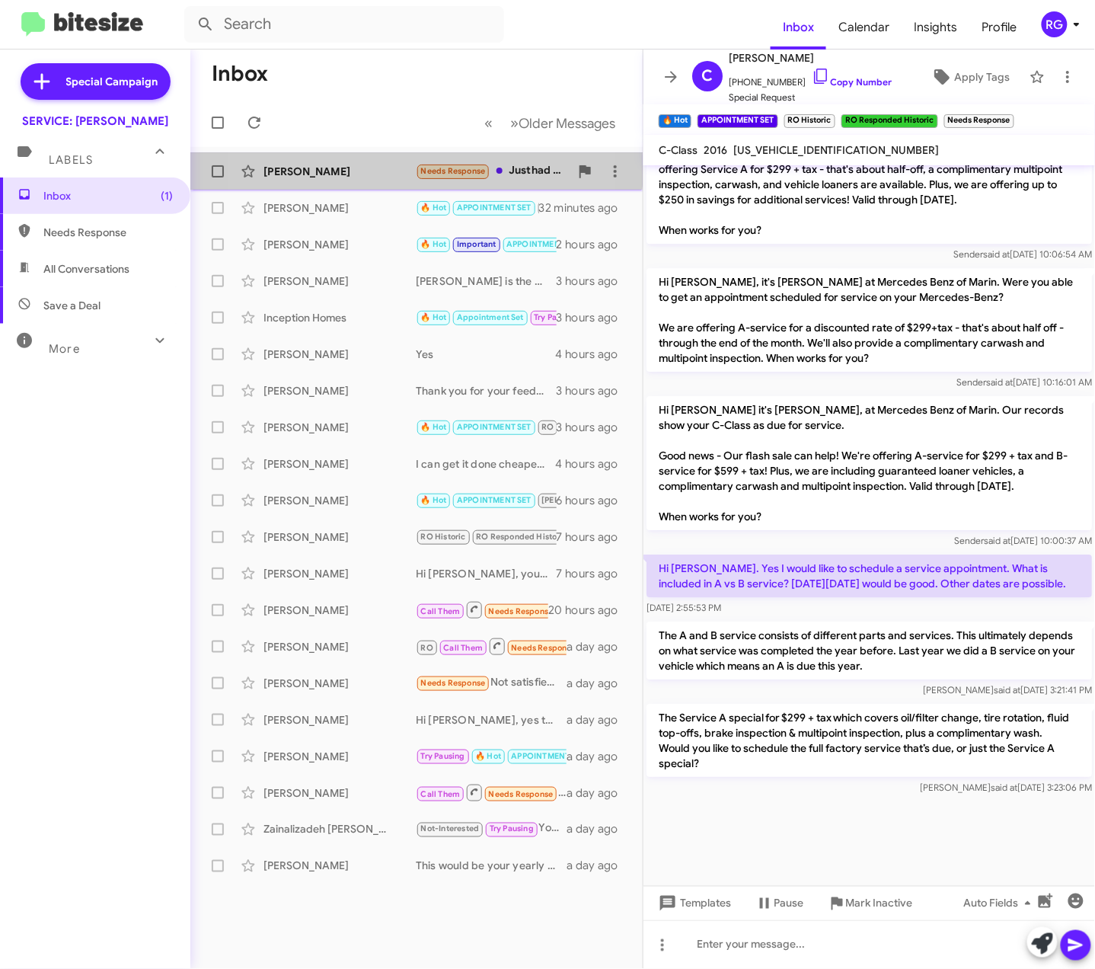
click at [340, 169] on div "[PERSON_NAME]" at bounding box center [339, 171] width 152 height 15
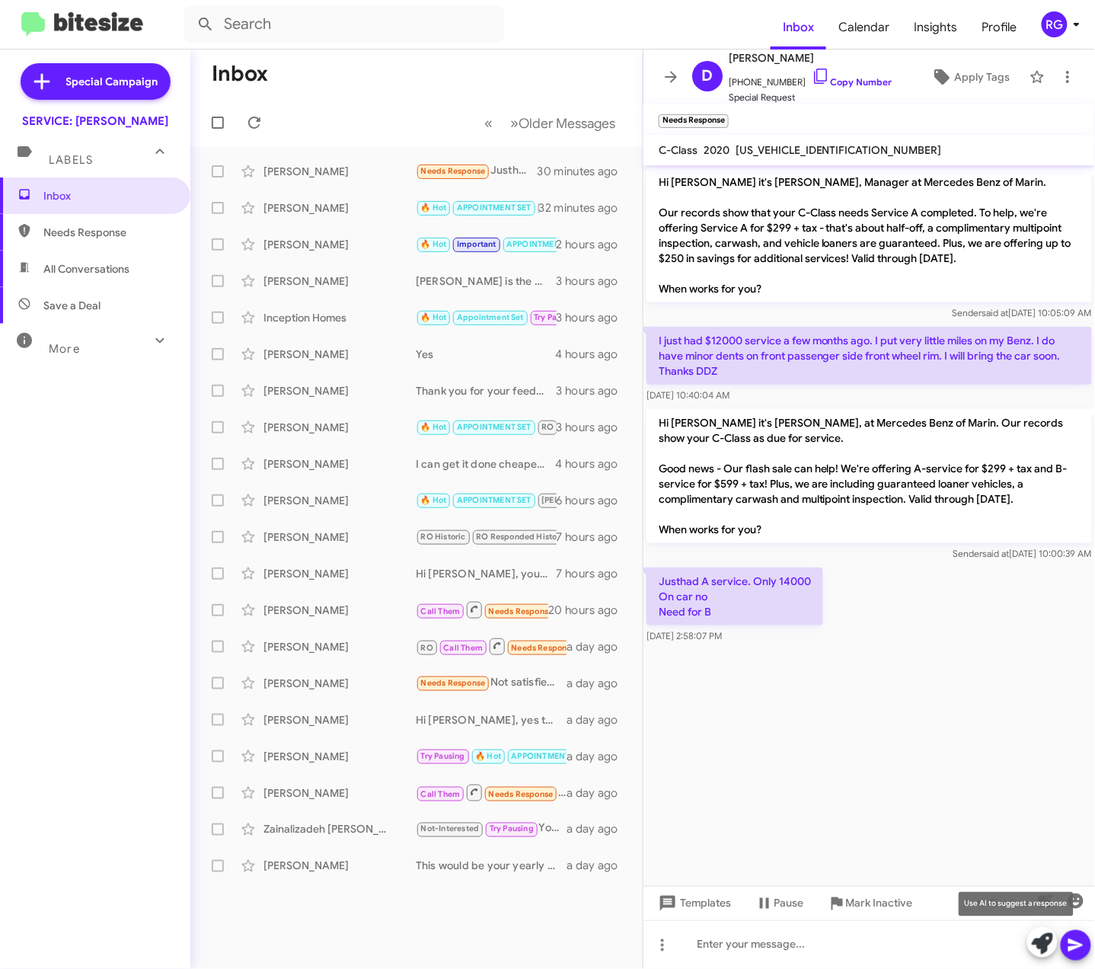
click at [1039, 948] on icon at bounding box center [1042, 943] width 21 height 21
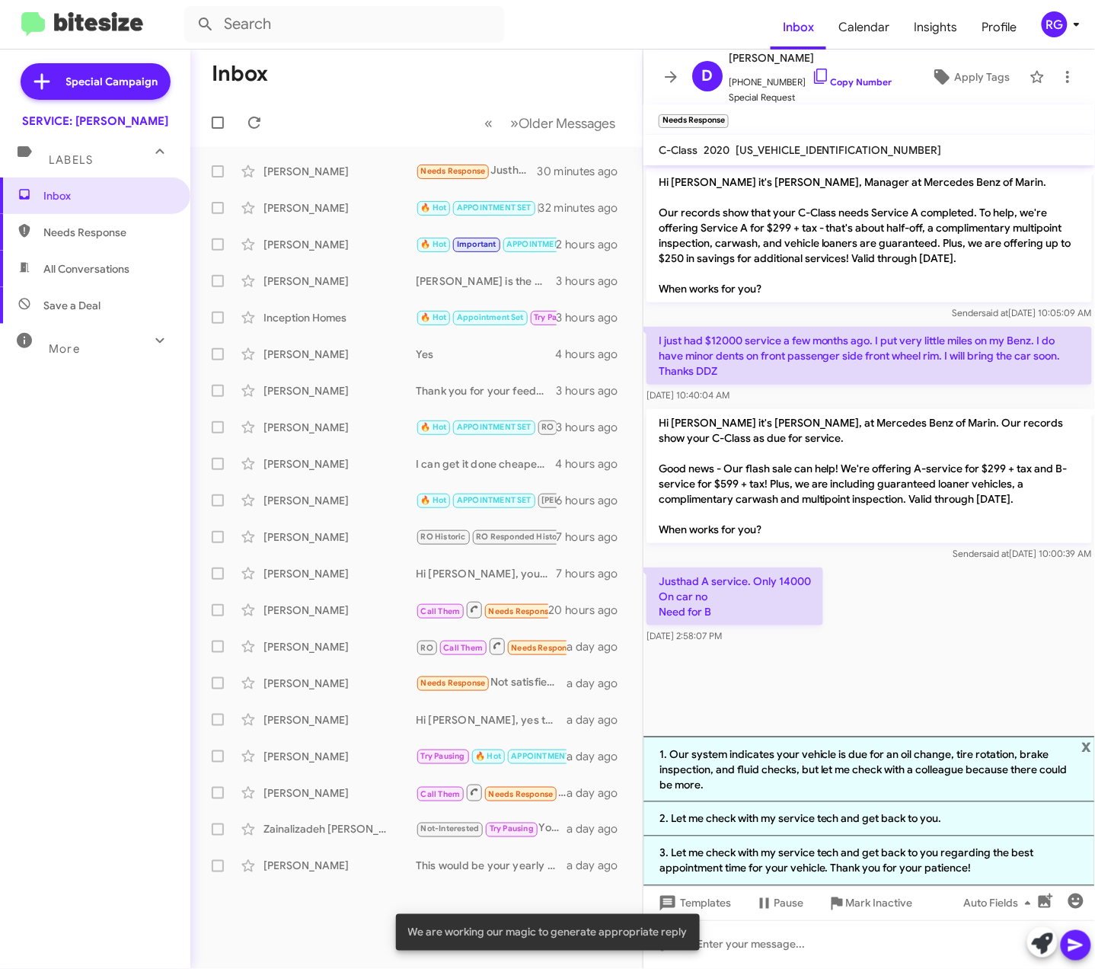
click at [1084, 748] on span "x" at bounding box center [1087, 745] width 10 height 18
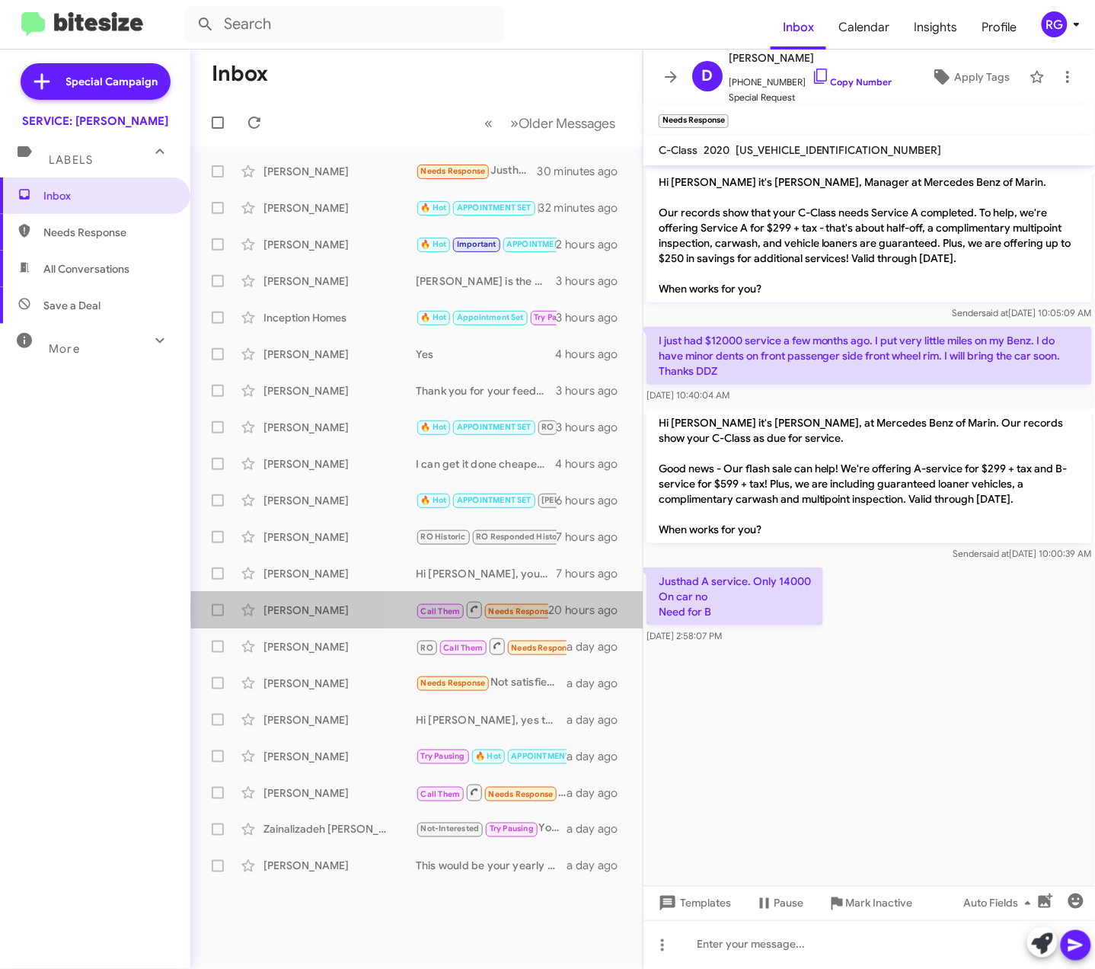
drag, startPoint x: 640, startPoint y: 611, endPoint x: 671, endPoint y: 620, distance: 31.8
click at [640, 617] on span "Edgard Avakian Call Them Needs Response Inbound Call 20 hours ago" at bounding box center [416, 610] width 452 height 37
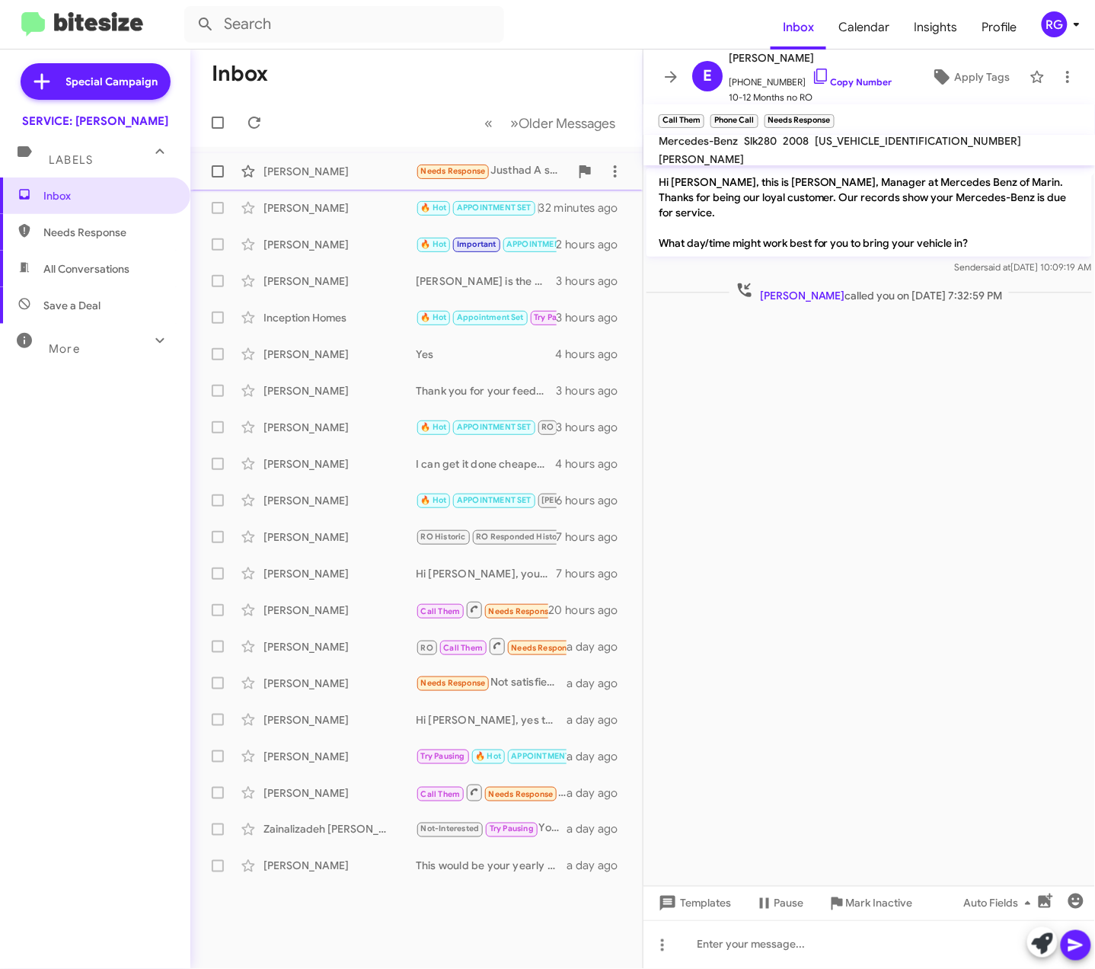
click at [350, 183] on div "Dave Zoppa Needs Response Justhad A service. Only 14000 On car no Need for B 30…" at bounding box center [417, 171] width 428 height 30
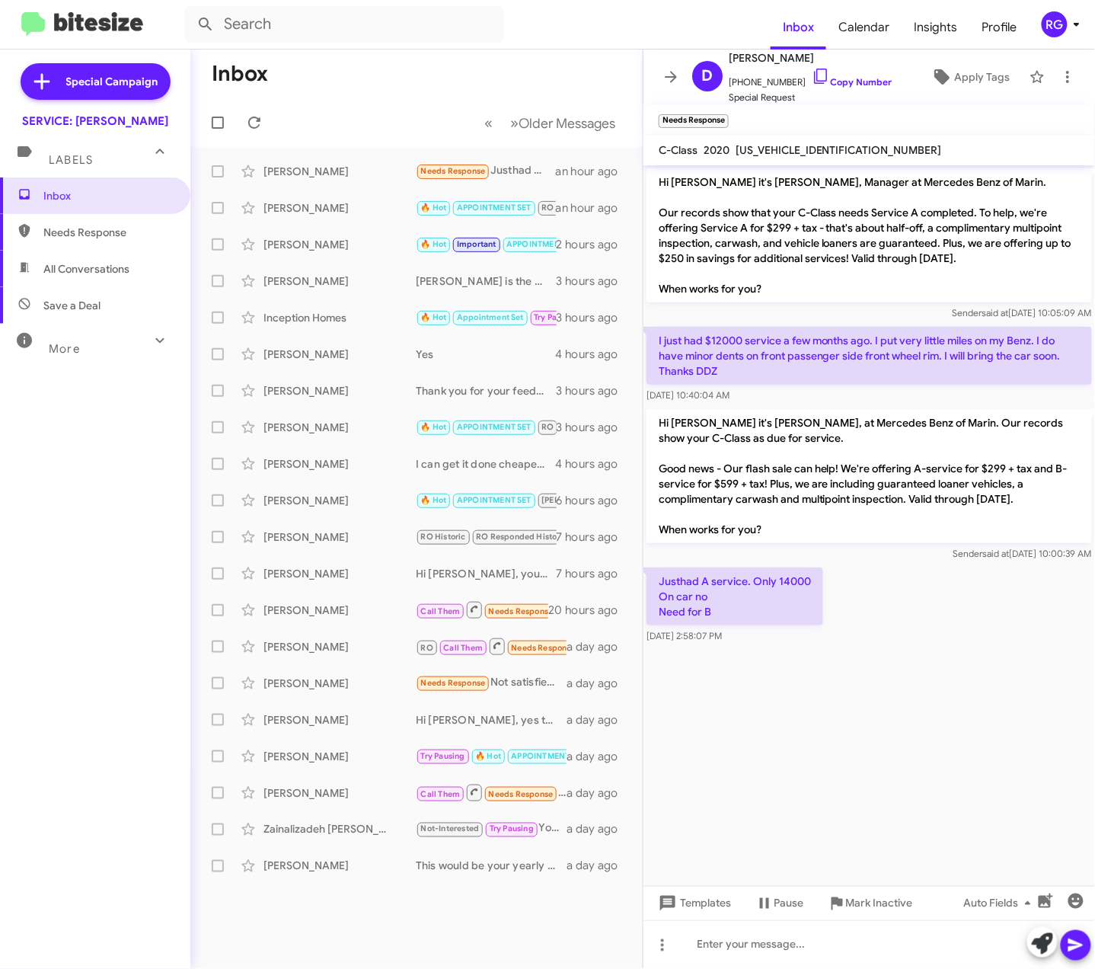
click at [56, 689] on div "Inbox Needs Response All Conversations Save a Deal More Important 🔥 Hot Appoint…" at bounding box center [95, 467] width 190 height 581
click at [30, 562] on div "Inbox Needs Response All Conversations Save a Deal More Important 🔥 Hot Appoint…" at bounding box center [95, 467] width 190 height 581
click at [403, 177] on div "[PERSON_NAME]" at bounding box center [339, 171] width 152 height 15
drag, startPoint x: 759, startPoint y: 598, endPoint x: 762, endPoint y: 606, distance: 8.9
click at [762, 606] on p "Justhad A service. Only 14000 On car no Need for B" at bounding box center [734, 596] width 177 height 58
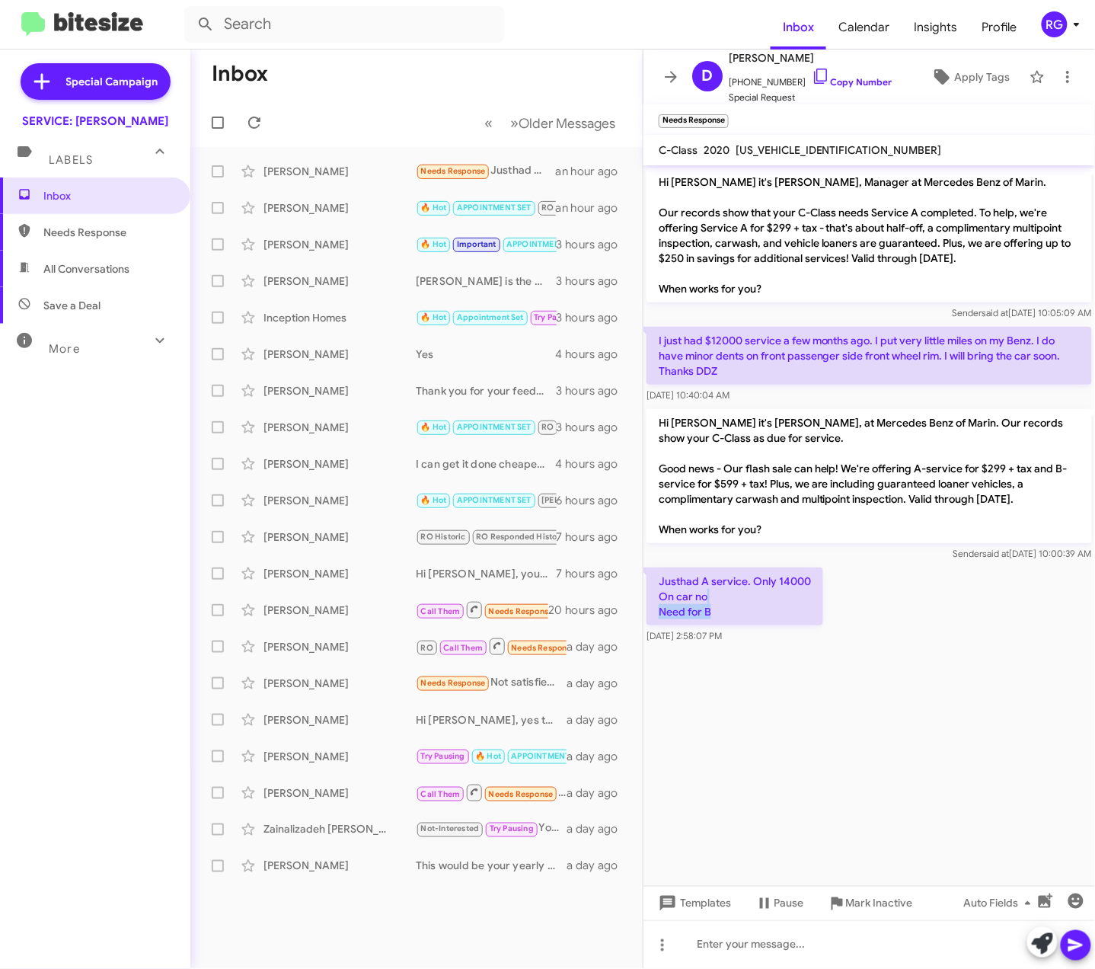
drag, startPoint x: 762, startPoint y: 606, endPoint x: 774, endPoint y: 615, distance: 14.6
click at [766, 614] on p "Justhad A service. Only 14000 On car no Need for B" at bounding box center [734, 596] width 177 height 58
click at [1042, 948] on icon at bounding box center [1042, 943] width 21 height 21
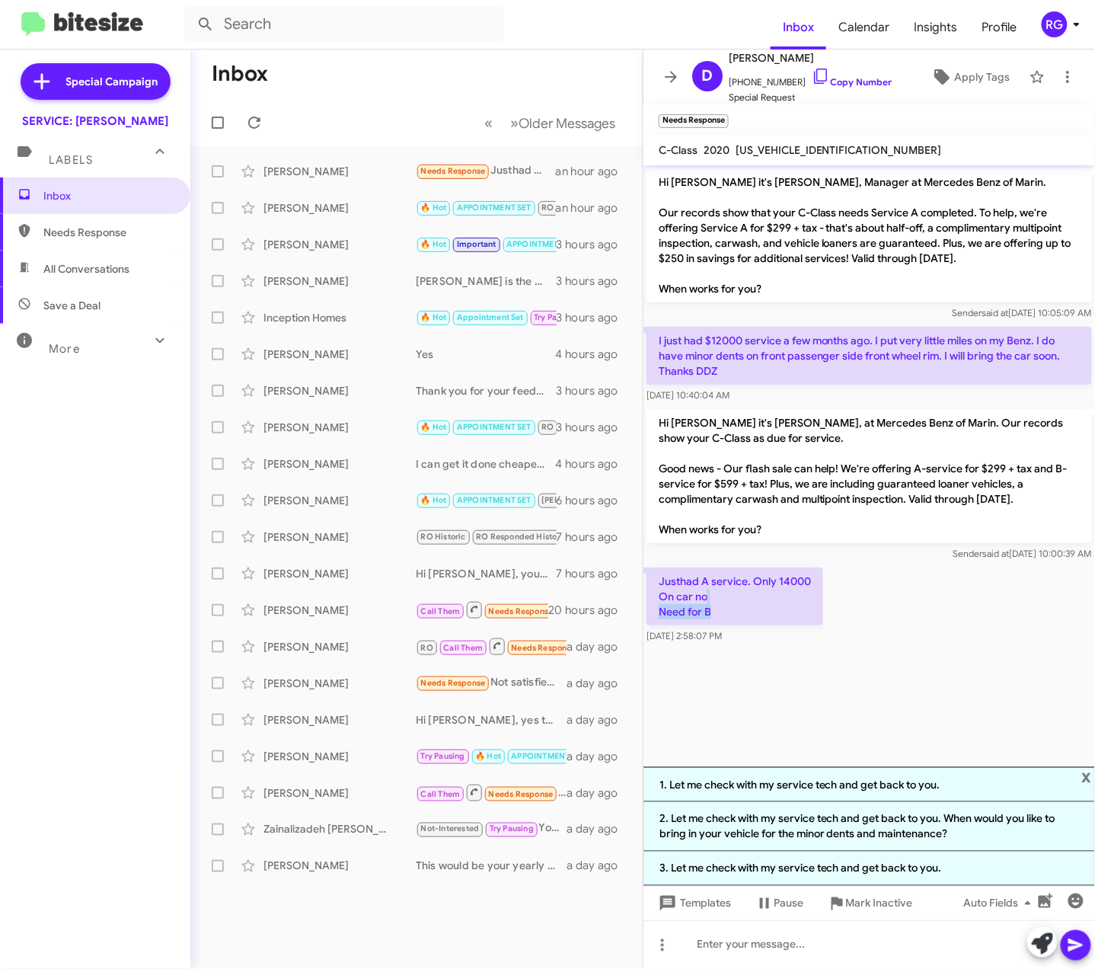
click at [803, 600] on p "Justhad A service. Only 14000 On car no Need for B" at bounding box center [734, 596] width 177 height 58
click at [704, 553] on div "Sender said at Aug 20, 2025, 10:00:39 AM" at bounding box center [868, 553] width 445 height 15
drag, startPoint x: 707, startPoint y: 612, endPoint x: 704, endPoint y: 580, distance: 32.1
click at [704, 580] on p "Justhad A service. Only 14000 On car no Need for B" at bounding box center [734, 596] width 177 height 58
drag, startPoint x: 704, startPoint y: 580, endPoint x: 716, endPoint y: 605, distance: 27.2
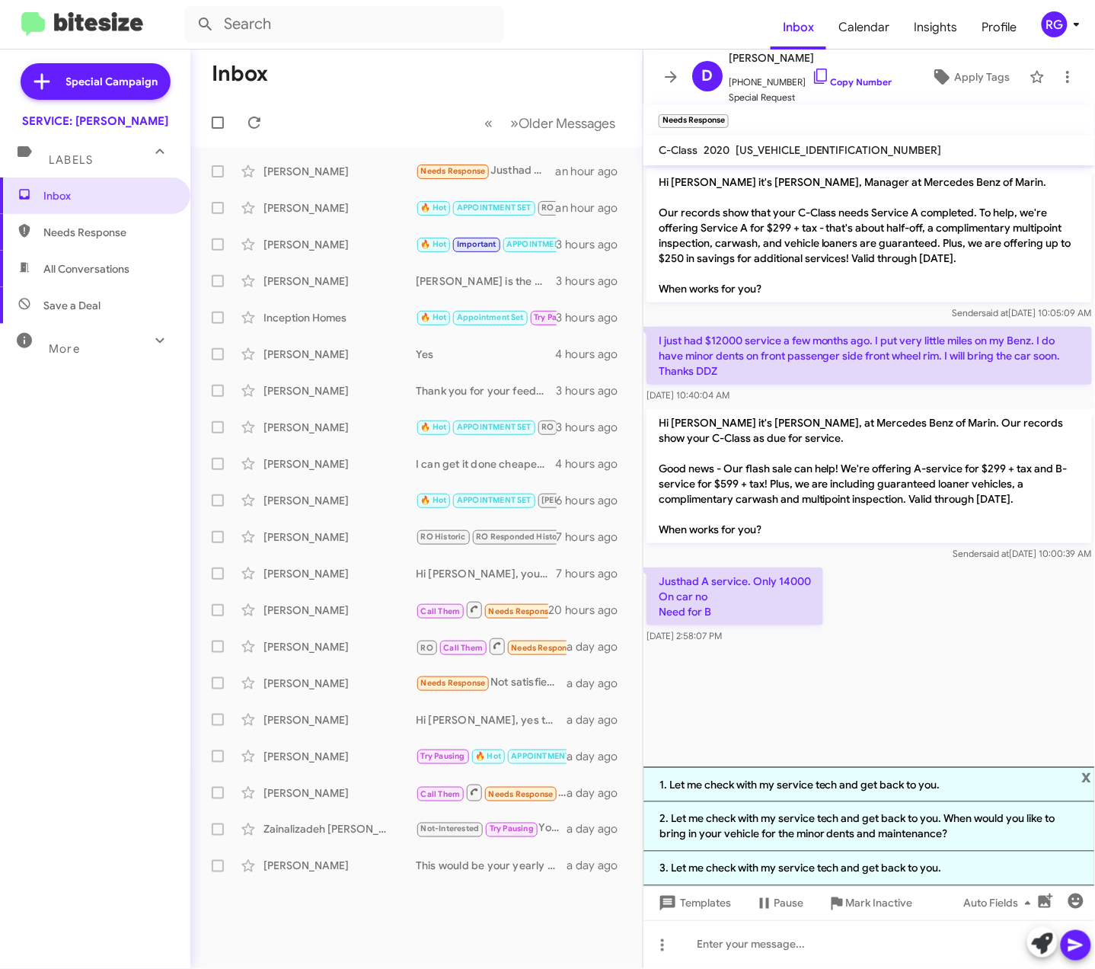
click at [716, 605] on p "Justhad A service. Only 14000 On car no Need for B" at bounding box center [734, 596] width 177 height 58
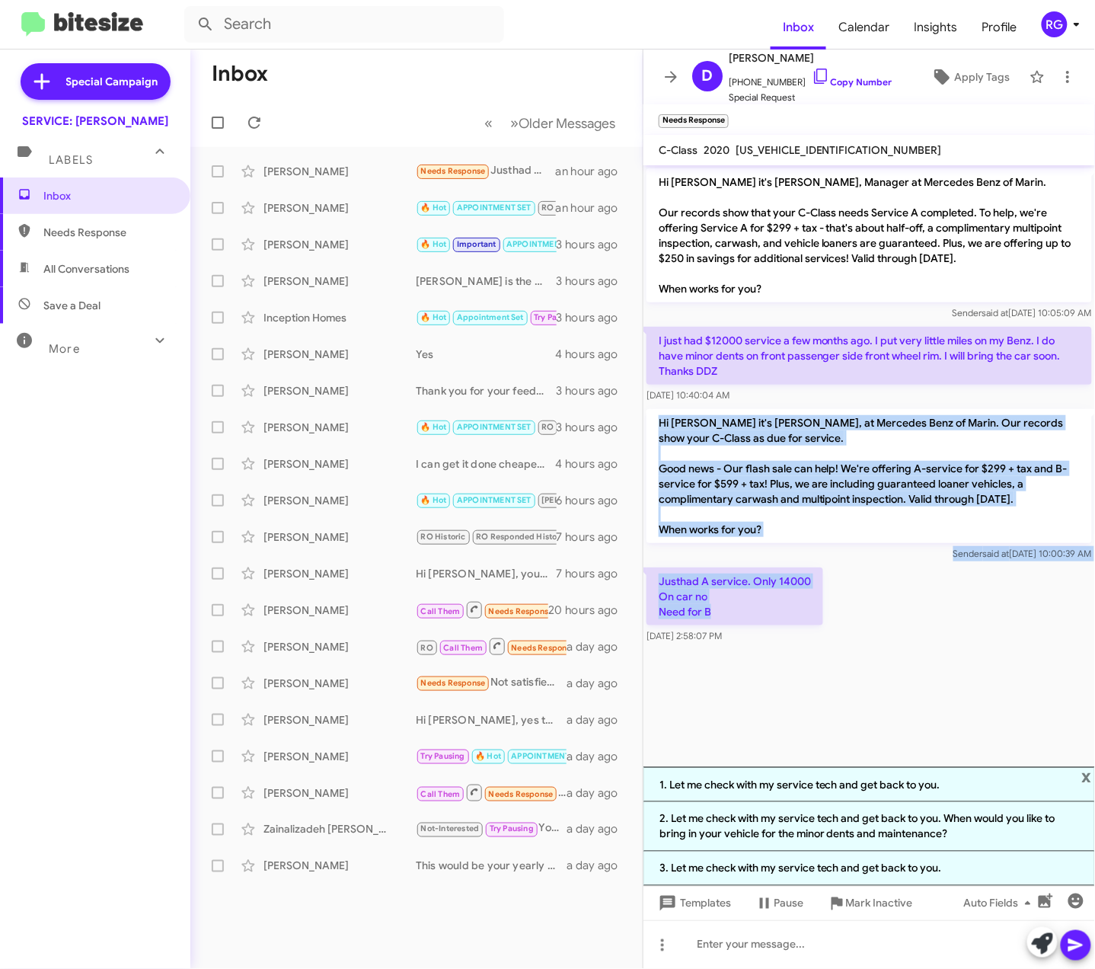
drag, startPoint x: 714, startPoint y: 606, endPoint x: 662, endPoint y: 420, distance: 192.9
click at [662, 420] on div "Hi Dave it's Omar Ibrahimi, Manager at Mercedes Benz of Marin. Our records show…" at bounding box center [869, 405] width 452 height 481
copy div "Hi Dave it's Omar Ibrahimi, at Mercedes Benz of Marin. Our records show your C-…"
click at [793, 531] on p "Hi Dave it's Omar Ibrahimi, at Mercedes Benz of Marin. Our records show your C-…" at bounding box center [868, 476] width 445 height 134
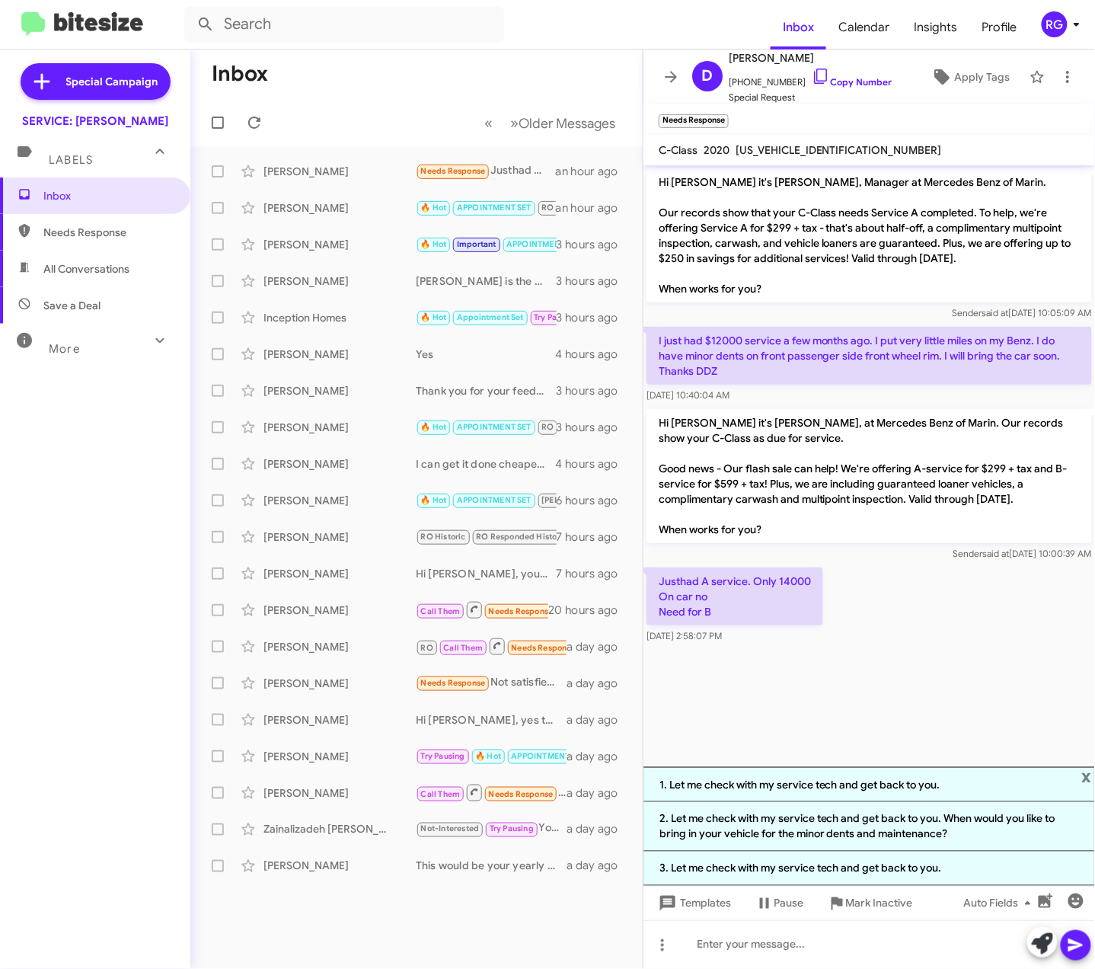
drag, startPoint x: 943, startPoint y: 700, endPoint x: 929, endPoint y: 688, distance: 18.3
click at [943, 701] on cdk-virtual-scroll-viewport "Hi Dave it's Omar Ibrahimi, Manager at Mercedes Benz of Marin. Our records show…" at bounding box center [869, 466] width 452 height 602
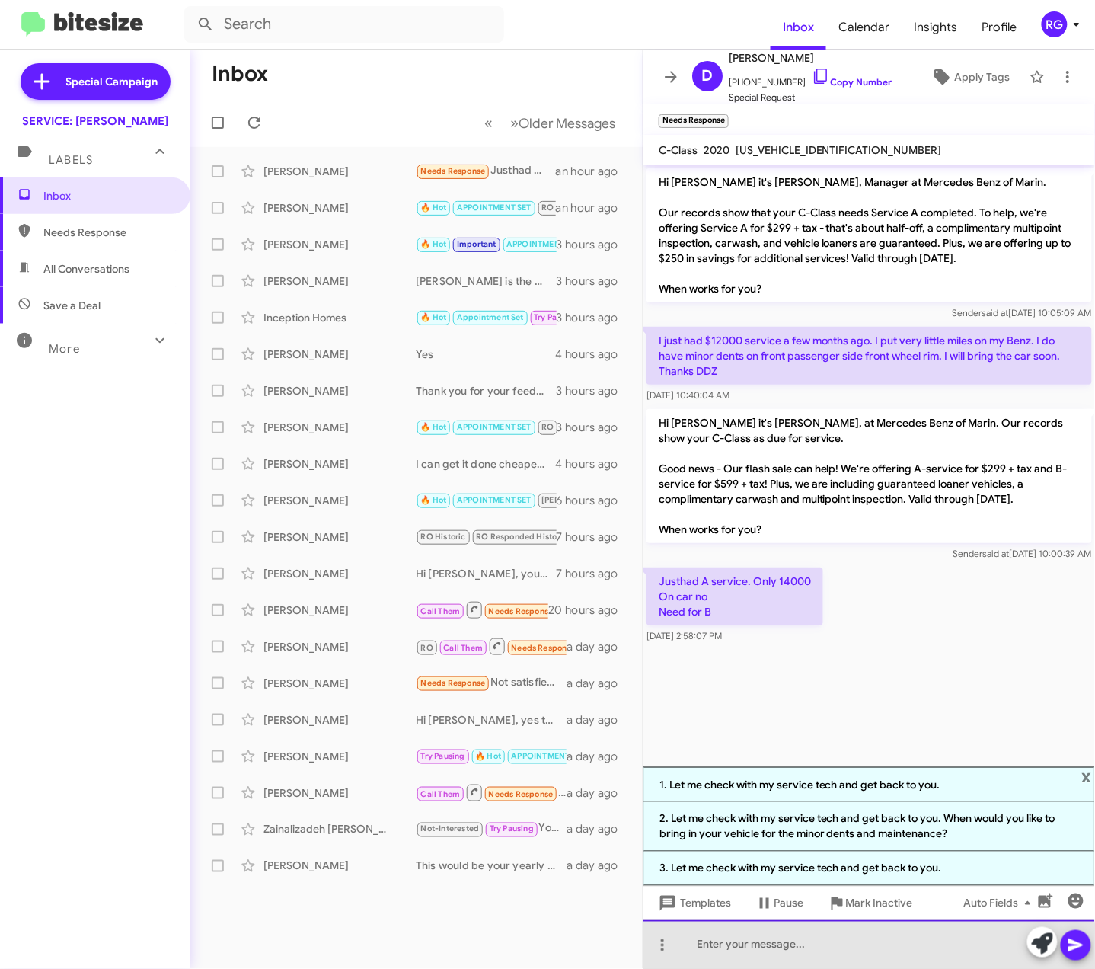
click at [865, 954] on div at bounding box center [869, 944] width 452 height 49
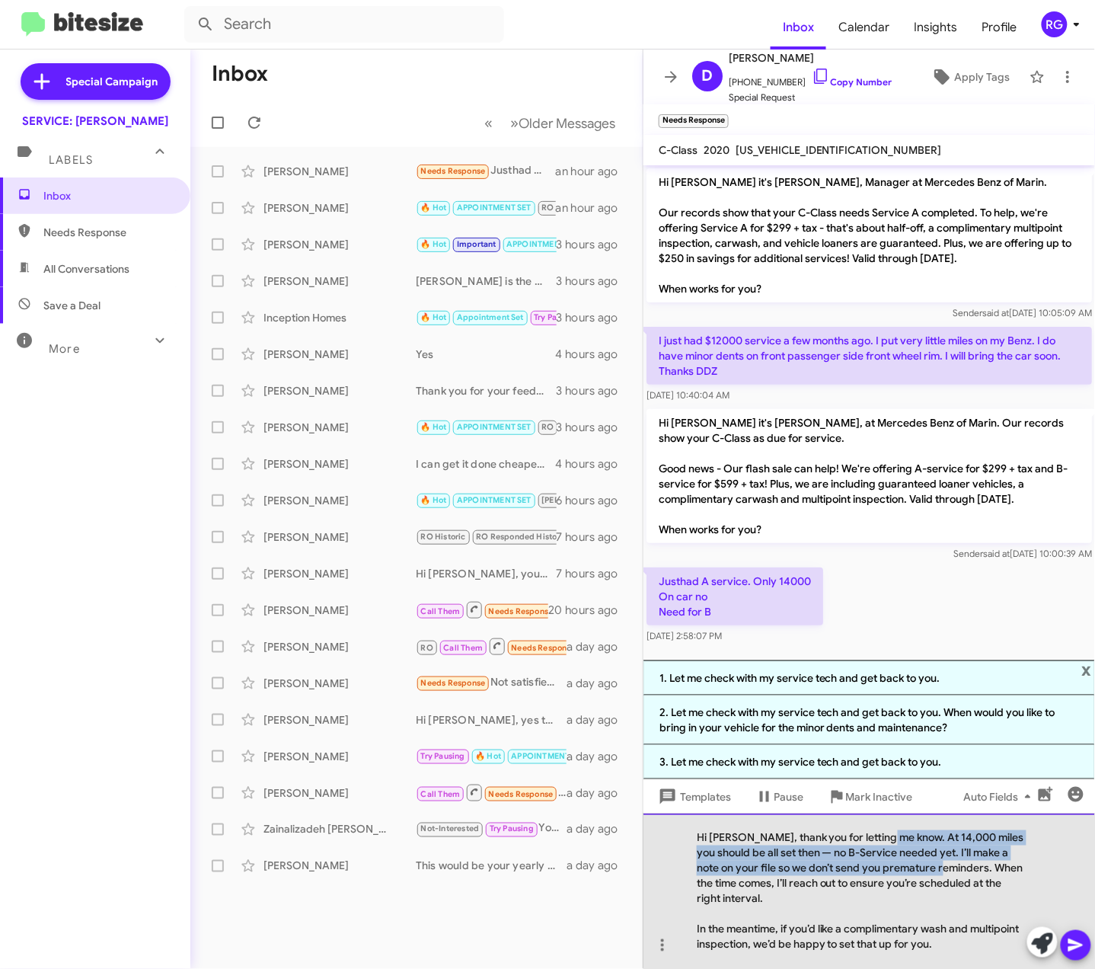
drag, startPoint x: 889, startPoint y: 838, endPoint x: 930, endPoint y: 874, distance: 54.5
click at [929, 873] on div "Hi Dave, thank you for letting me know. At 14,000 miles you should be all set t…" at bounding box center [869, 890] width 452 height 155
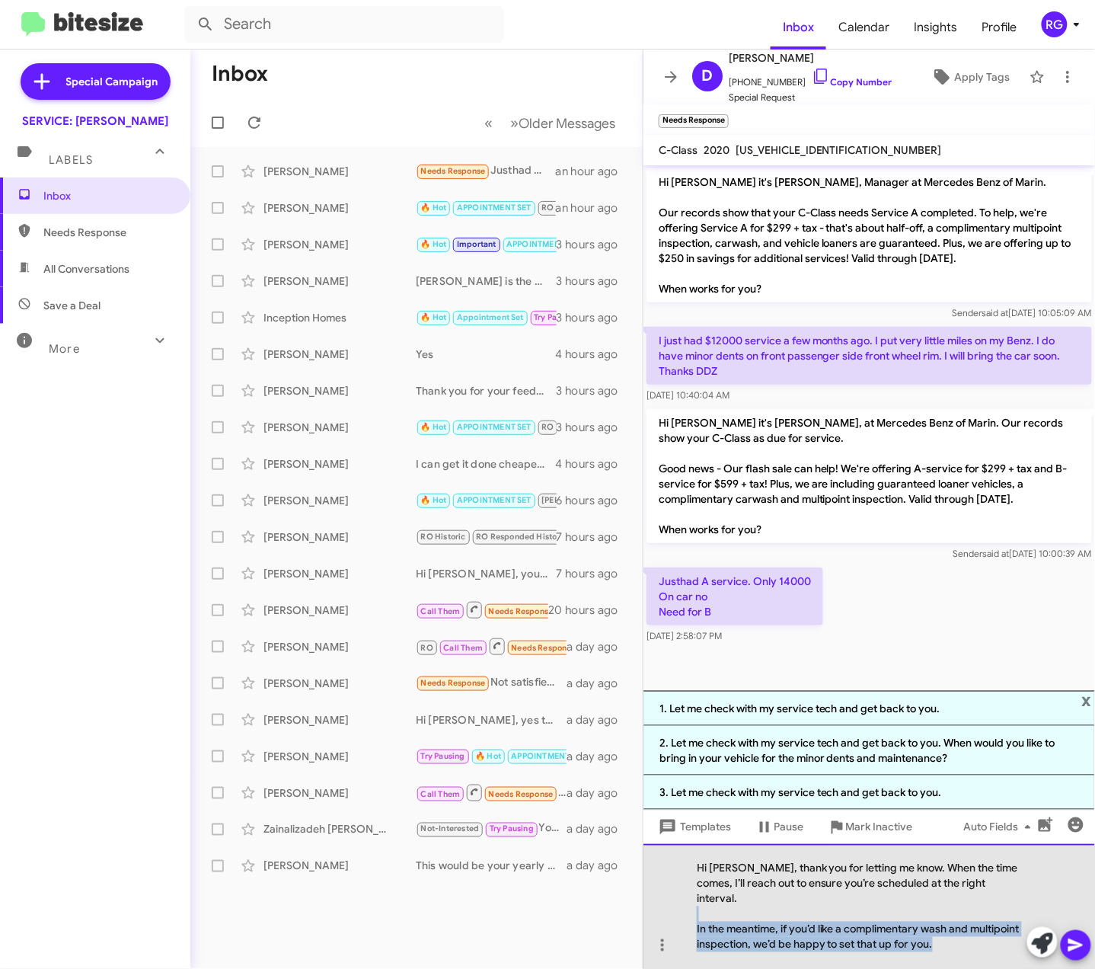
drag, startPoint x: 975, startPoint y: 943, endPoint x: 662, endPoint y: 914, distance: 313.4
click at [662, 914] on div "Hi Dave, thank you for letting me know. When the time comes, I’ll reach out to …" at bounding box center [869, 906] width 452 height 125
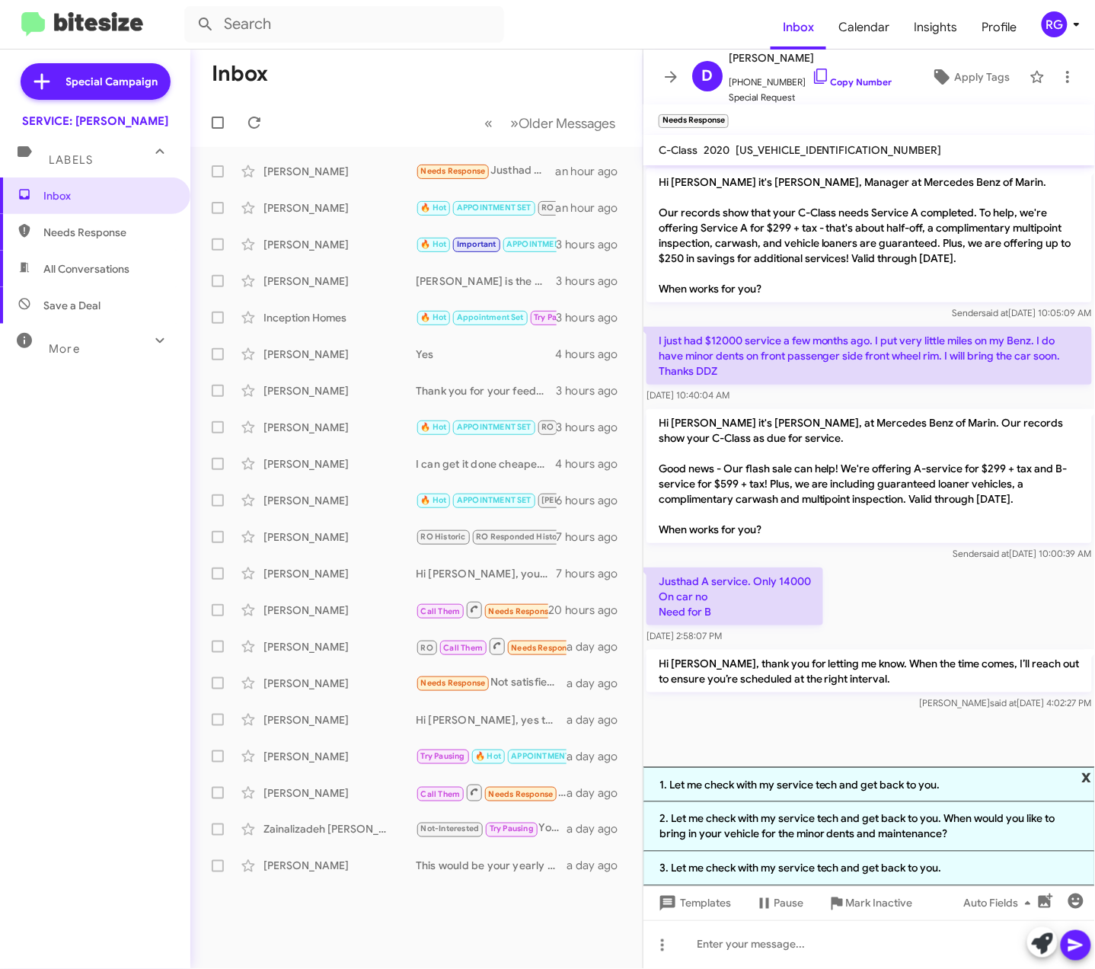
click at [1088, 772] on span "x" at bounding box center [1087, 776] width 10 height 18
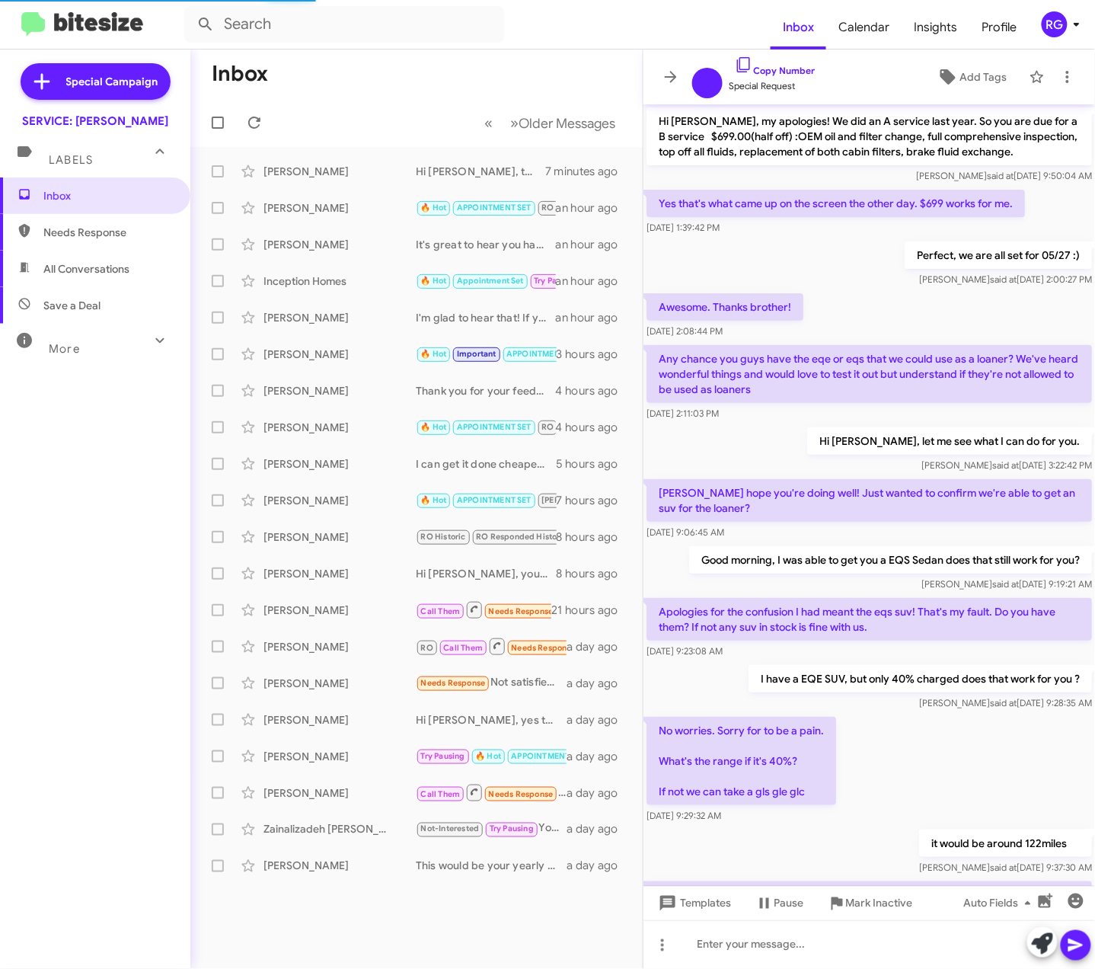
scroll to position [497, 0]
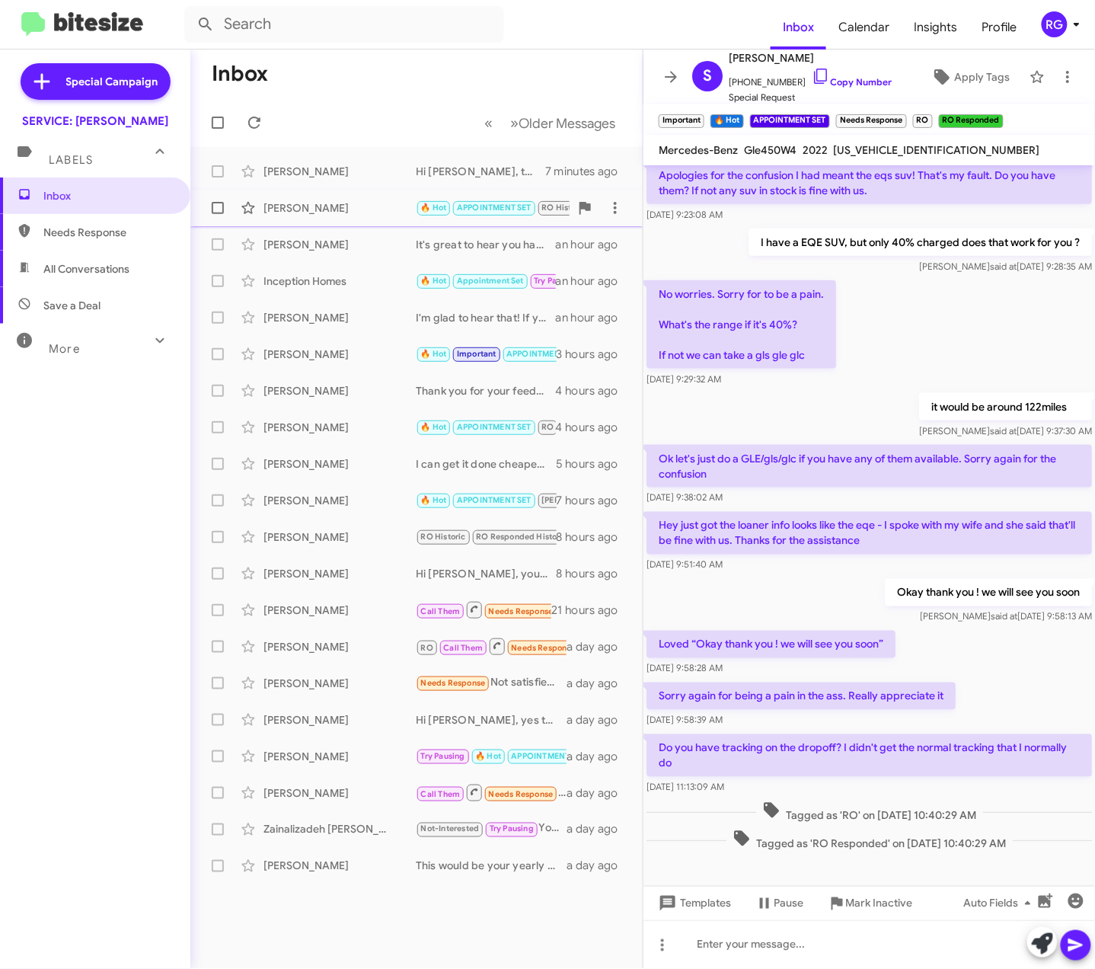
click at [382, 220] on div "[PERSON_NAME] 🔥 Hot APPOINTMENT SET RO Historic RO Responded Historic The Servi…" at bounding box center [417, 208] width 428 height 30
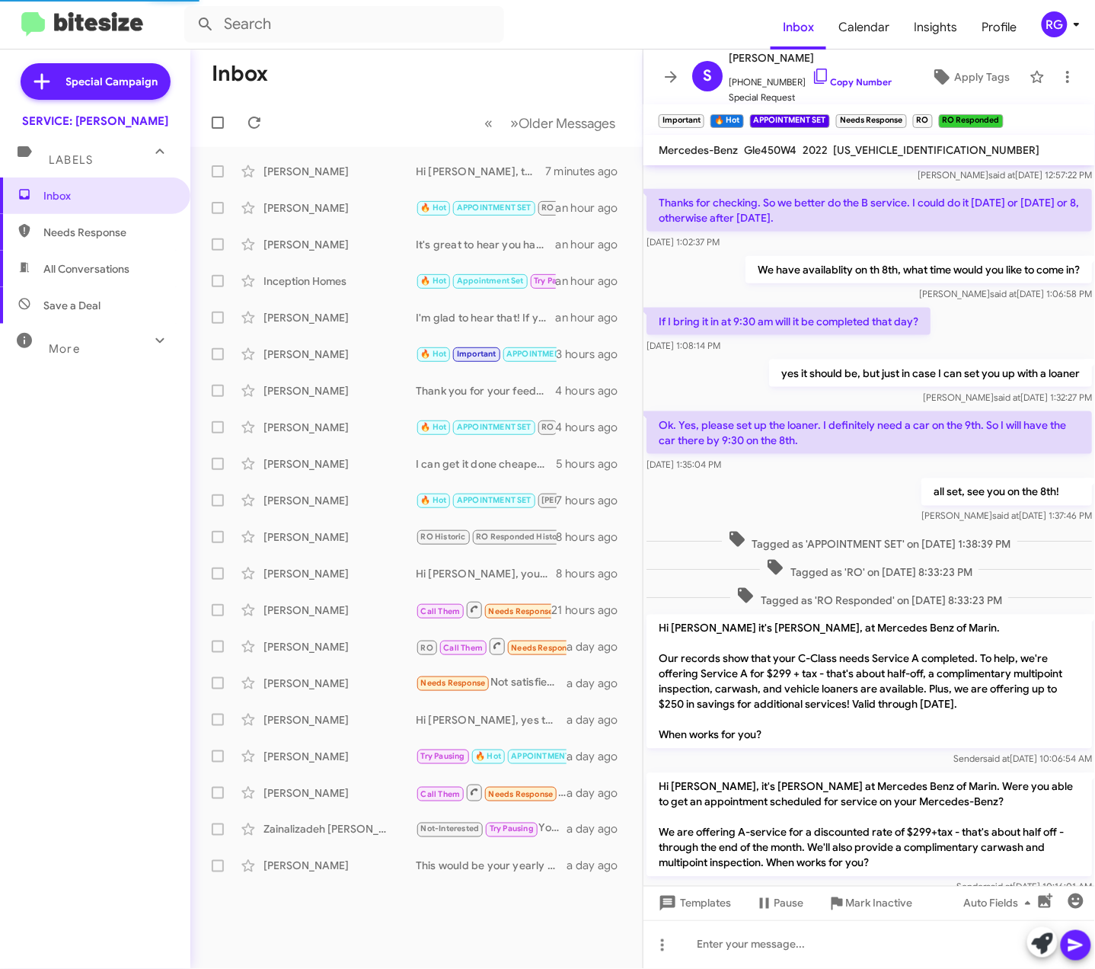
scroll to position [1007, 0]
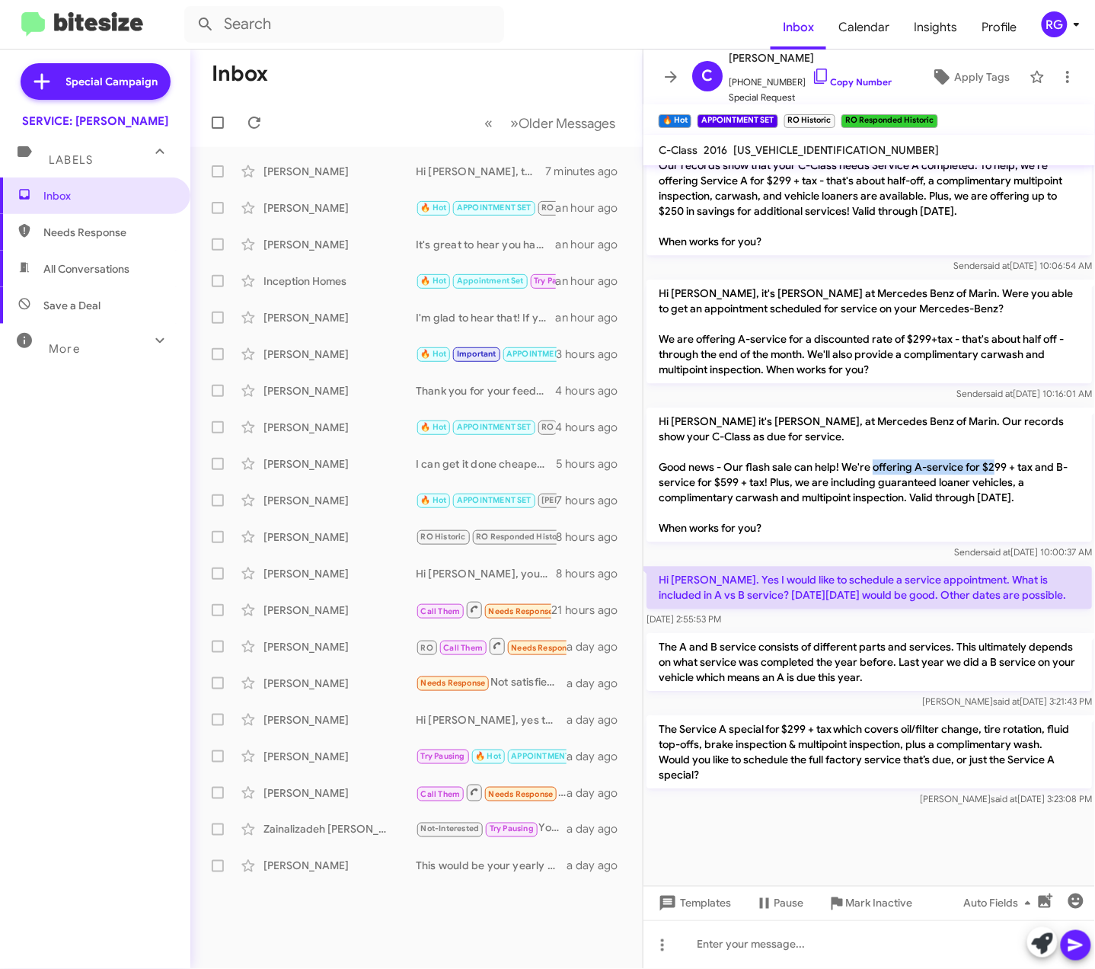
drag, startPoint x: 914, startPoint y: 448, endPoint x: 1029, endPoint y: 449, distance: 115.7
click at [1029, 449] on p "Hi [PERSON_NAME] it's [PERSON_NAME], at Mercedes Benz of Marin. Our records sho…" at bounding box center [868, 474] width 445 height 134
click at [123, 882] on div "Special Campaign SERVICE: [PERSON_NAME] Labels Inbox Needs Response All Convers…" at bounding box center [95, 505] width 190 height 913
click at [82, 863] on div "Special Campaign SERVICE: [PERSON_NAME] Labels Inbox Needs Response All Convers…" at bounding box center [95, 505] width 190 height 913
click at [806, 152] on span "[US_VEHICLE_IDENTIFICATION_NUMBER]" at bounding box center [836, 150] width 206 height 14
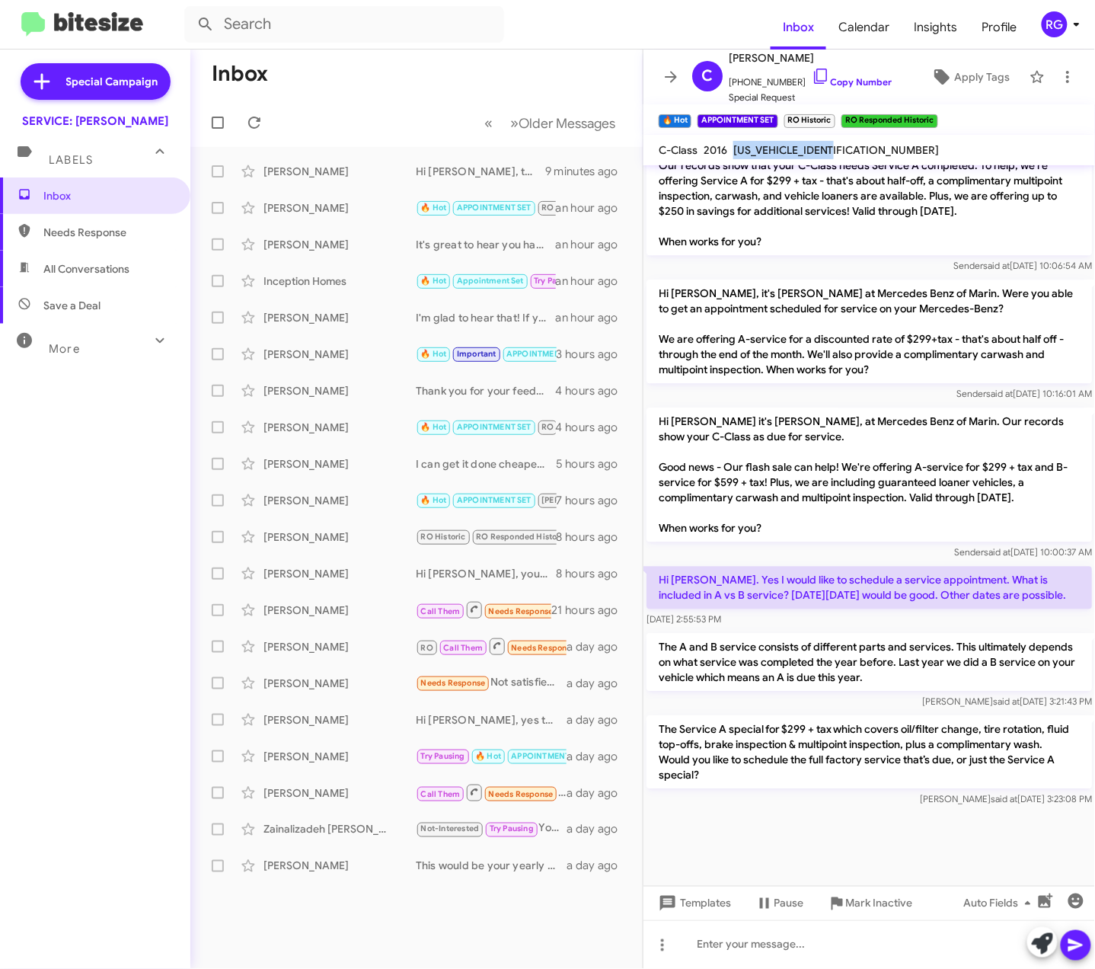
click at [805, 151] on span "[US_VEHICLE_IDENTIFICATION_NUMBER]" at bounding box center [836, 150] width 206 height 14
copy span "[US_VEHICLE_IDENTIFICATION_NUMBER]"
